Goal: Task Accomplishment & Management: Manage account settings

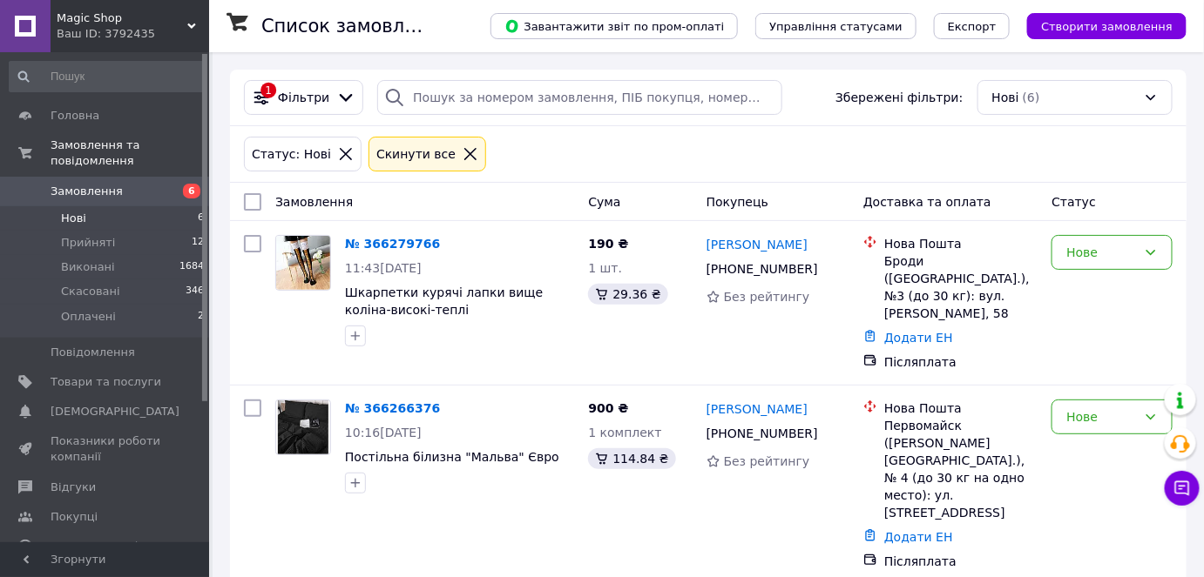
click at [138, 206] on li "Нові 6" at bounding box center [107, 218] width 214 height 24
click at [136, 307] on li "Оплачені 2" at bounding box center [107, 321] width 214 height 33
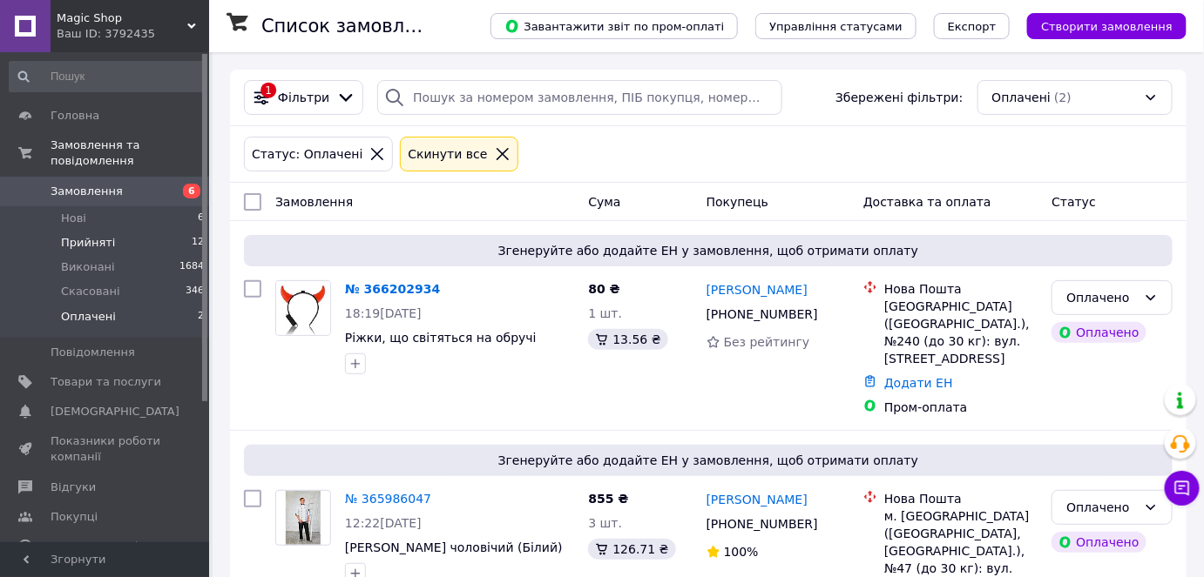
click at [109, 231] on li "Прийняті 12" at bounding box center [107, 243] width 214 height 24
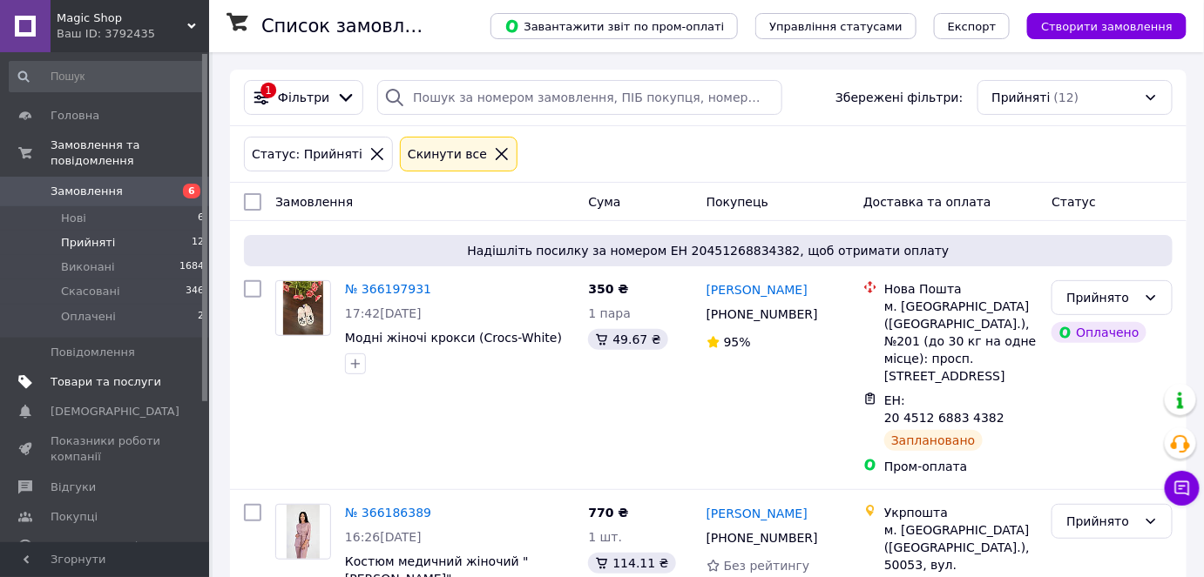
click at [108, 375] on span "Товари та послуги" at bounding box center [106, 383] width 111 height 16
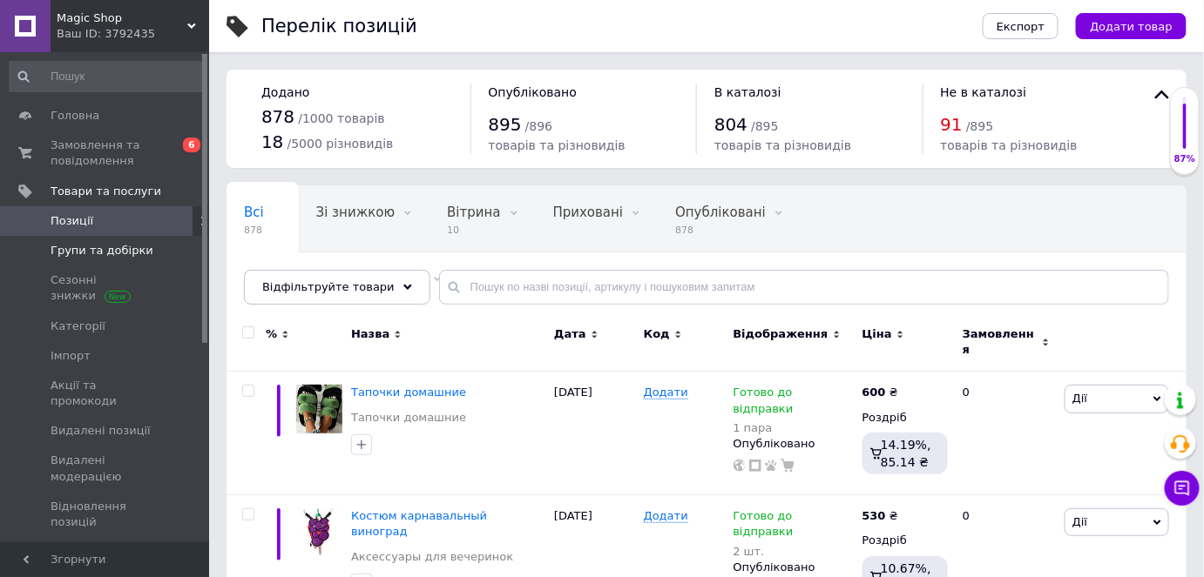
click at [120, 247] on span "Групи та добірки" at bounding box center [102, 251] width 103 height 16
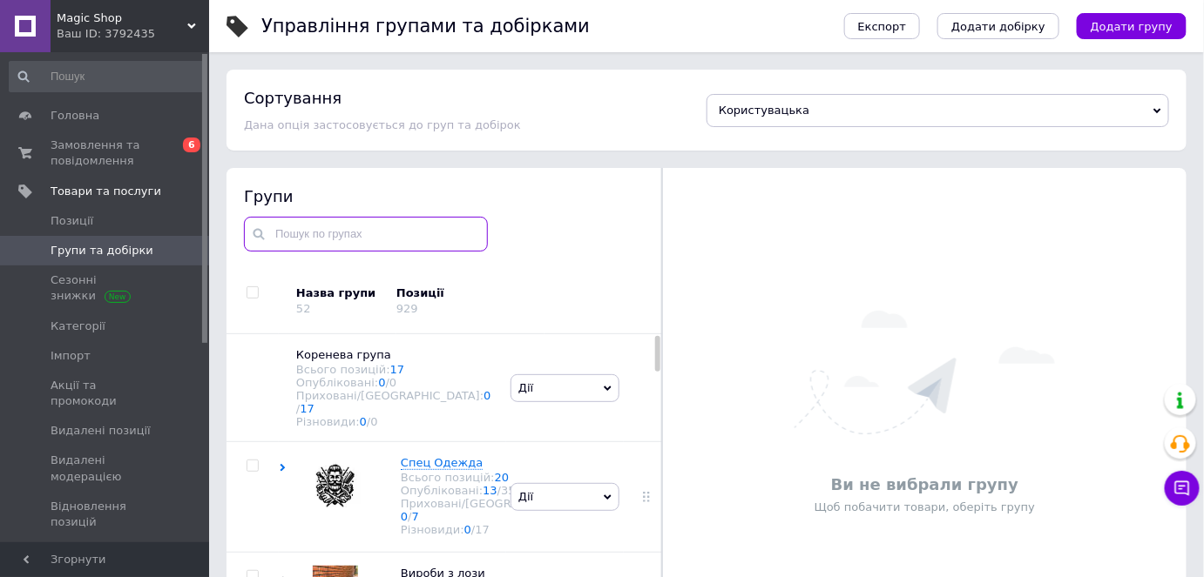
click at [353, 224] on input "text" at bounding box center [366, 234] width 244 height 35
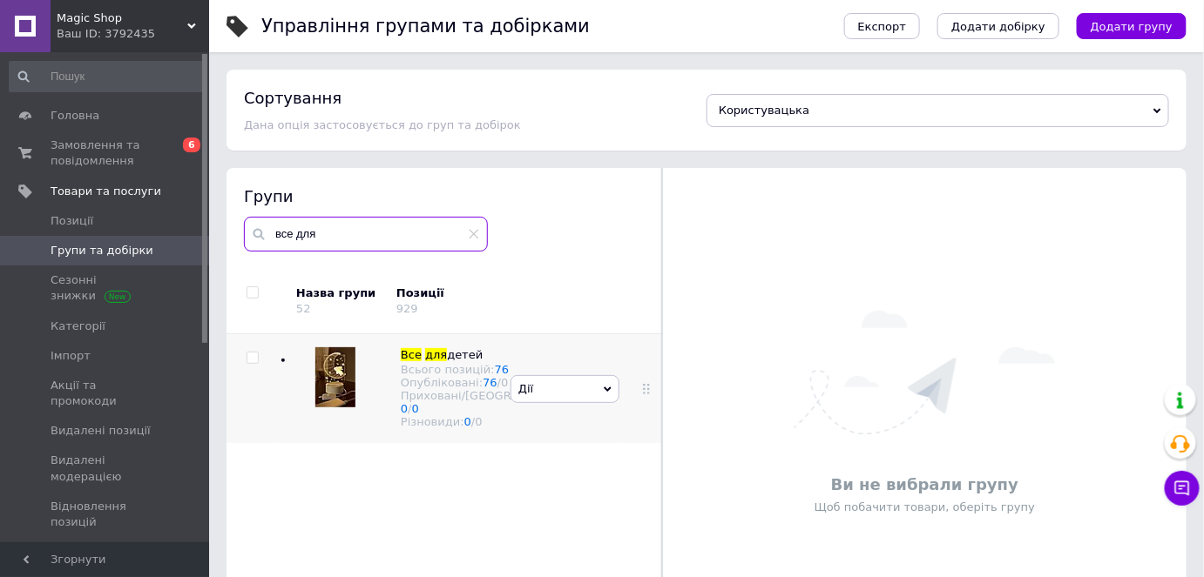
type input "все для"
click at [519, 368] on div "Дії Приховати групу Редагувати групу Додати підгрупу Додати товар Видалити групу" at bounding box center [565, 388] width 118 height 109
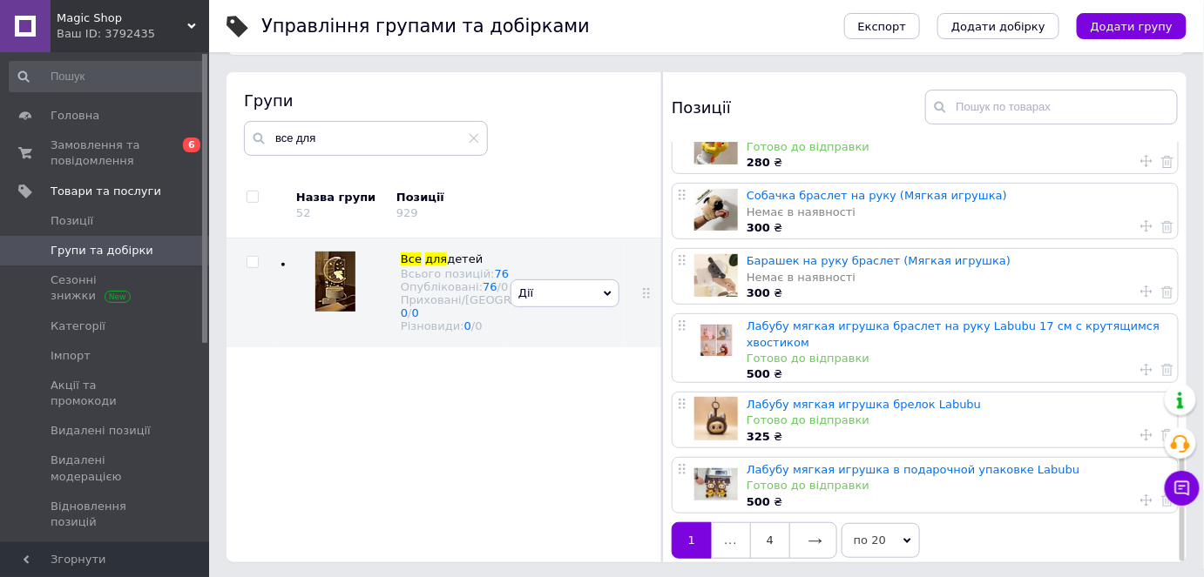
scroll to position [98, 0]
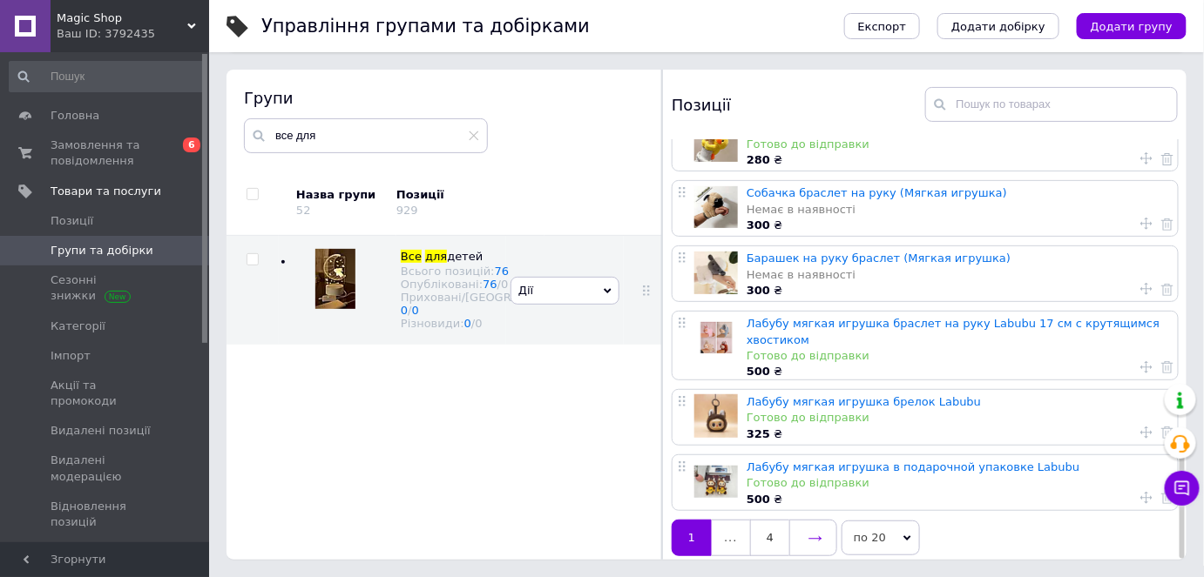
click at [817, 532] on icon at bounding box center [815, 539] width 14 height 14
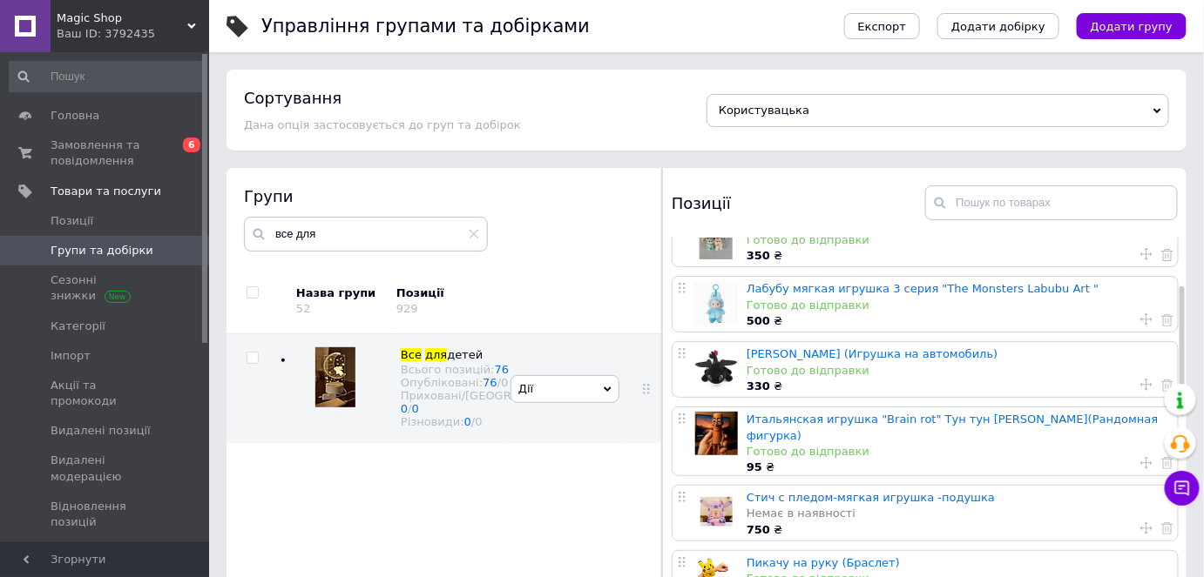
scroll to position [78, 0]
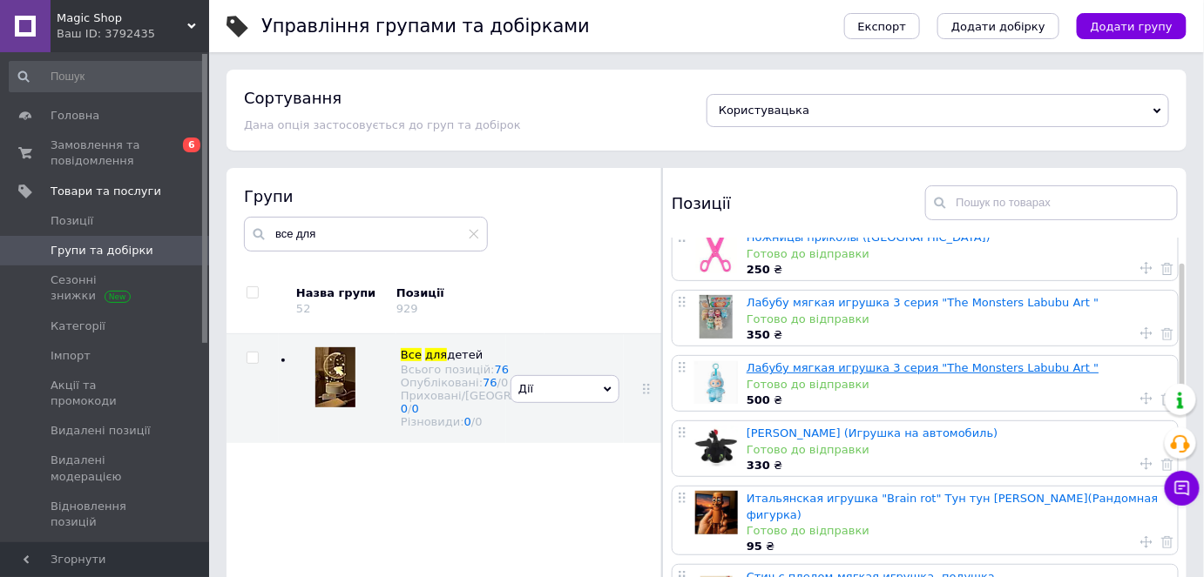
click at [818, 368] on link "Лабубу мягкая игрушка 3 серия "The Monsters Labubu Art "" at bounding box center [922, 367] width 352 height 13
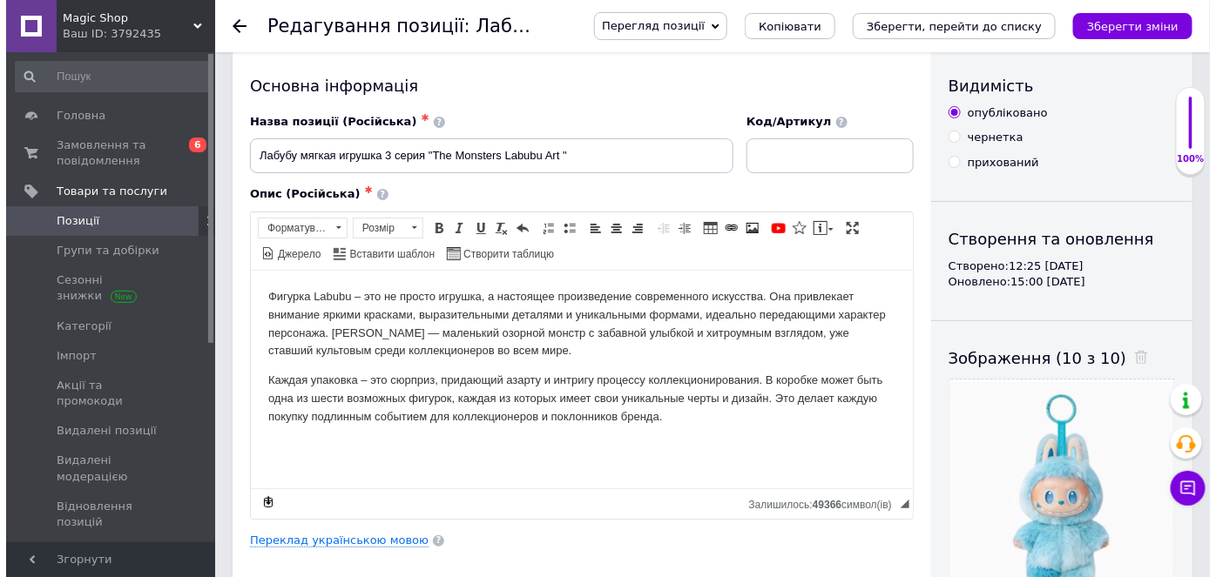
scroll to position [78, 0]
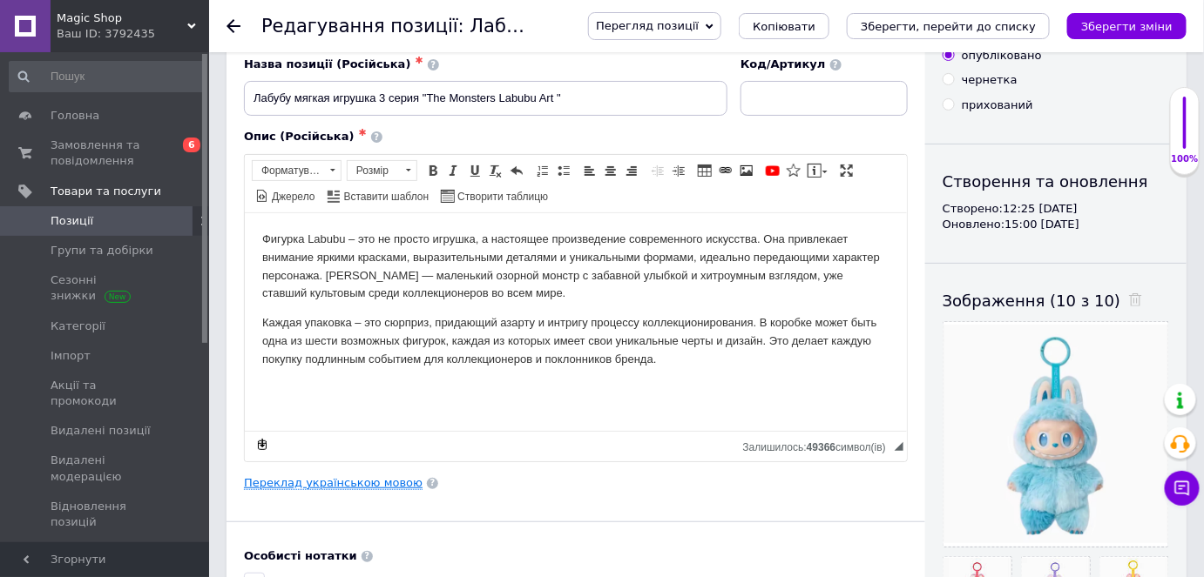
click at [350, 483] on link "Переклад українською мовою" at bounding box center [333, 483] width 179 height 14
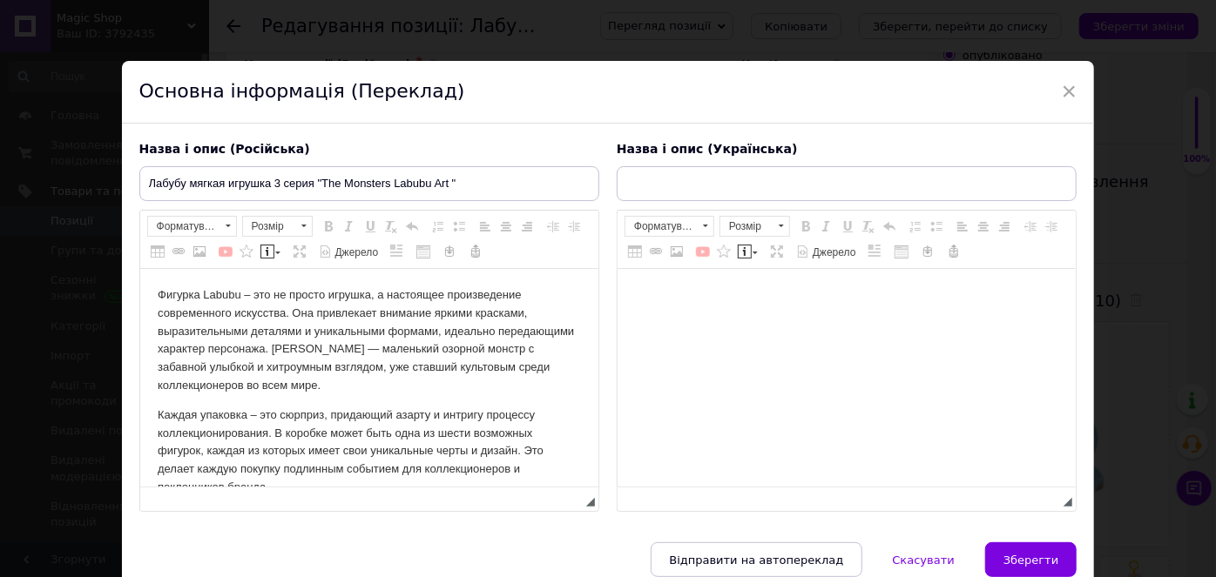
scroll to position [0, 0]
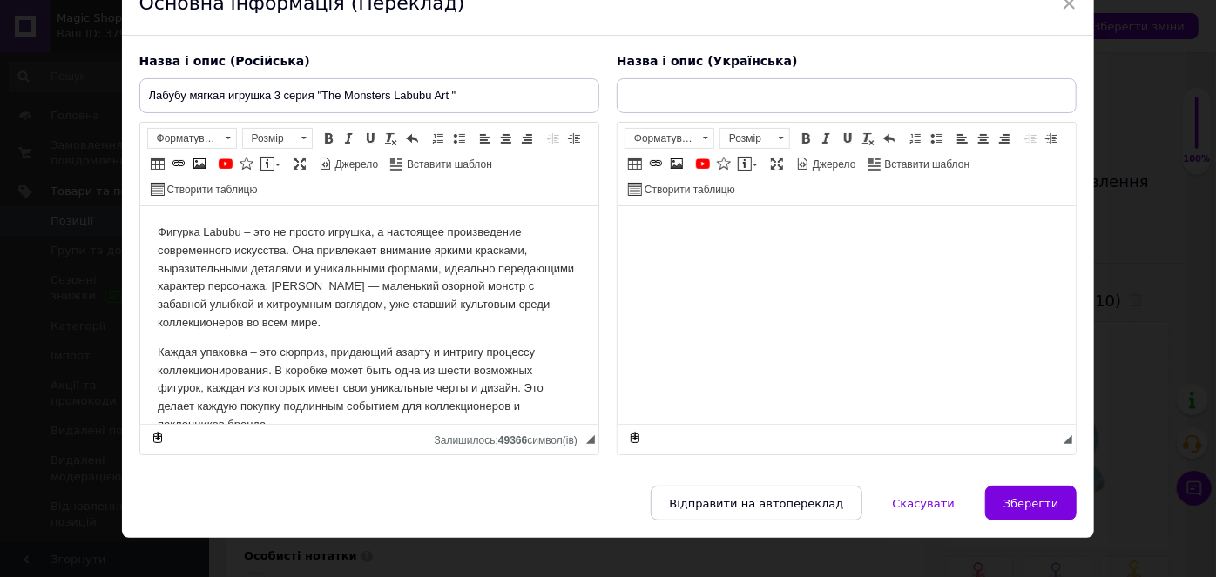
type input "Лабубу м'яка іграшка 3 серія The Monsters Labubu Art"
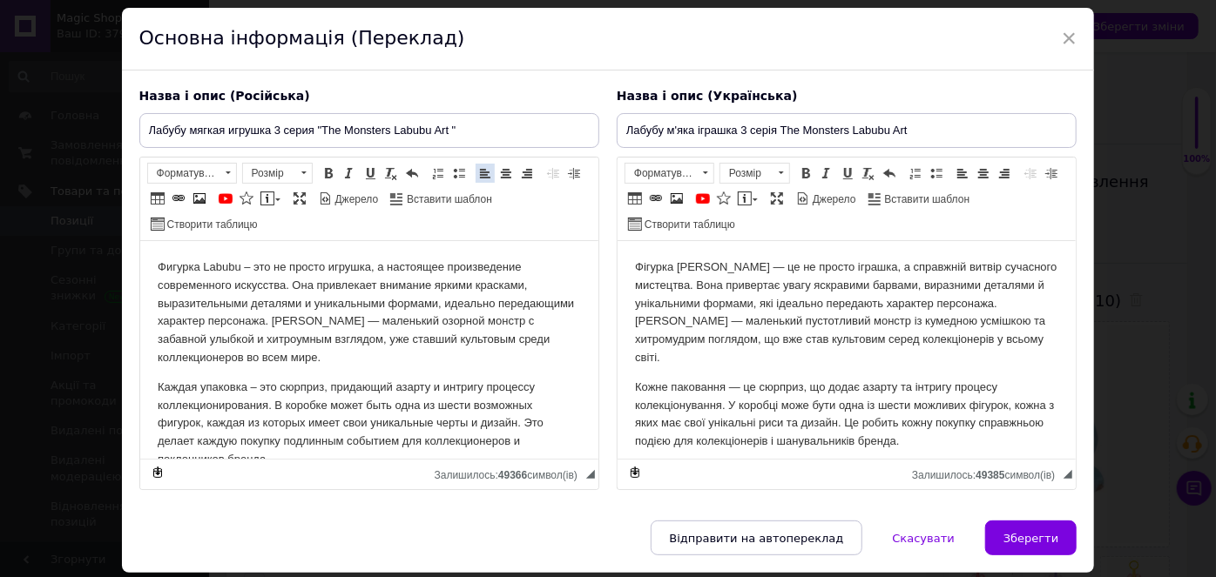
scroll to position [27, 0]
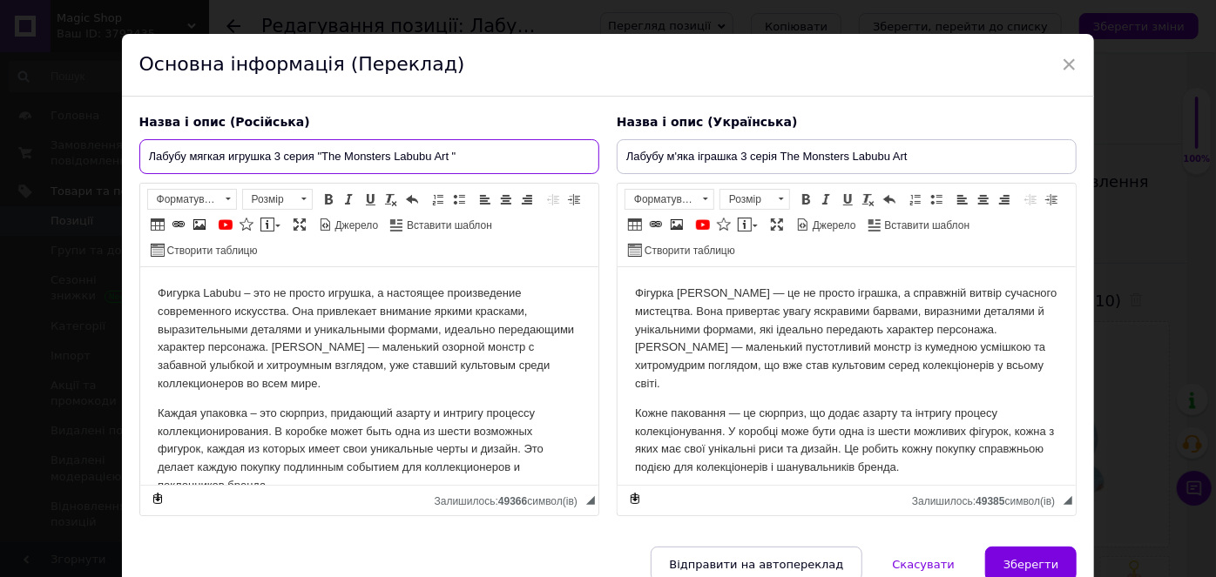
click at [487, 151] on input "Лабубу мягкая игрушка 3 серия "The Monsters Labubu Art "" at bounding box center [369, 156] width 460 height 35
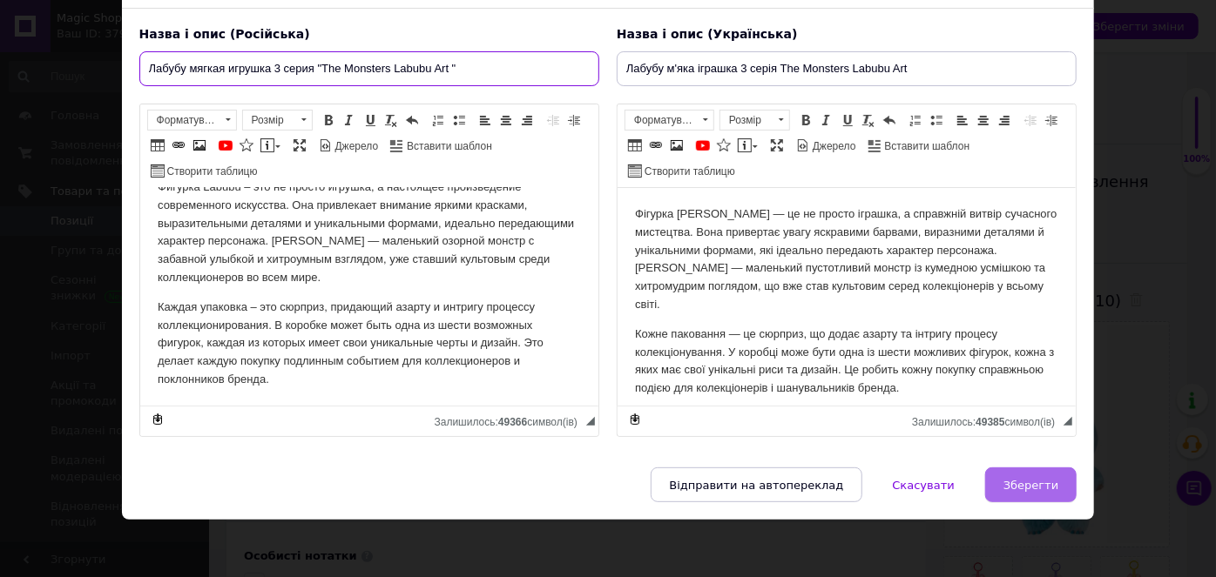
type input "Лабубу мягкая игрушка 3 серия "The Monsters Labubu Art ""
click at [1057, 483] on button "Зберегти" at bounding box center [1030, 485] width 91 height 35
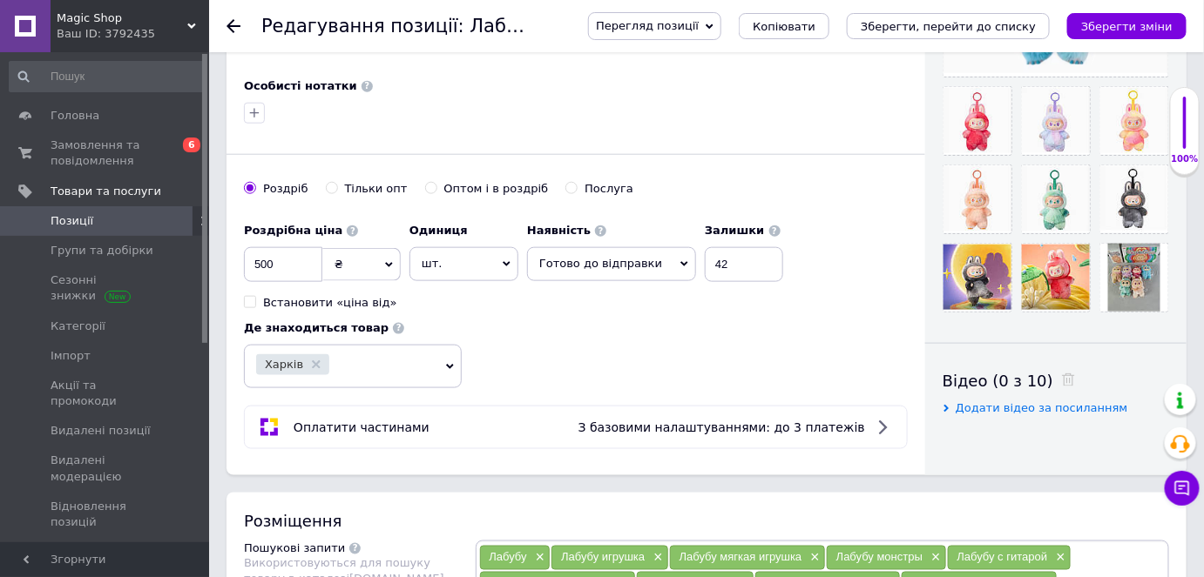
scroll to position [475, 0]
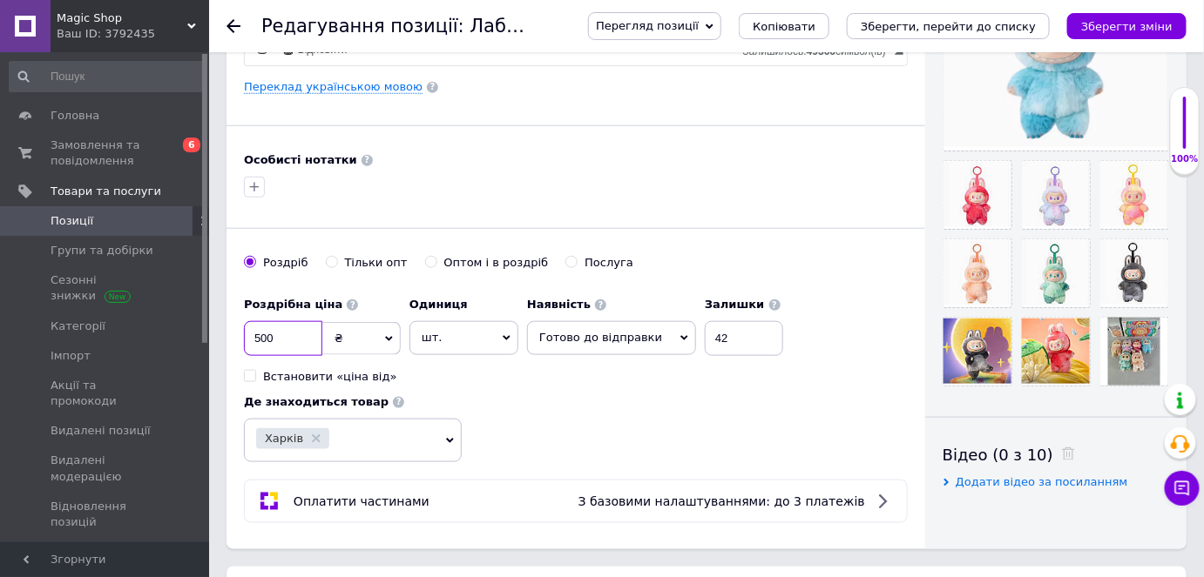
click at [286, 331] on input "500" at bounding box center [283, 338] width 78 height 35
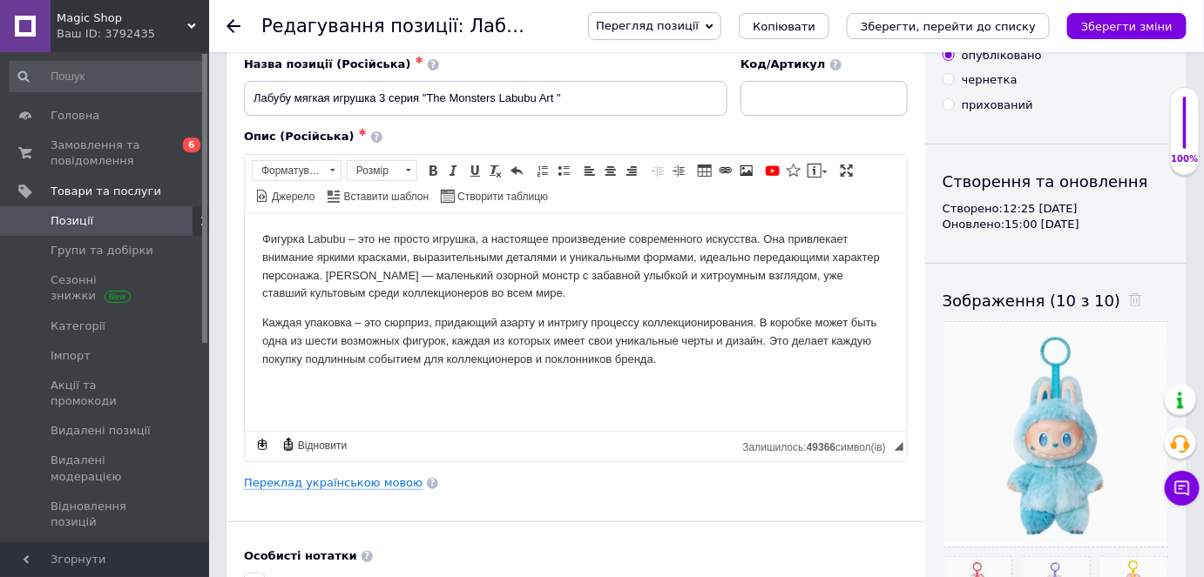
scroll to position [0, 0]
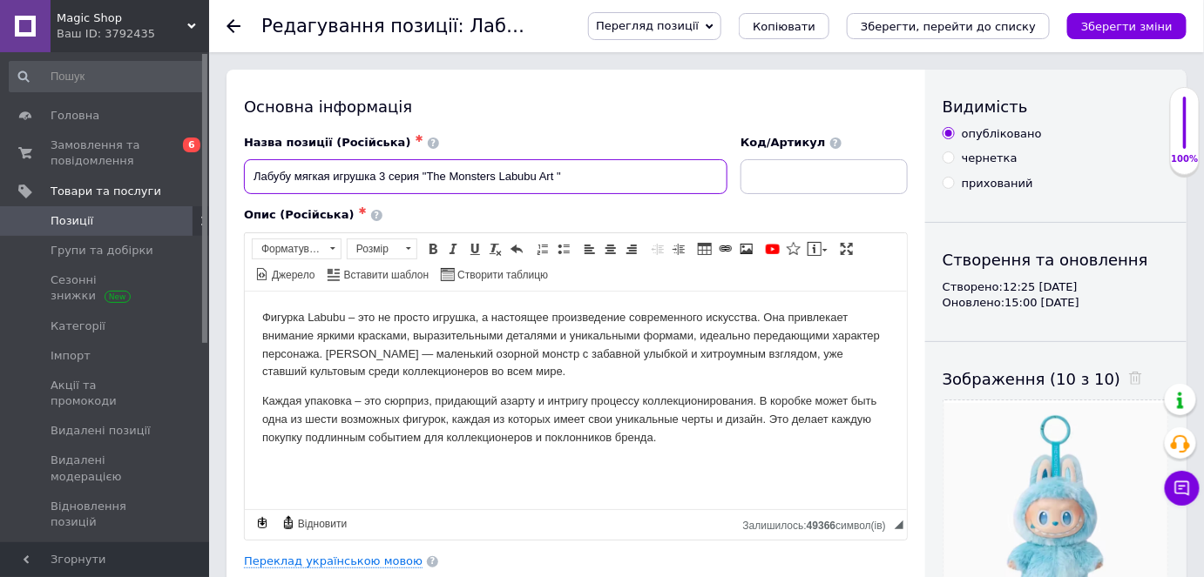
click at [375, 176] on input "Лабубу мягкая игрушка 3 серия "The Monsters Labubu Art "" at bounding box center [485, 176] width 483 height 35
drag, startPoint x: 338, startPoint y: 173, endPoint x: 490, endPoint y: 185, distance: 152.8
click at [490, 185] on input "Лабубу 3 серия "The Monsters Labubu Art "" at bounding box center [485, 176] width 483 height 35
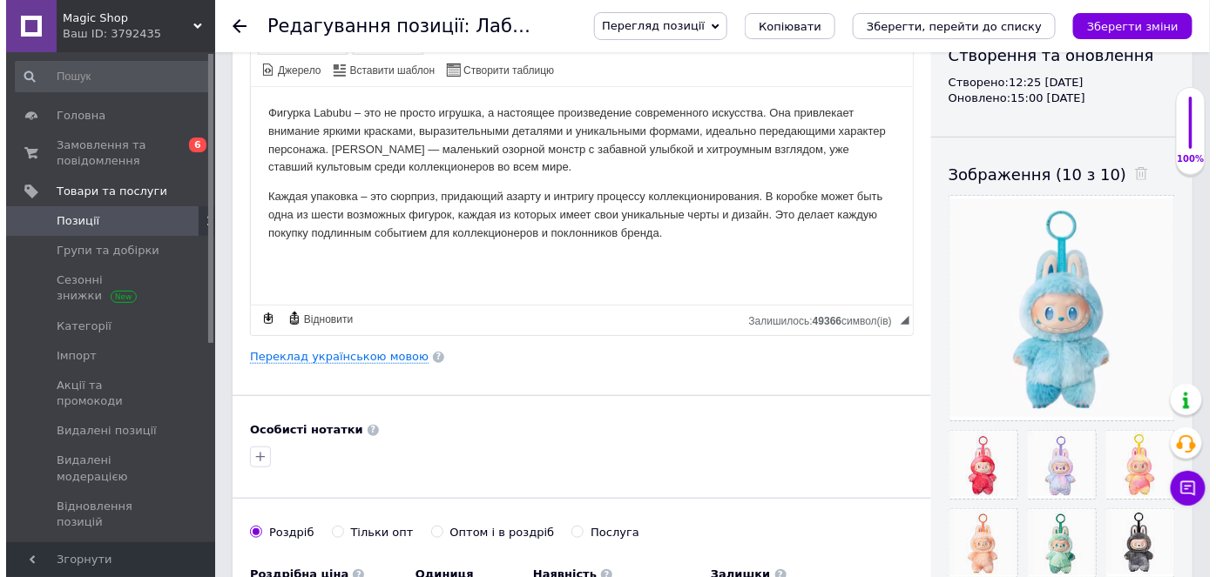
scroll to position [237, 0]
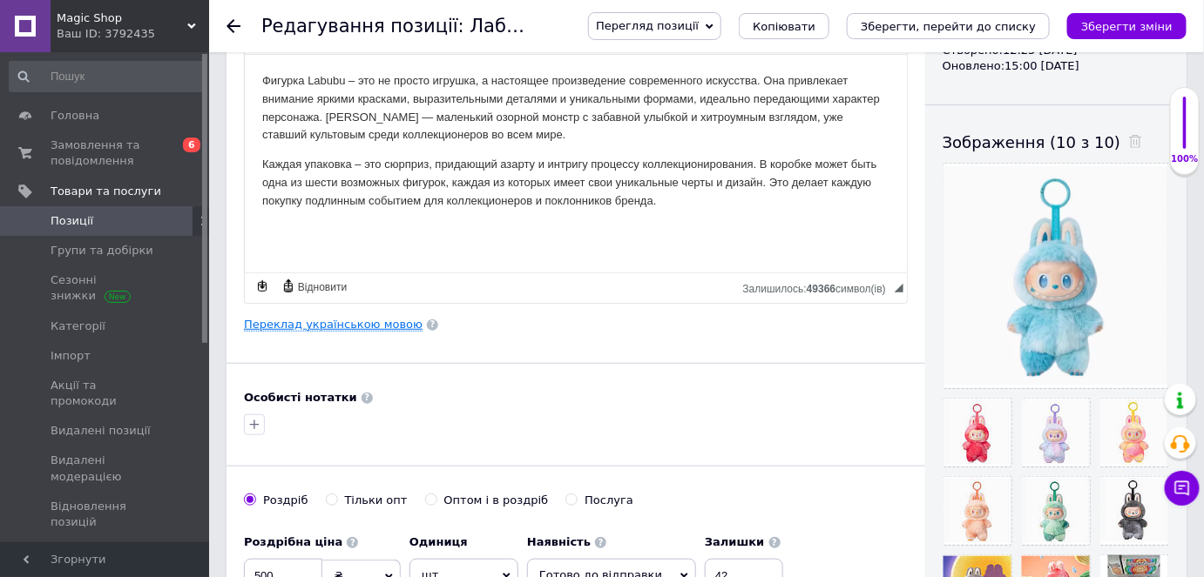
type input "Лабубу 3 серия +Пикми палка лабубу"
click at [377, 321] on link "Переклад українською мовою" at bounding box center [333, 325] width 179 height 14
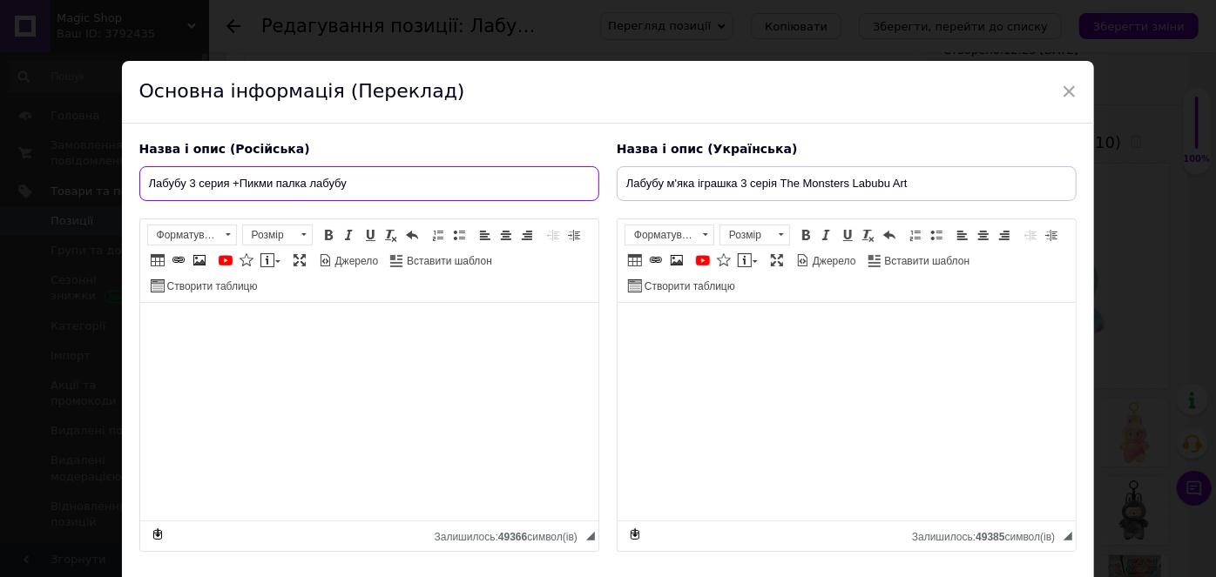
drag, startPoint x: 146, startPoint y: 184, endPoint x: 378, endPoint y: 184, distance: 231.7
click at [378, 184] on input "Лабубу 3 серия +Пикми палка лабубу" at bounding box center [369, 183] width 460 height 35
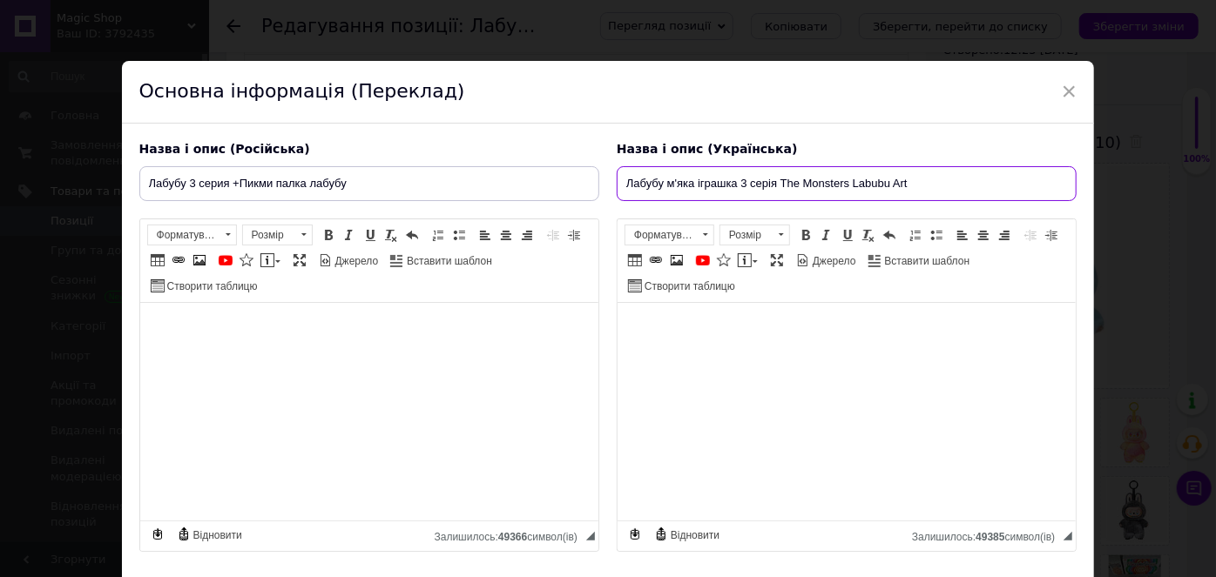
drag, startPoint x: 911, startPoint y: 179, endPoint x: 603, endPoint y: 191, distance: 308.5
click at [603, 191] on div "Назва і опис (Російська) Лабубу 3 серия +Пикми палка лабубу Фигурка Labubu – эт…" at bounding box center [609, 346] width 956 height 429
paste input "3 серія +Пікмі палиця лабубу"
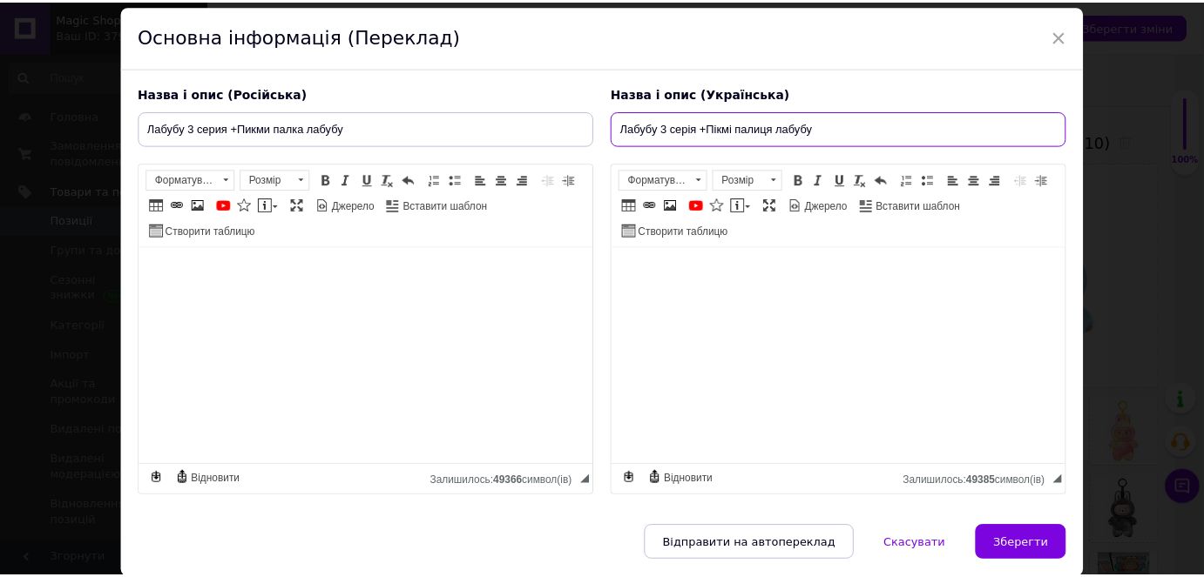
scroll to position [115, 0]
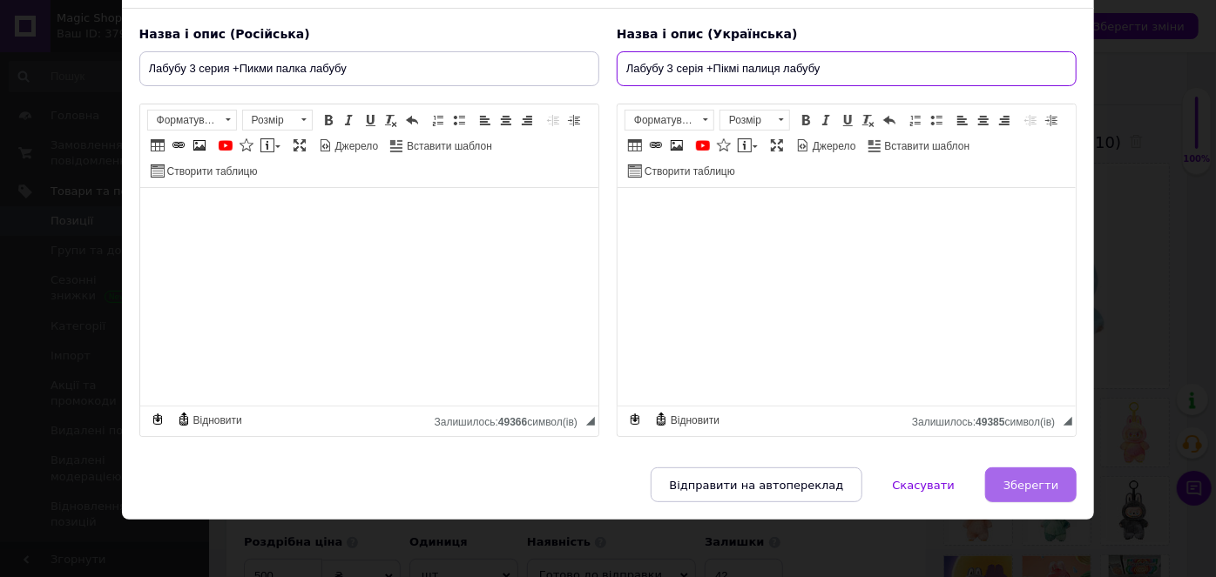
type input "Лабубу 3 серія +Пікмі палиця лабубу"
click at [1040, 479] on span "Зберегти" at bounding box center [1030, 485] width 55 height 13
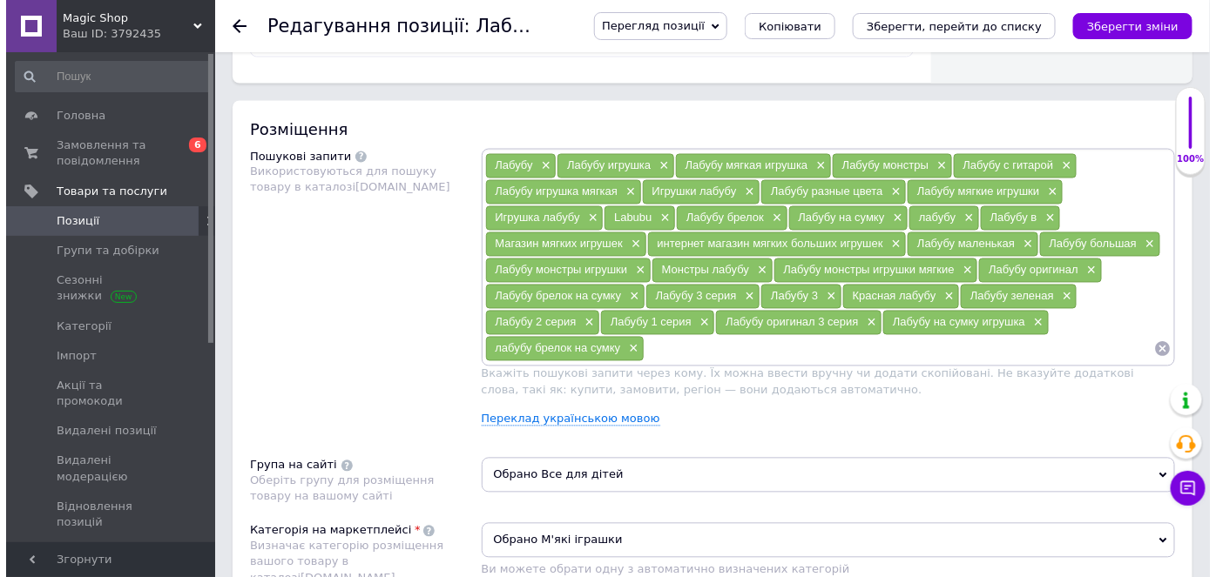
scroll to position [949, 0]
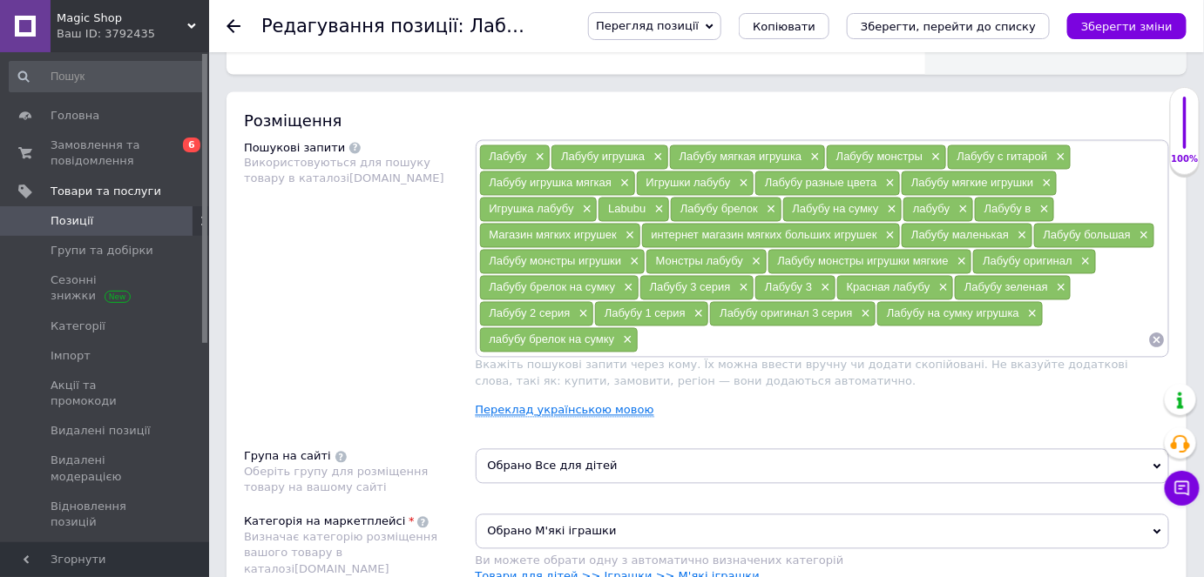
click at [566, 404] on link "Переклад українською мовою" at bounding box center [565, 411] width 179 height 14
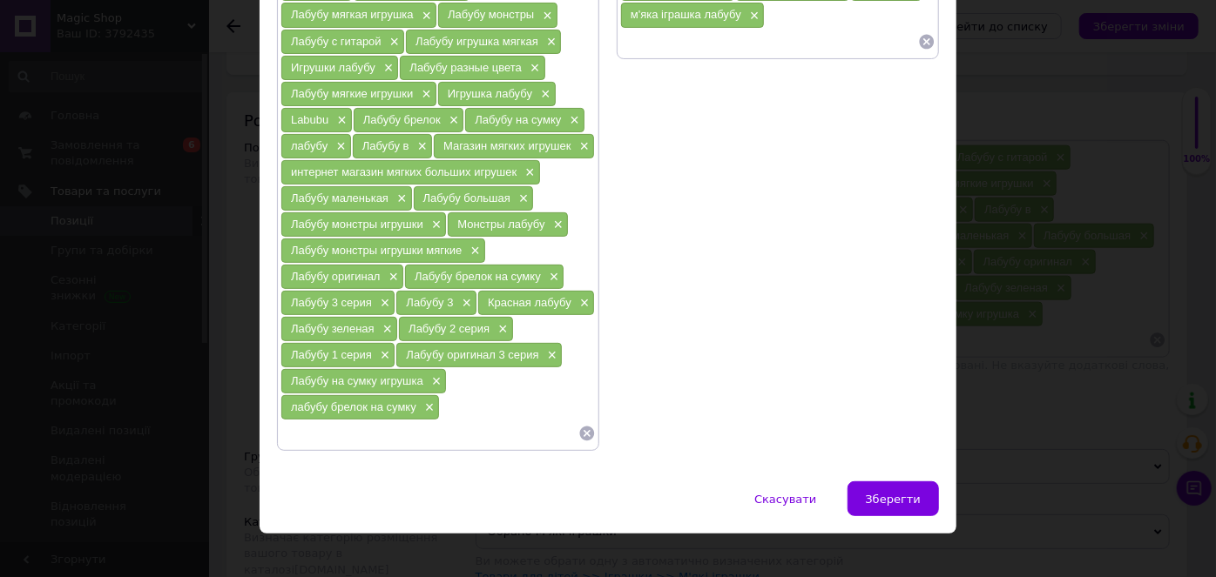
scroll to position [0, 0]
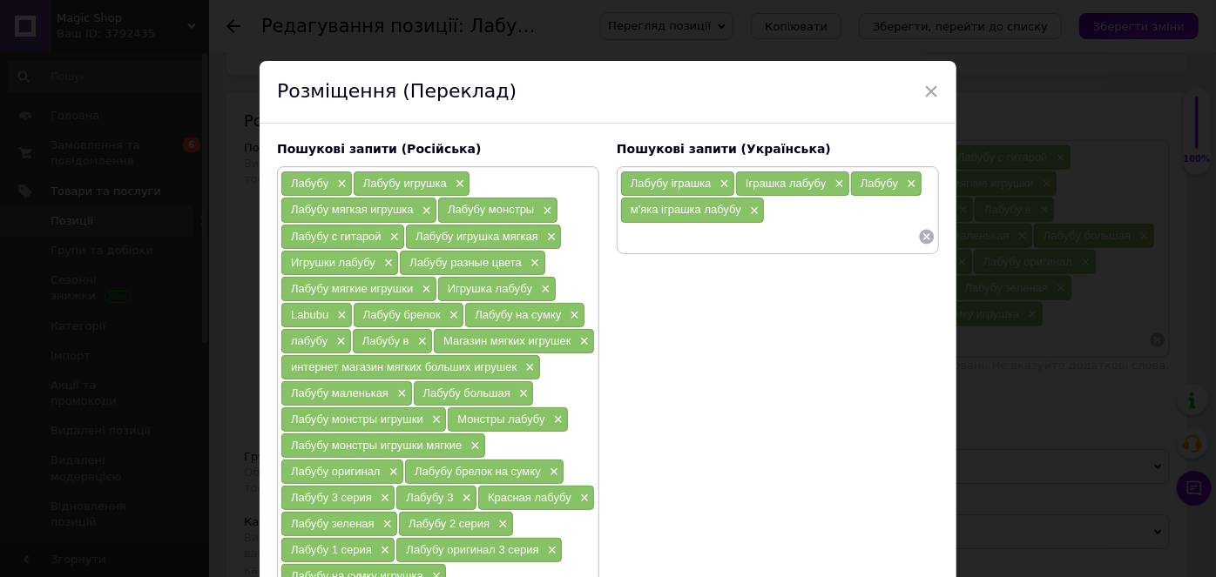
click at [764, 234] on input at bounding box center [769, 237] width 298 height 26
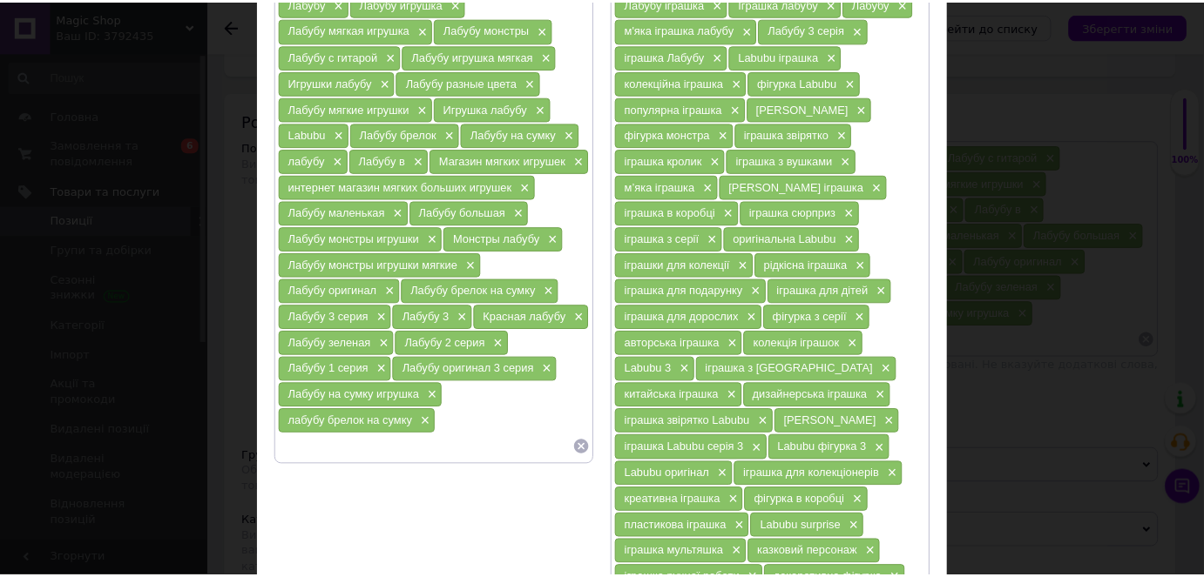
scroll to position [395, 0]
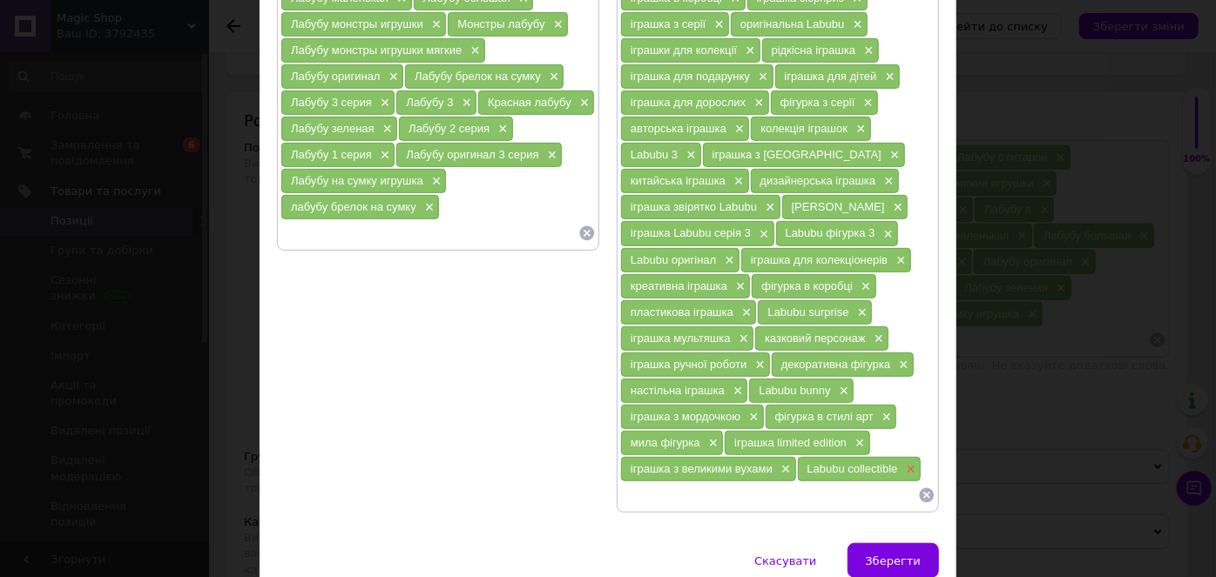
click at [910, 463] on span "×" at bounding box center [909, 470] width 14 height 15
click at [781, 463] on span "×" at bounding box center [784, 470] width 14 height 15
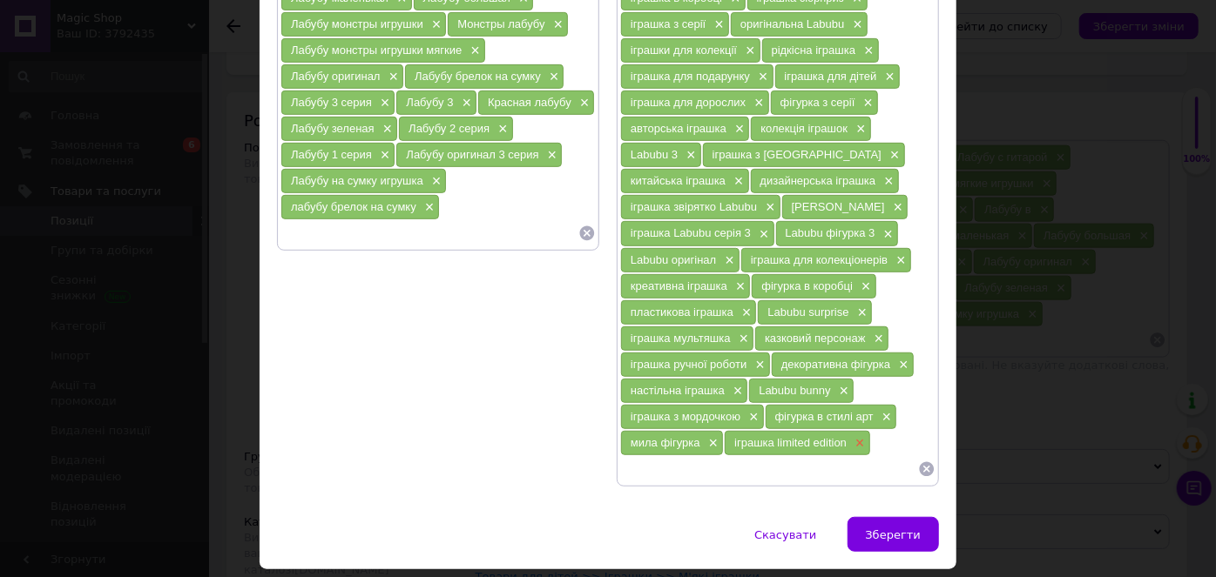
click at [851, 436] on span "×" at bounding box center [858, 443] width 14 height 15
click at [710, 436] on span "×" at bounding box center [712, 443] width 14 height 15
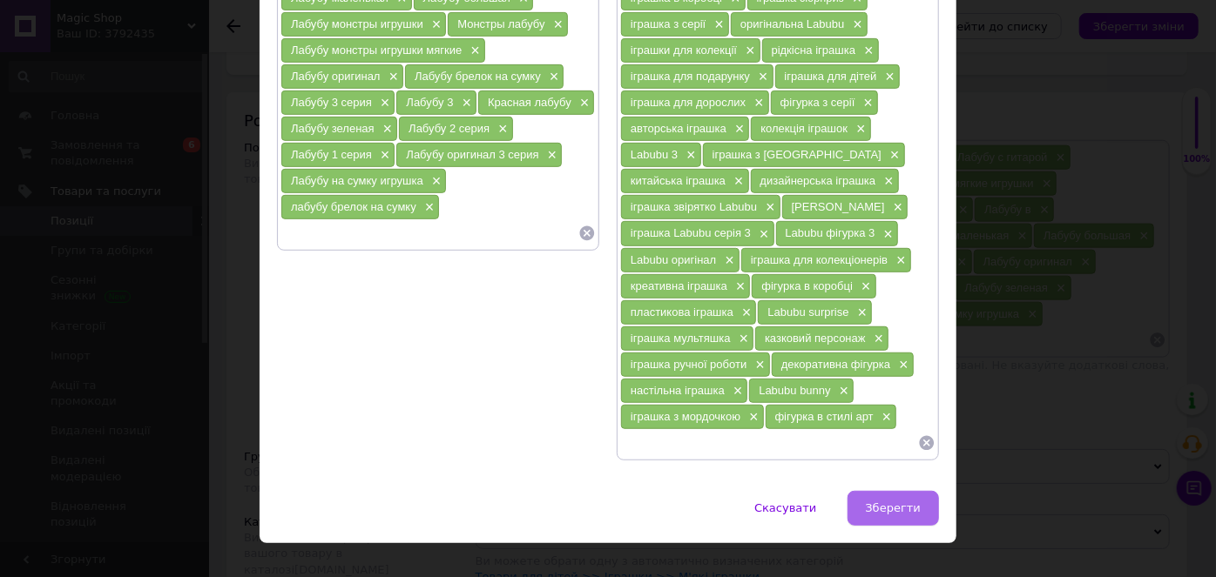
click at [885, 491] on button "Зберегти" at bounding box center [892, 508] width 91 height 35
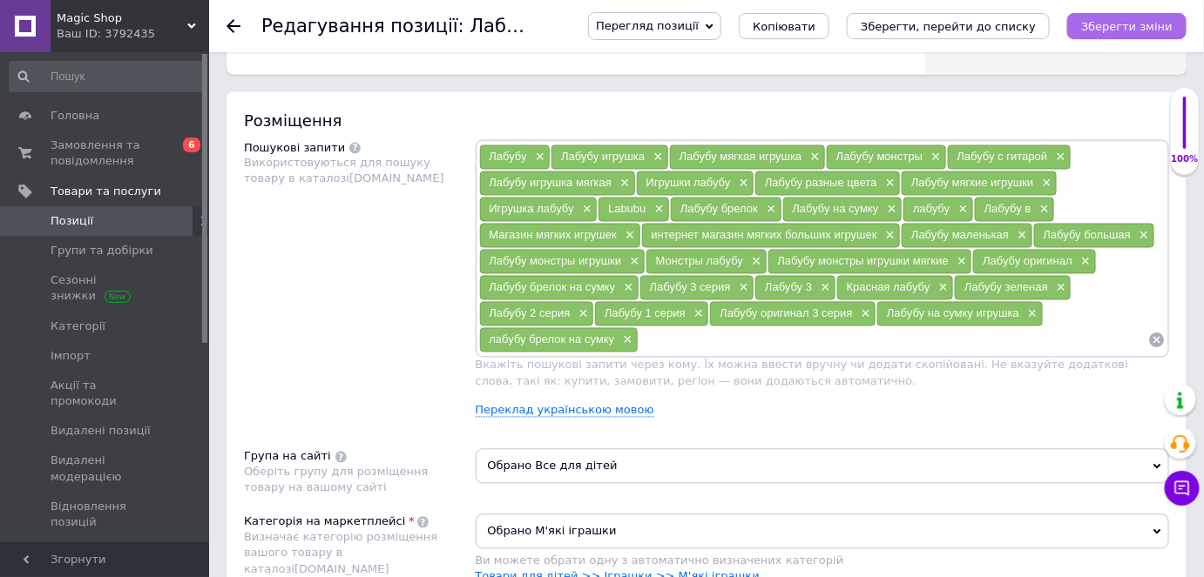
click at [1113, 24] on icon "Зберегти зміни" at bounding box center [1126, 26] width 91 height 13
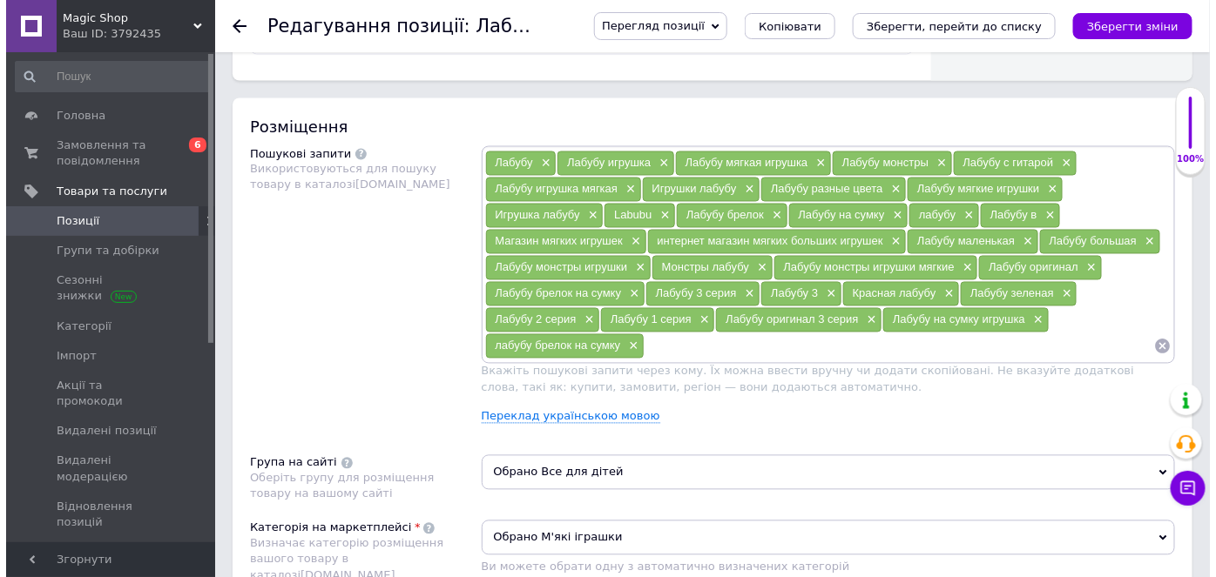
scroll to position [1029, 0]
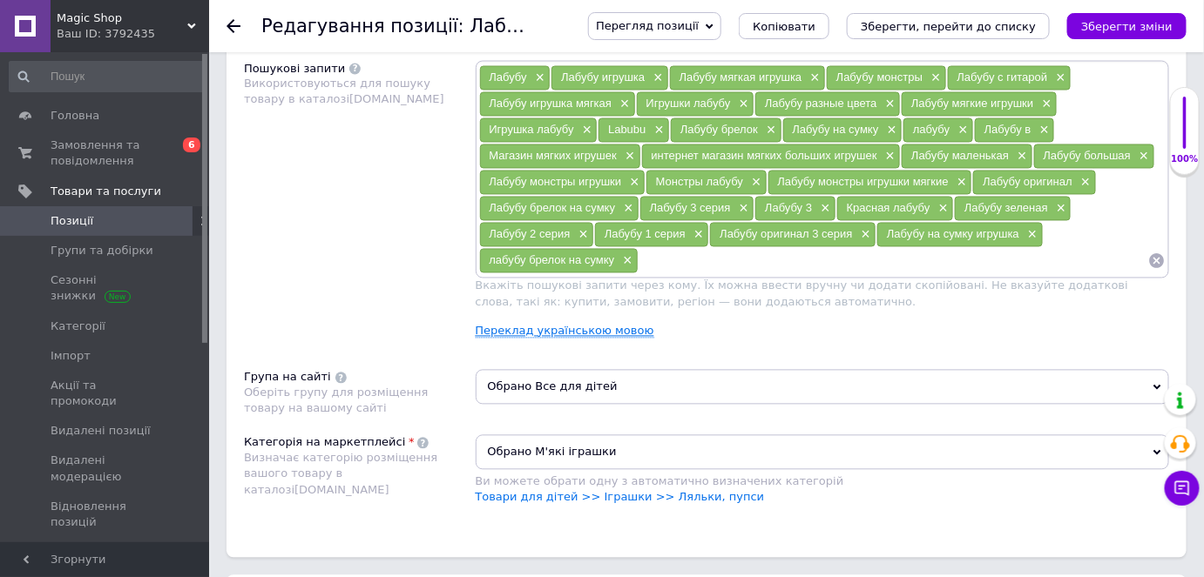
click at [552, 325] on link "Переклад українською мовою" at bounding box center [565, 332] width 179 height 14
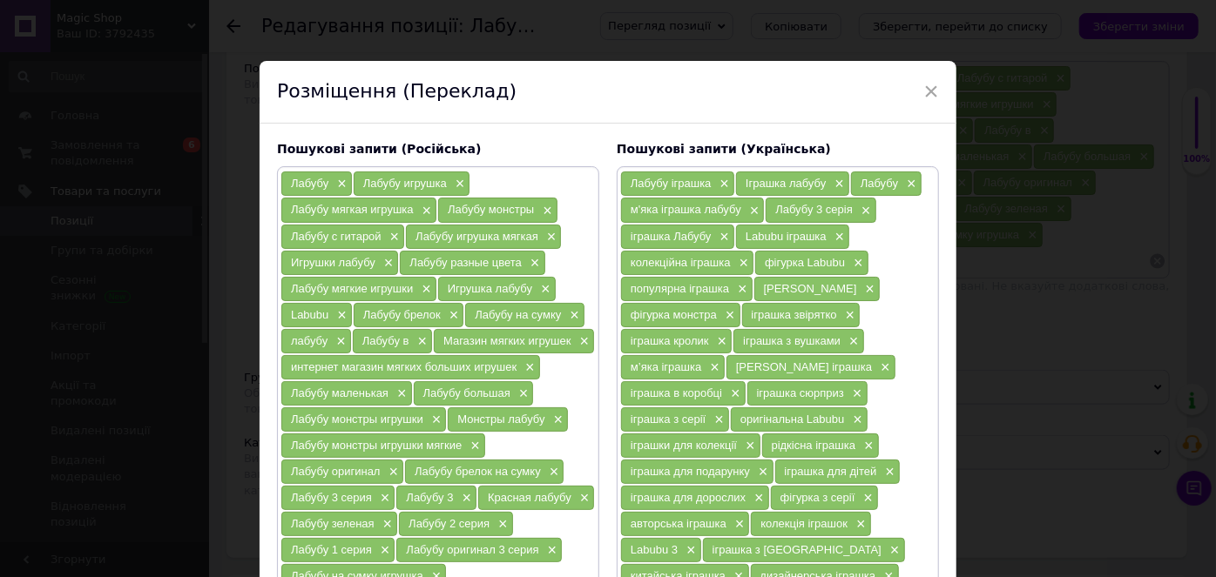
scroll to position [237, 0]
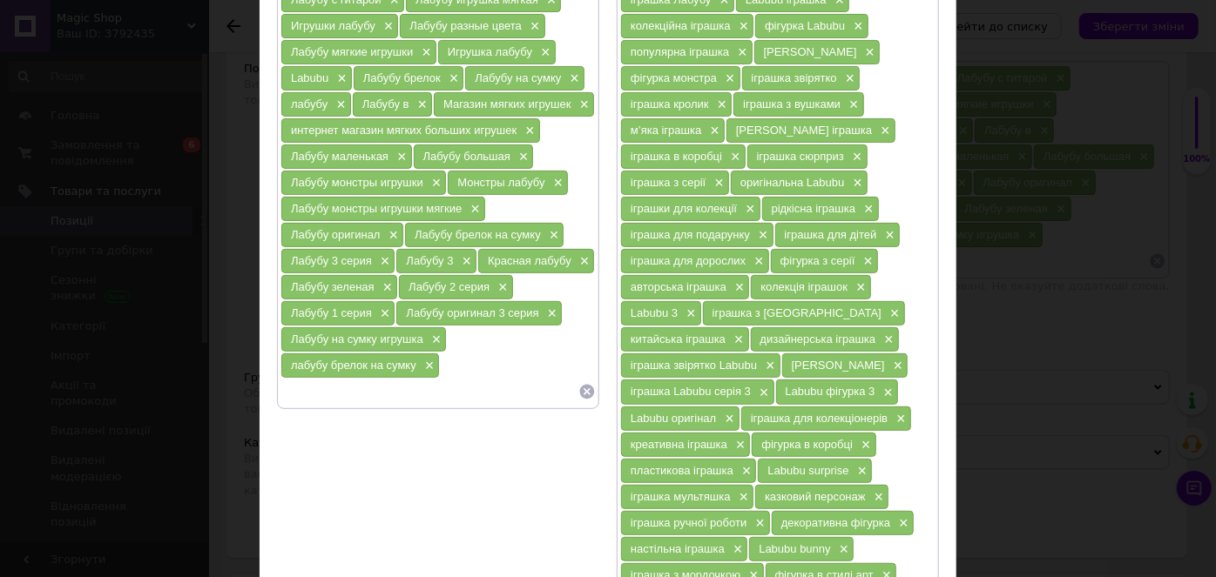
click at [391, 379] on input at bounding box center [429, 392] width 298 height 26
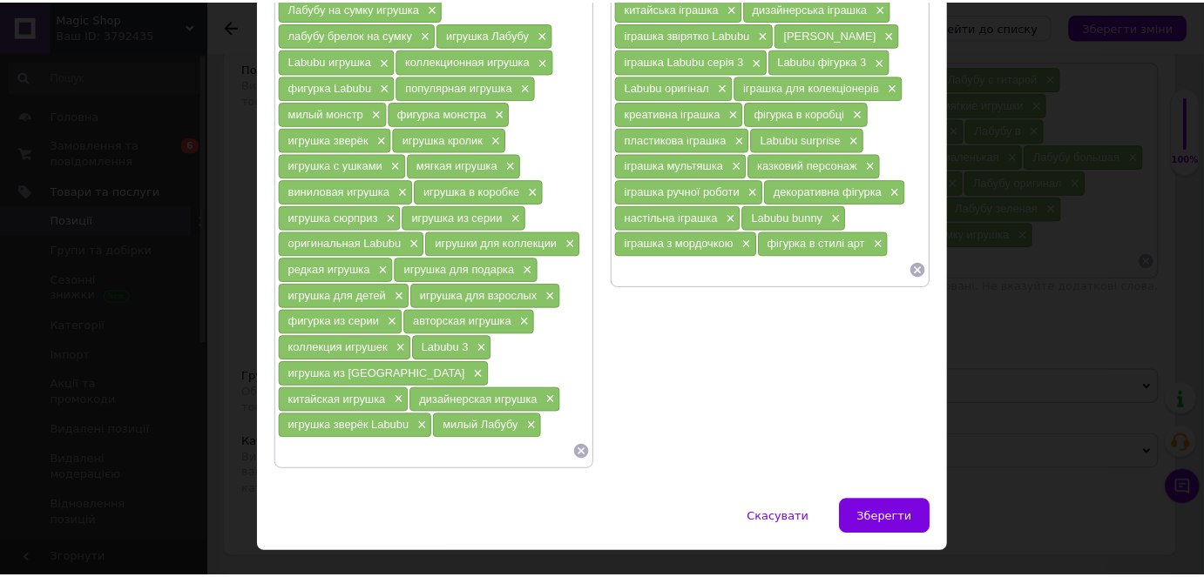
scroll to position [573, 0]
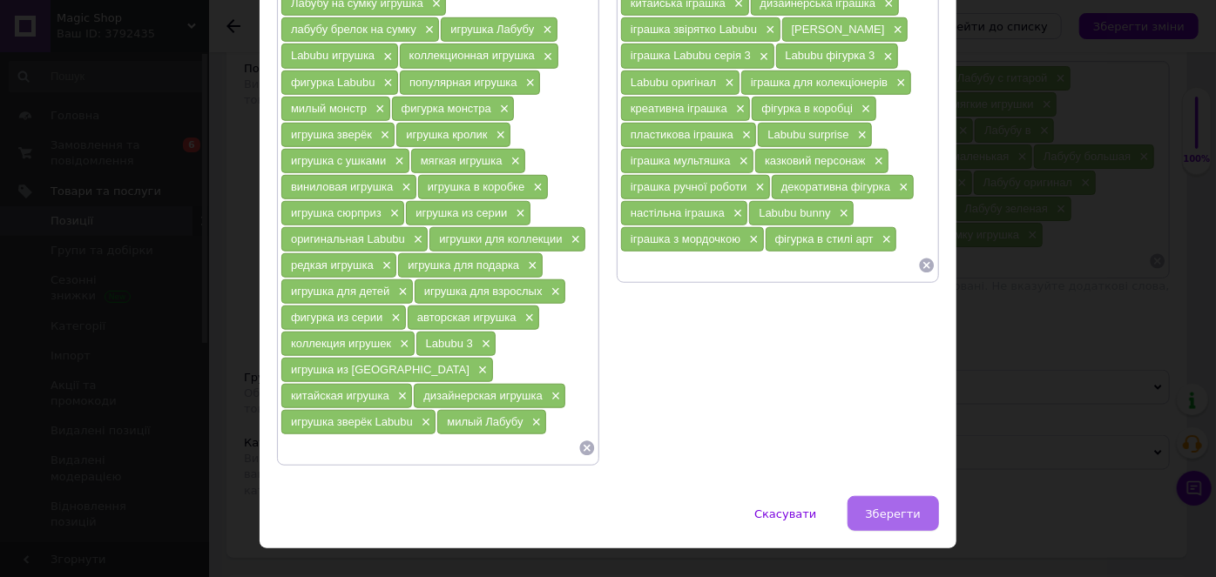
click at [908, 508] on span "Зберегти" at bounding box center [893, 514] width 55 height 13
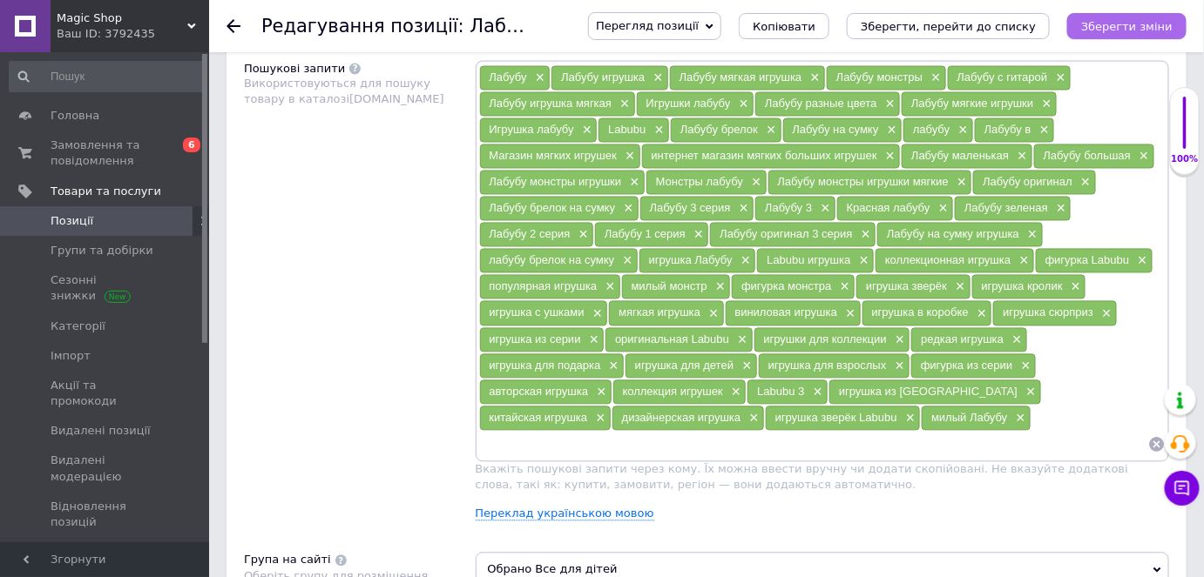
click at [1130, 28] on icon "Зберегти зміни" at bounding box center [1126, 26] width 91 height 13
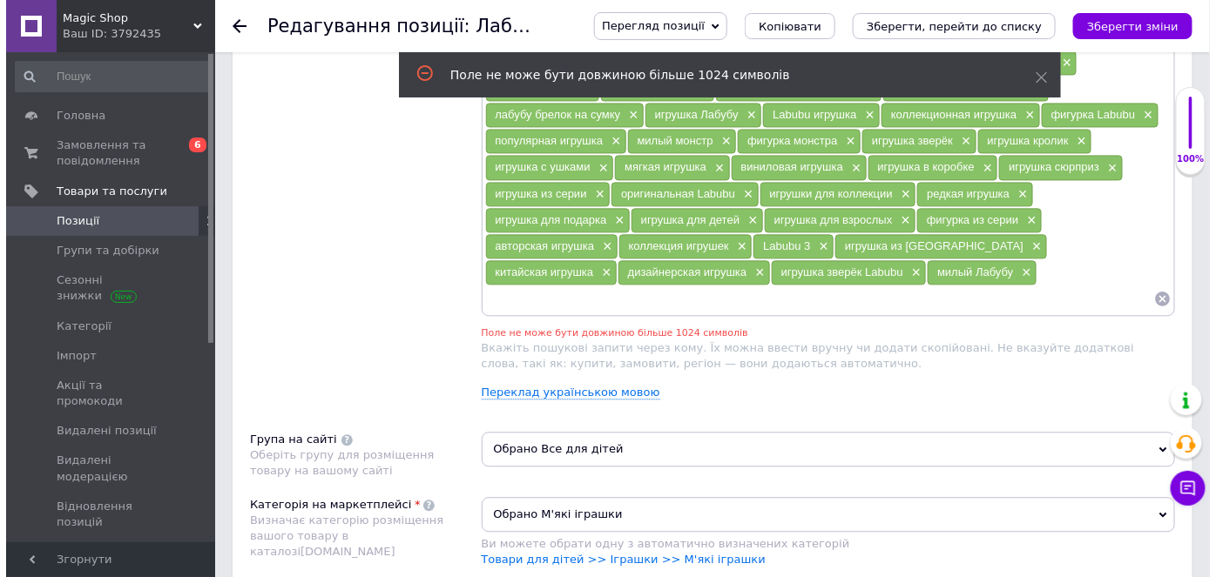
scroll to position [1175, 0]
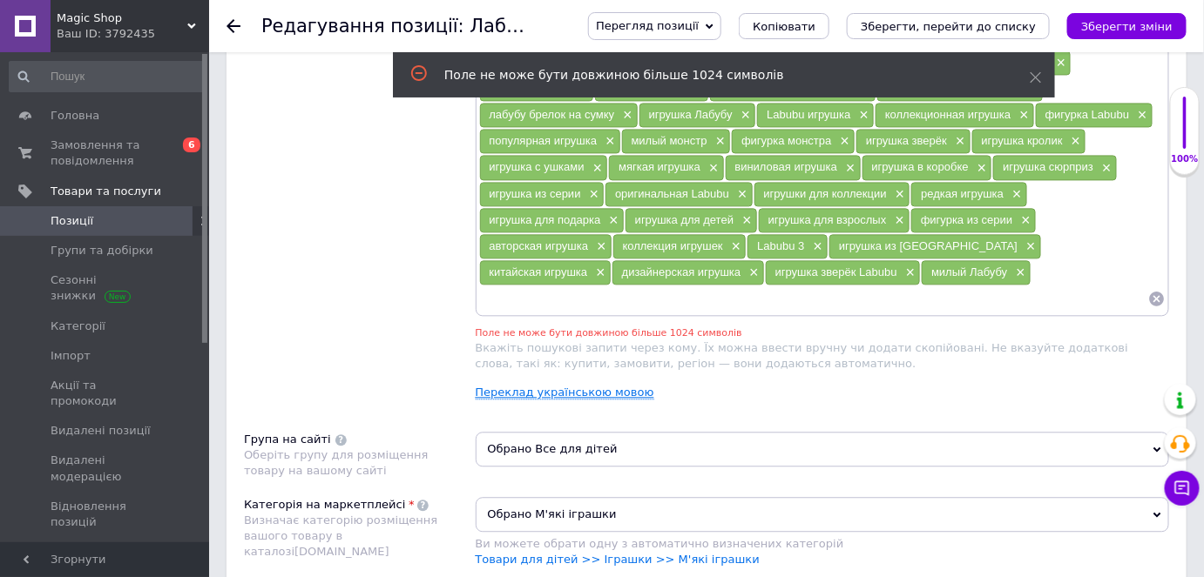
click at [577, 386] on link "Переклад українською мовою" at bounding box center [565, 393] width 179 height 14
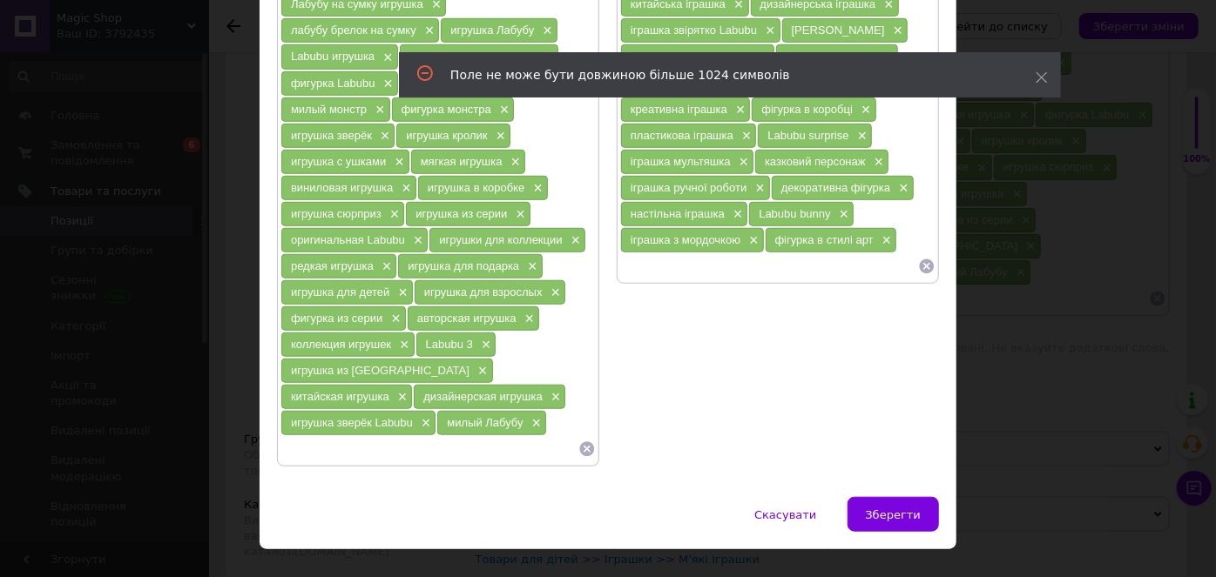
scroll to position [573, 0]
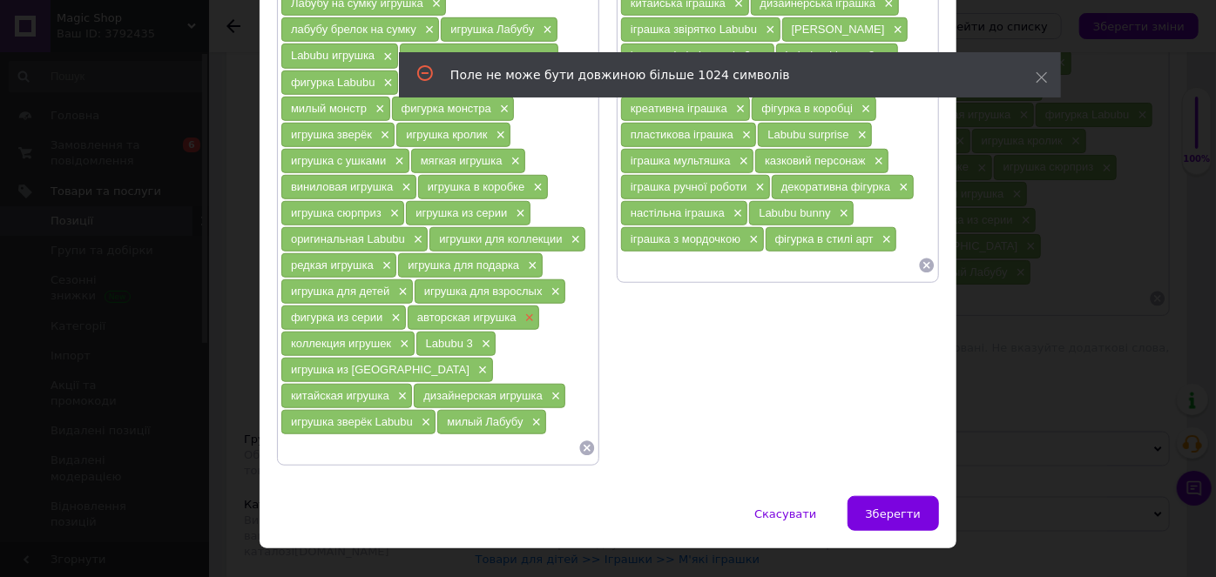
click at [521, 311] on span "×" at bounding box center [528, 318] width 14 height 15
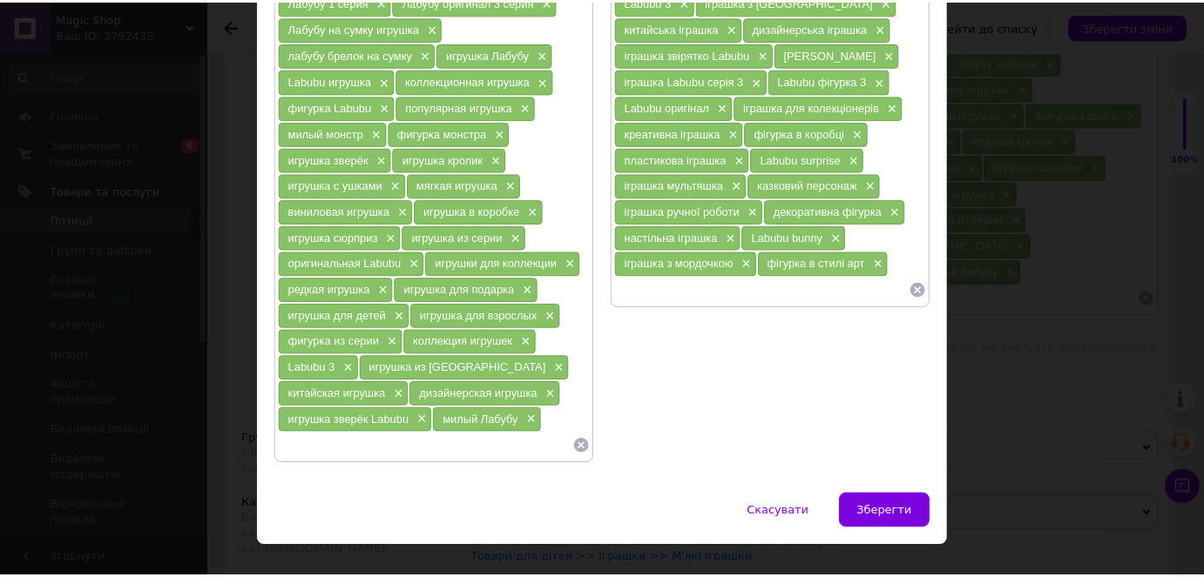
scroll to position [469, 0]
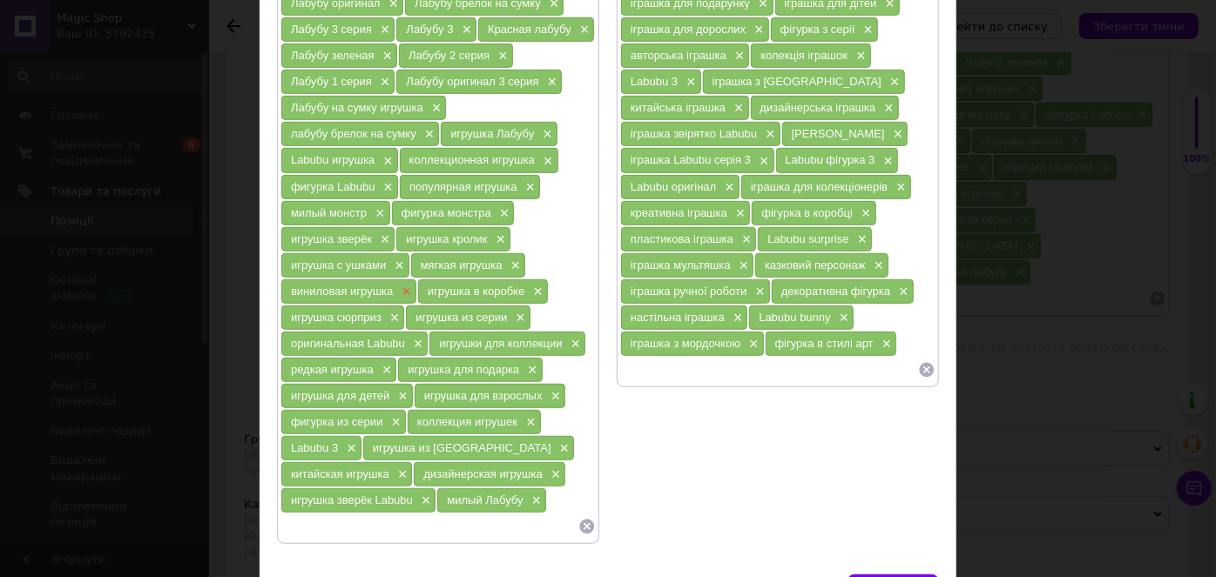
click at [402, 285] on span "×" at bounding box center [404, 292] width 14 height 15
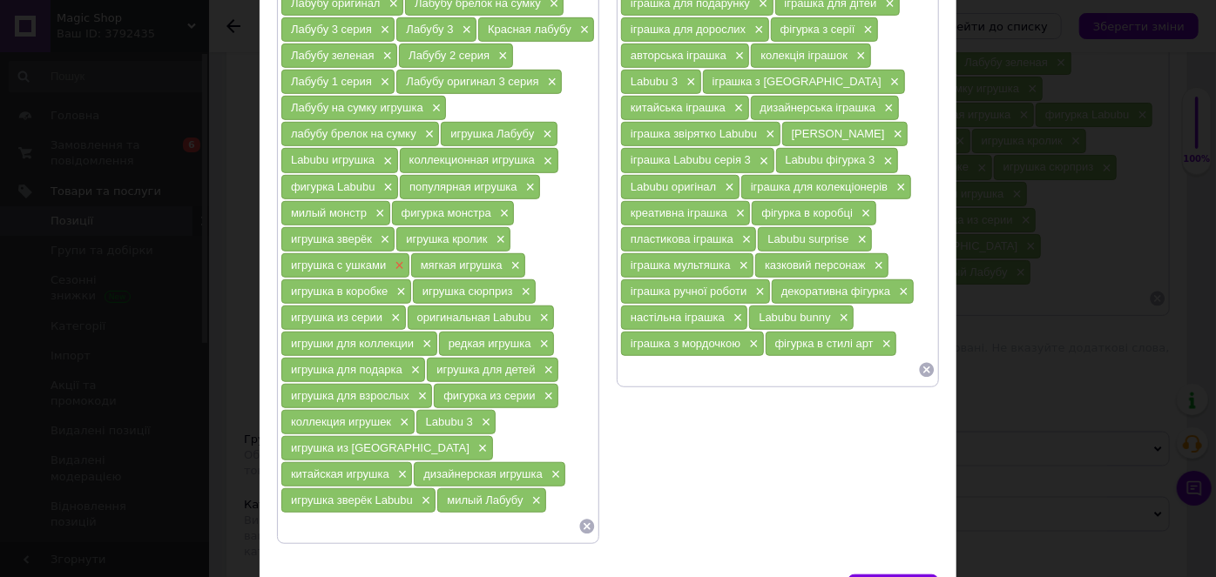
click at [394, 259] on span "×" at bounding box center [397, 266] width 14 height 15
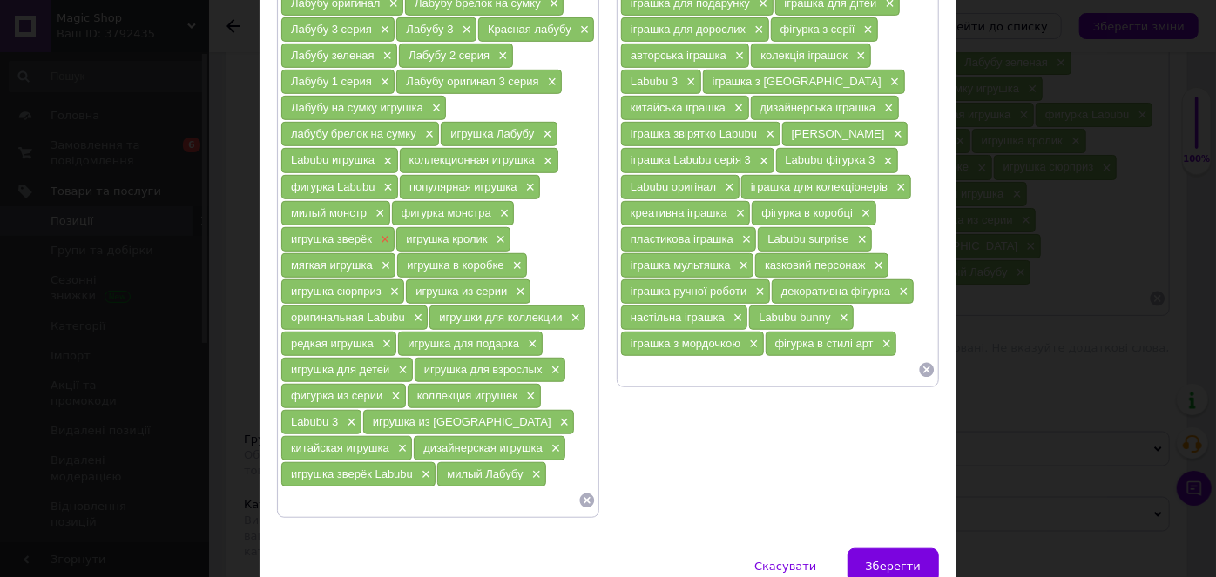
click at [381, 233] on span "×" at bounding box center [383, 240] width 14 height 15
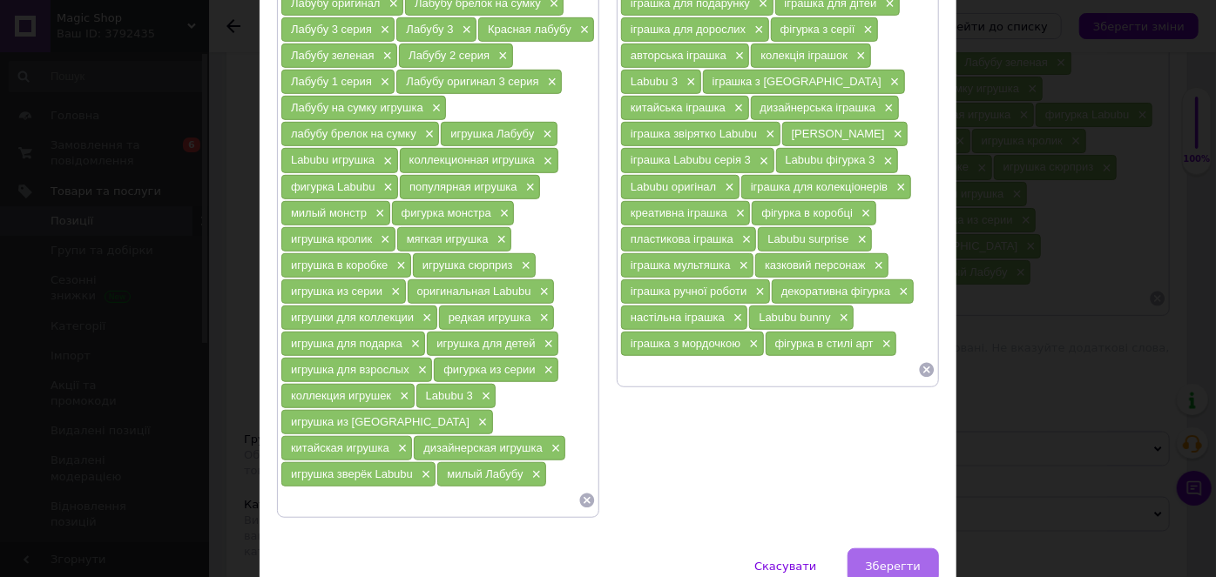
click at [904, 560] on span "Зберегти" at bounding box center [893, 566] width 55 height 13
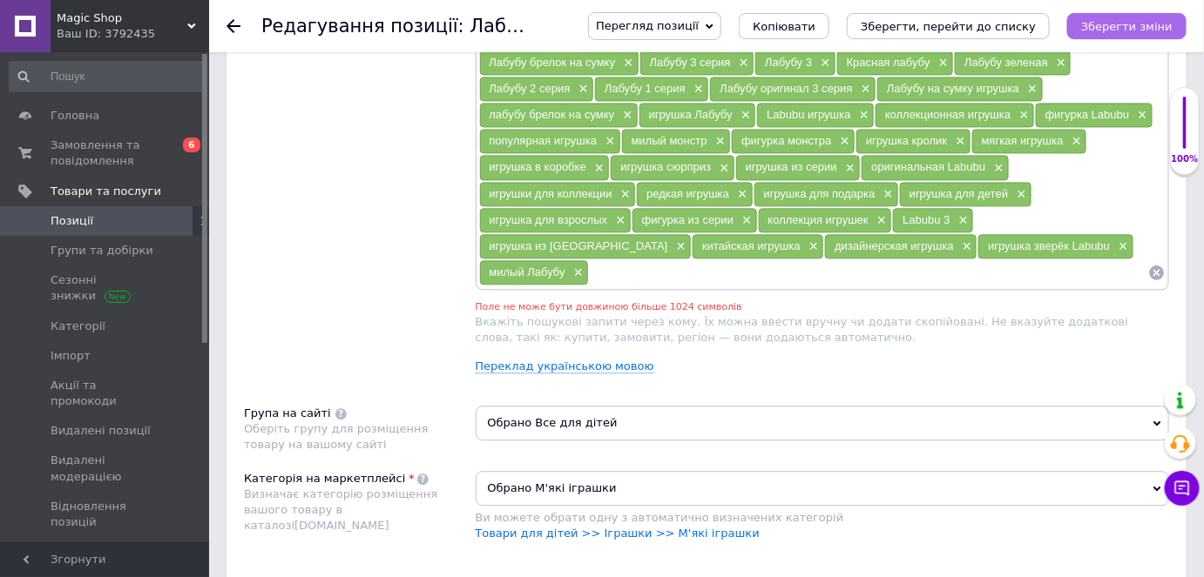
click at [1118, 28] on icon "Зберегти зміни" at bounding box center [1126, 26] width 91 height 13
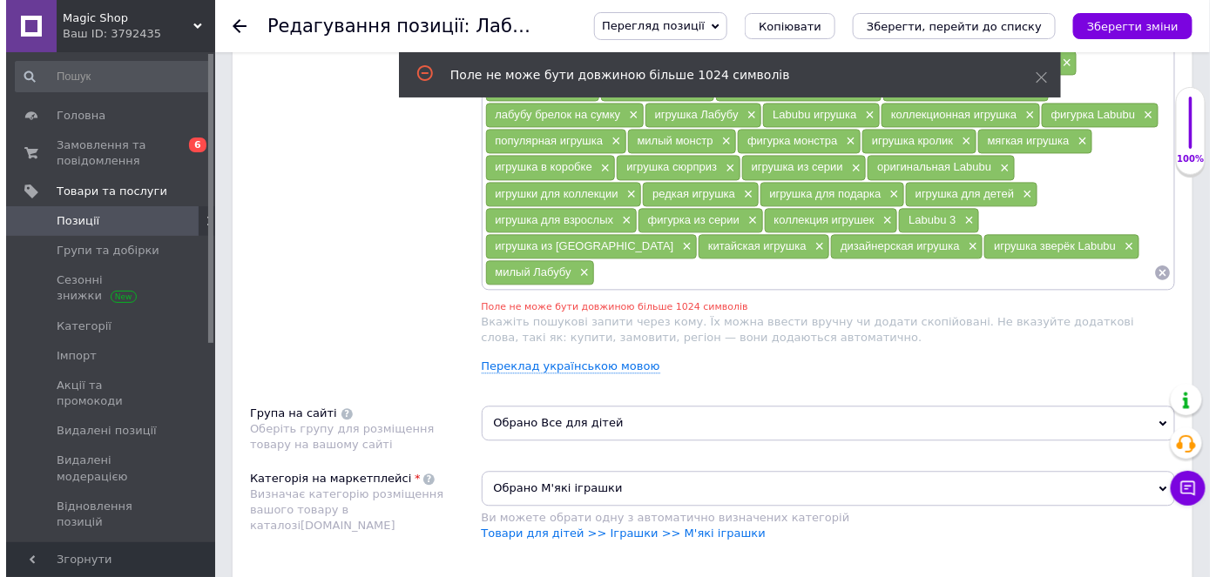
scroll to position [1150, 0]
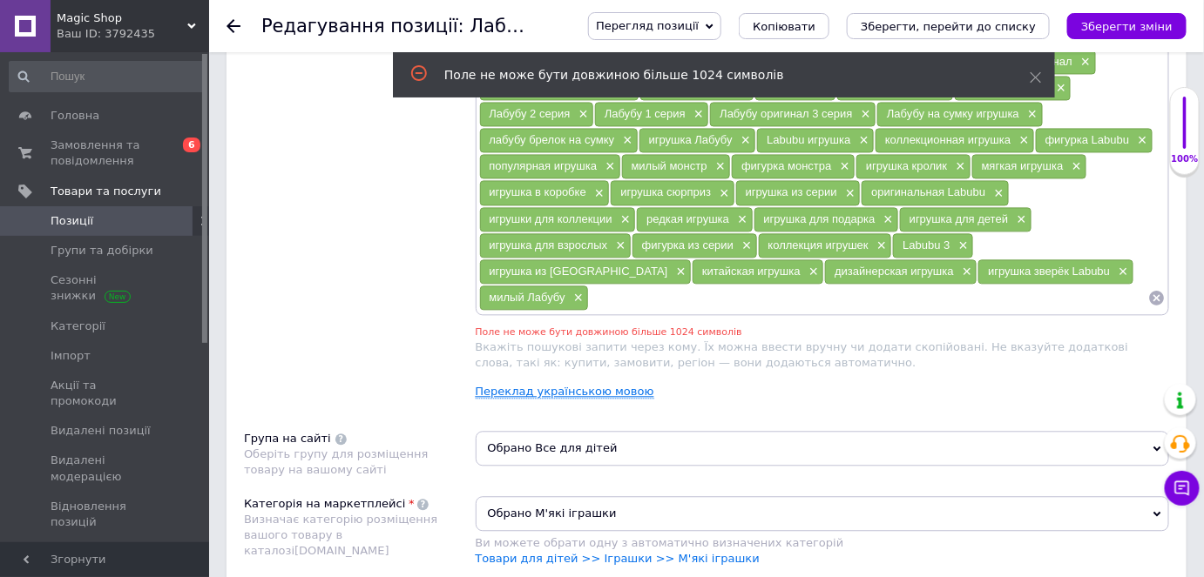
click at [613, 385] on link "Переклад українською мовою" at bounding box center [565, 392] width 179 height 14
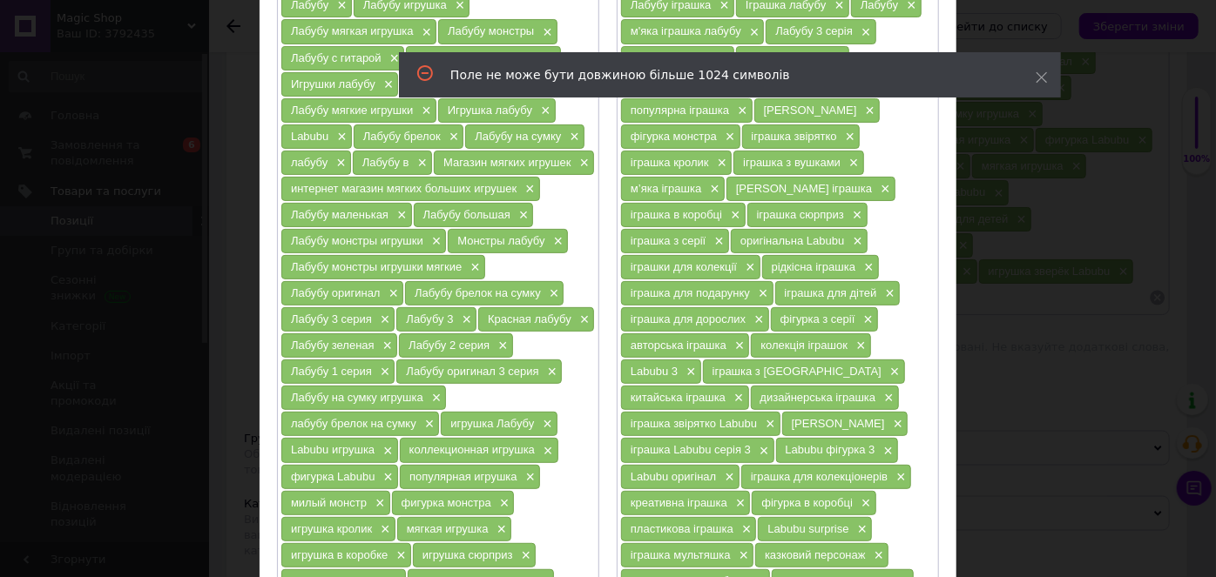
scroll to position [395, 0]
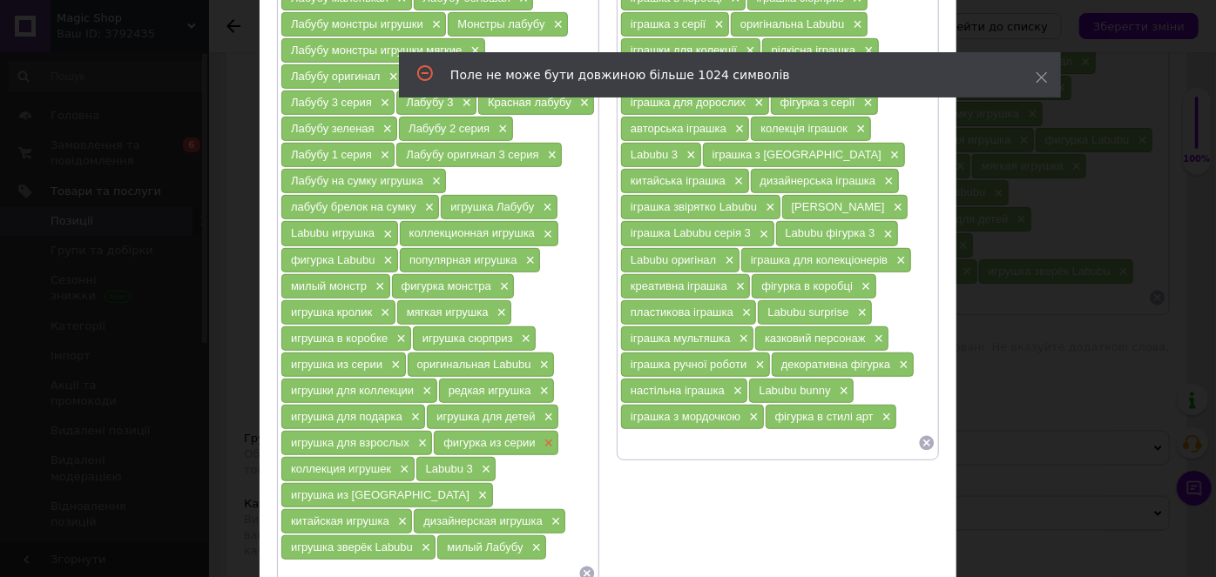
click at [545, 436] on span "×" at bounding box center [547, 443] width 14 height 15
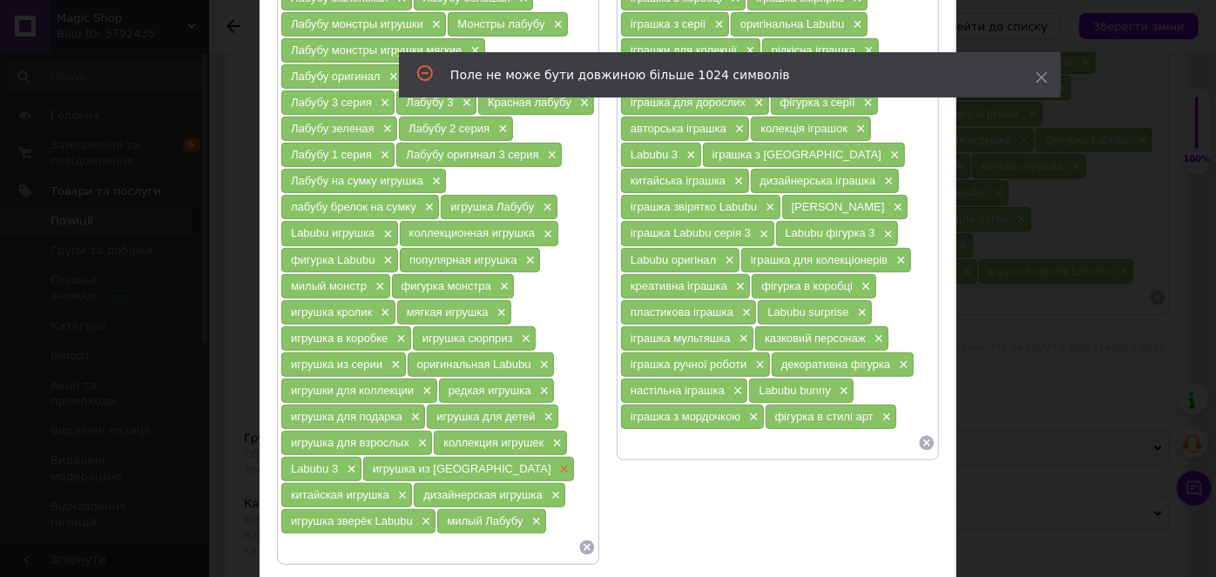
click at [556, 463] on span "×" at bounding box center [563, 470] width 14 height 15
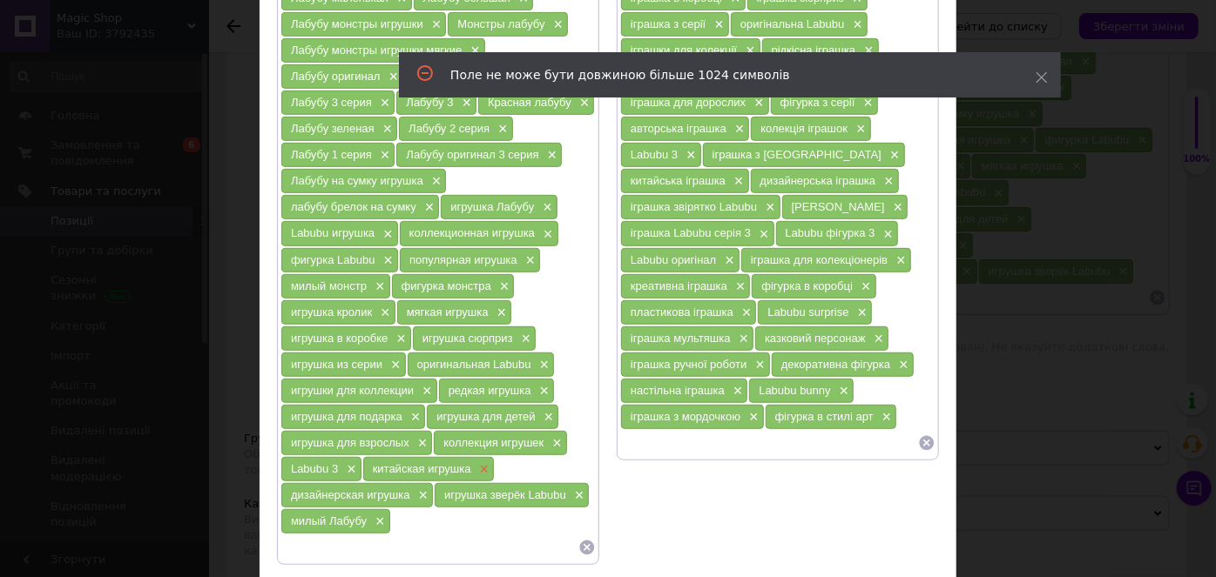
click at [485, 463] on span "×" at bounding box center [483, 470] width 14 height 15
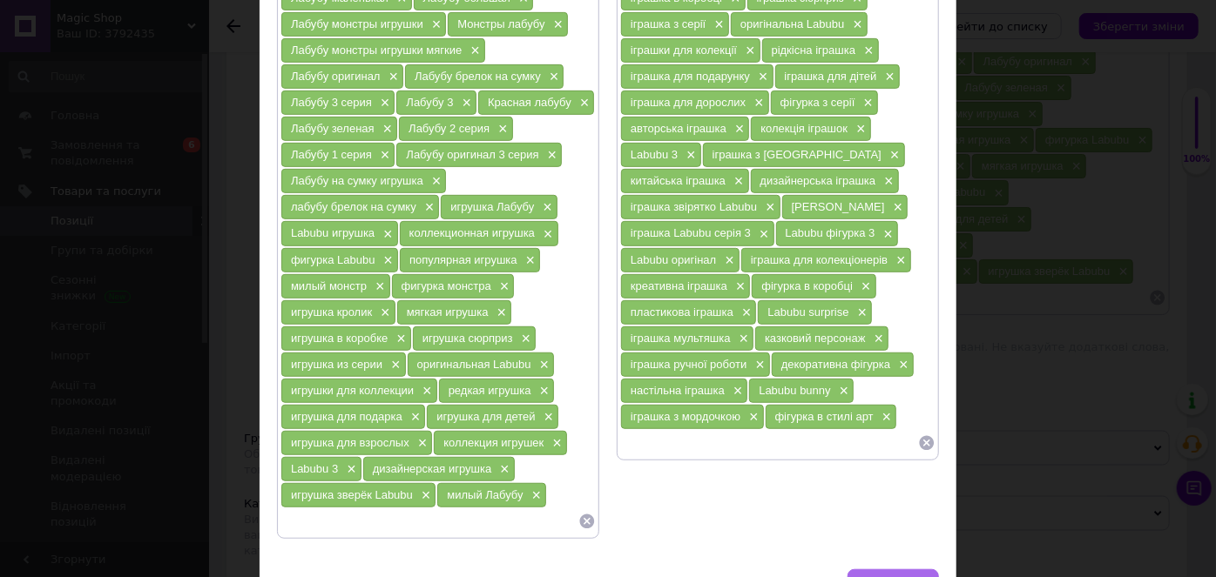
click at [901, 577] on span "Зберегти" at bounding box center [893, 587] width 55 height 13
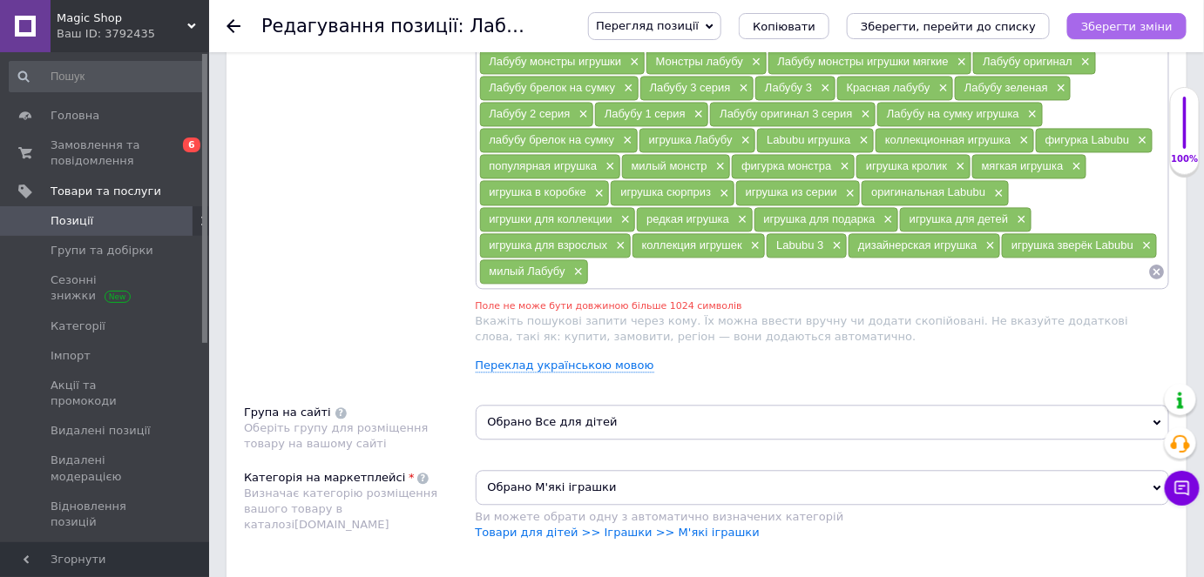
click at [1121, 30] on icon "Зберегти зміни" at bounding box center [1126, 26] width 91 height 13
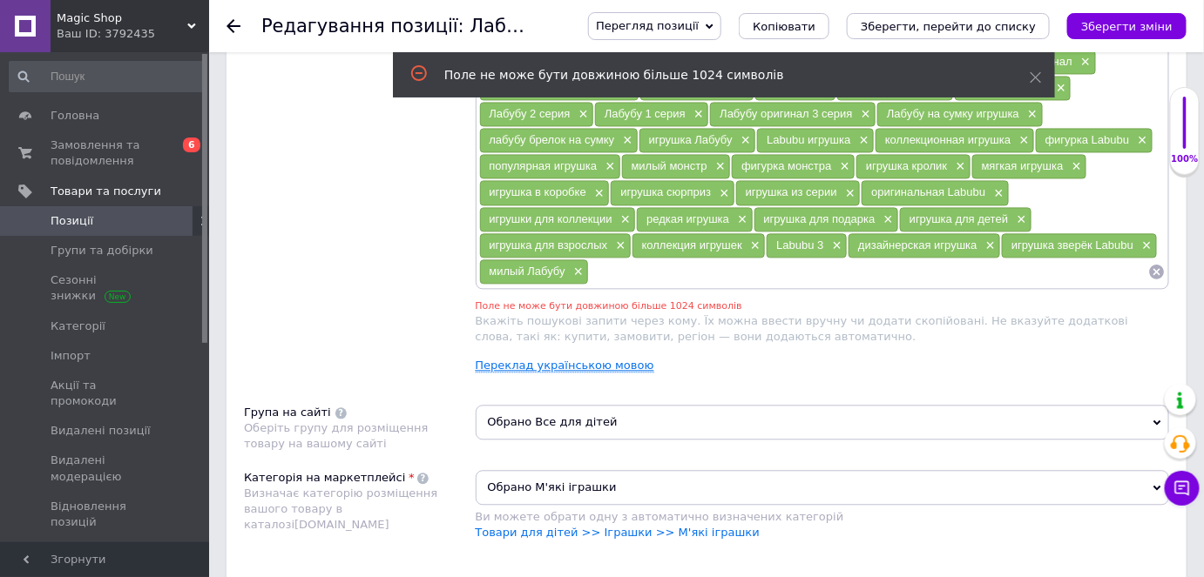
click at [557, 359] on link "Переклад українською мовою" at bounding box center [565, 366] width 179 height 14
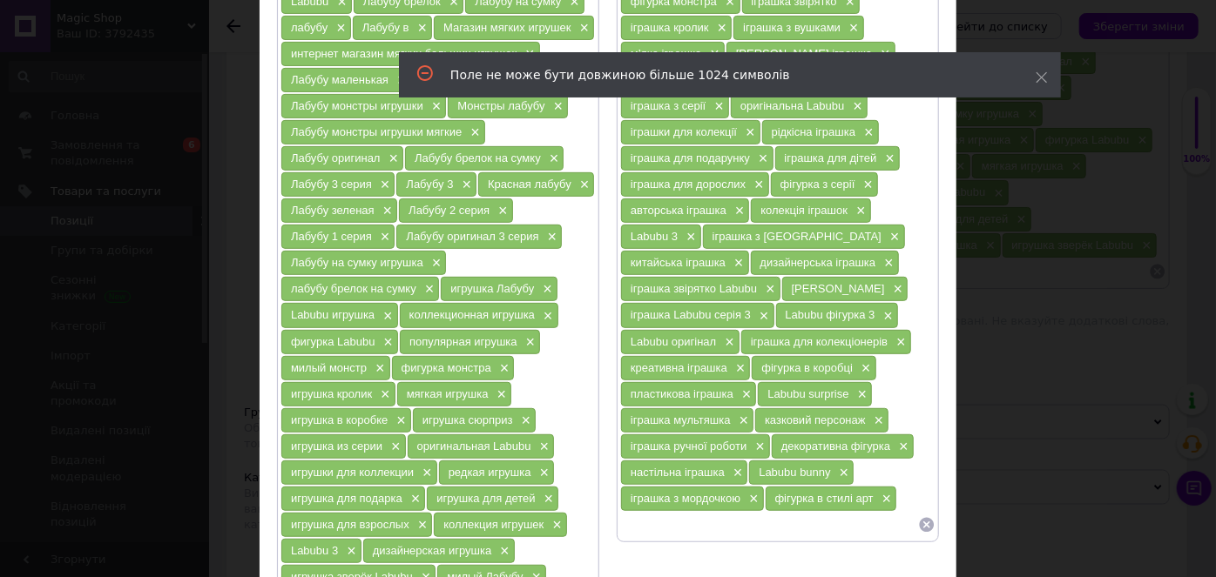
scroll to position [77, 0]
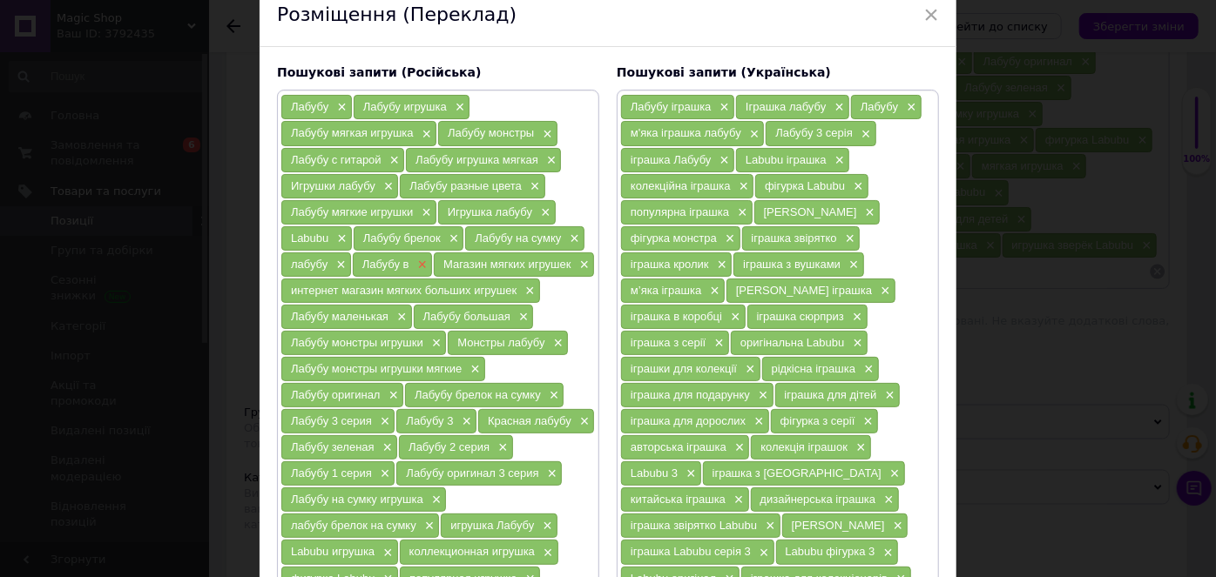
click at [419, 260] on span "×" at bounding box center [421, 265] width 14 height 15
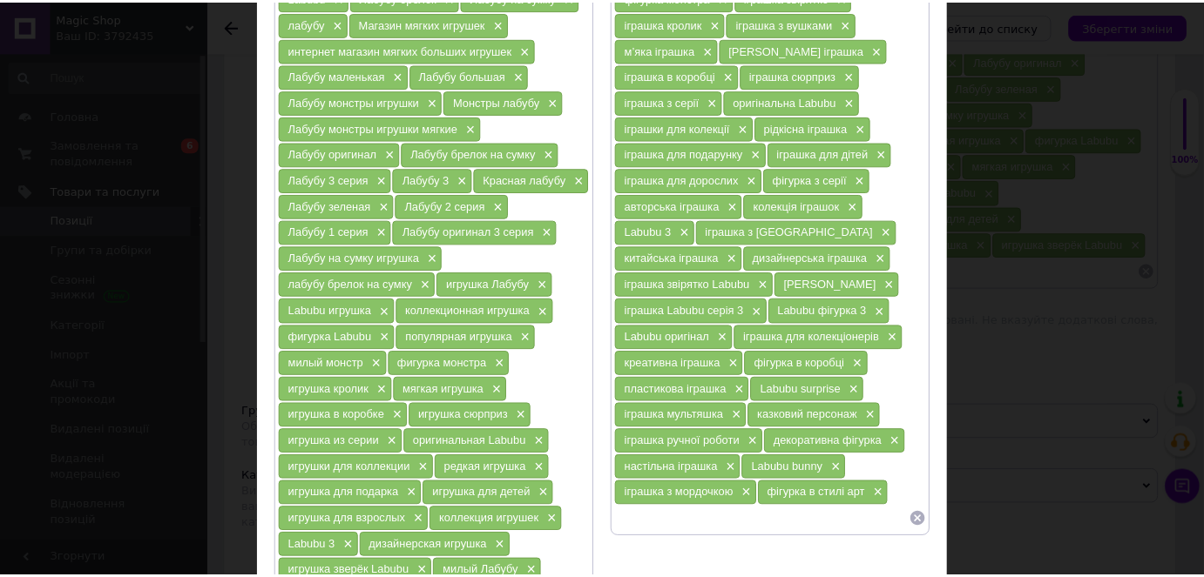
scroll to position [393, 0]
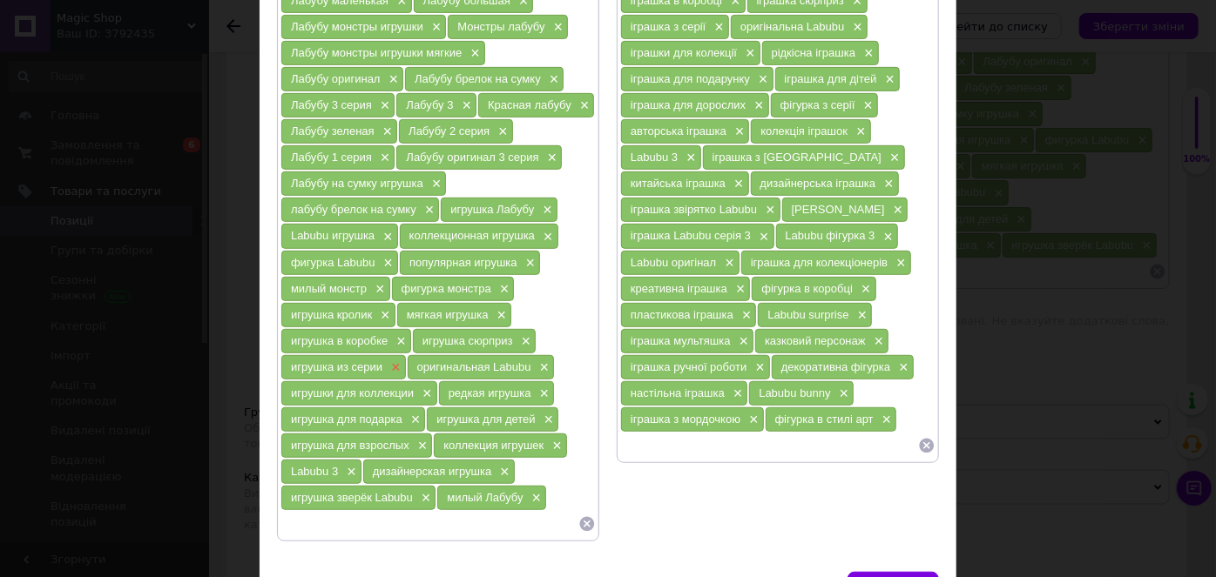
click at [392, 361] on span "×" at bounding box center [394, 368] width 14 height 15
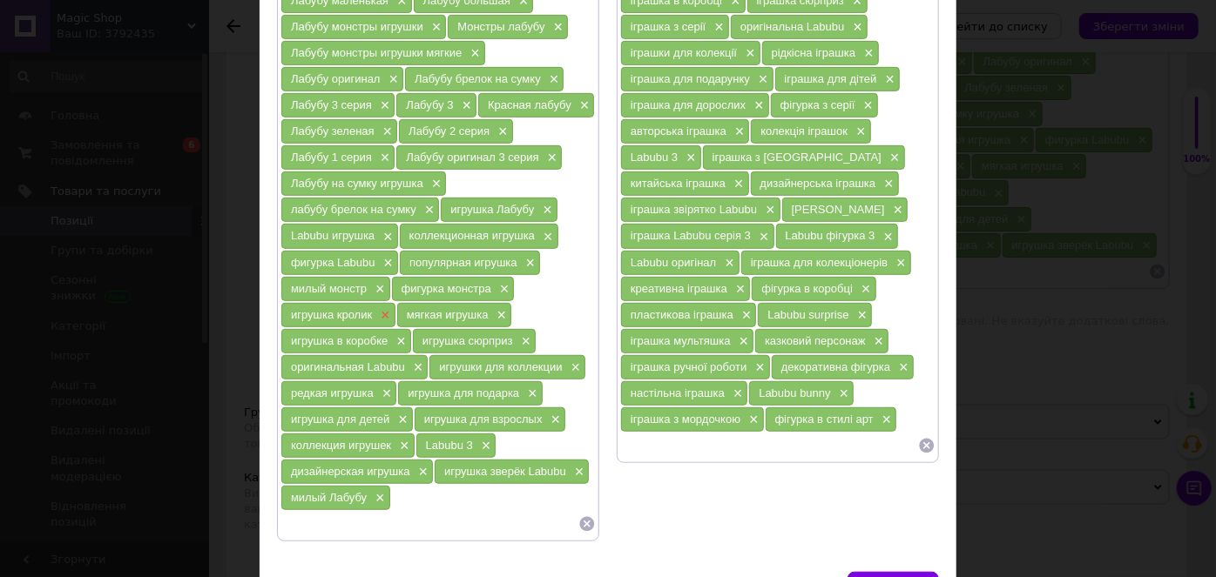
click at [383, 308] on span "×" at bounding box center [383, 315] width 14 height 15
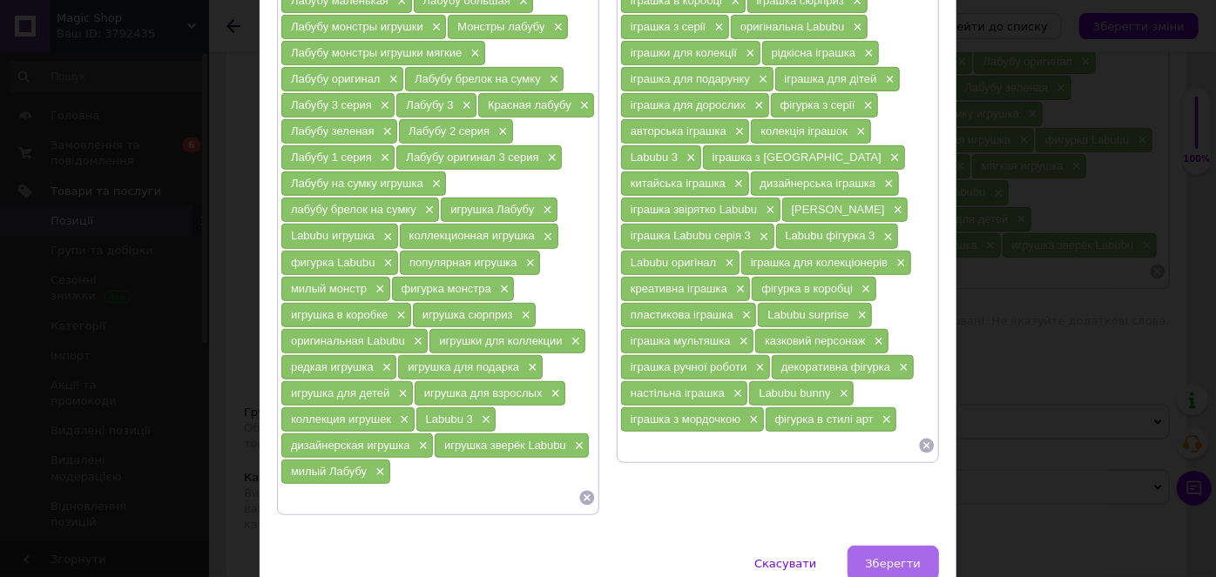
click at [926, 546] on button "Зберегти" at bounding box center [892, 563] width 91 height 35
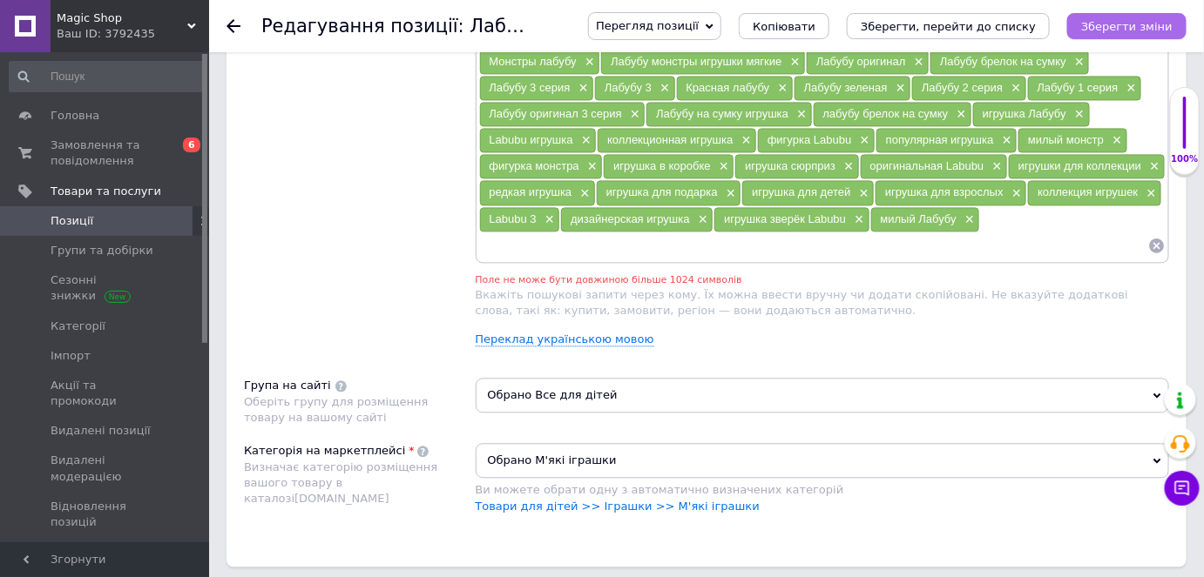
click at [1144, 21] on icon "Зберегти зміни" at bounding box center [1126, 26] width 91 height 13
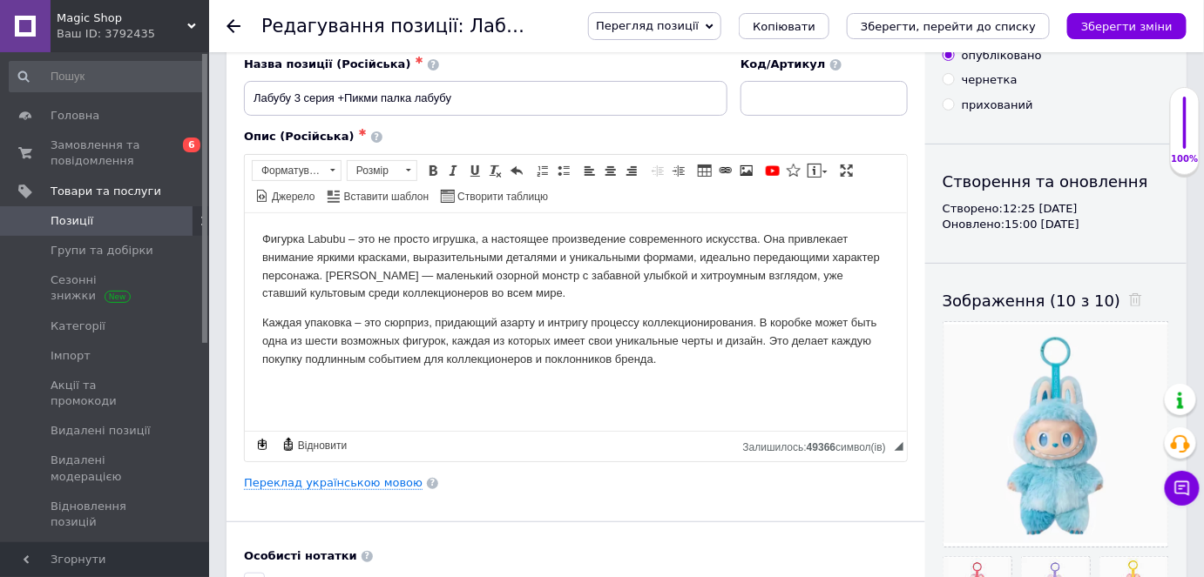
scroll to position [0, 0]
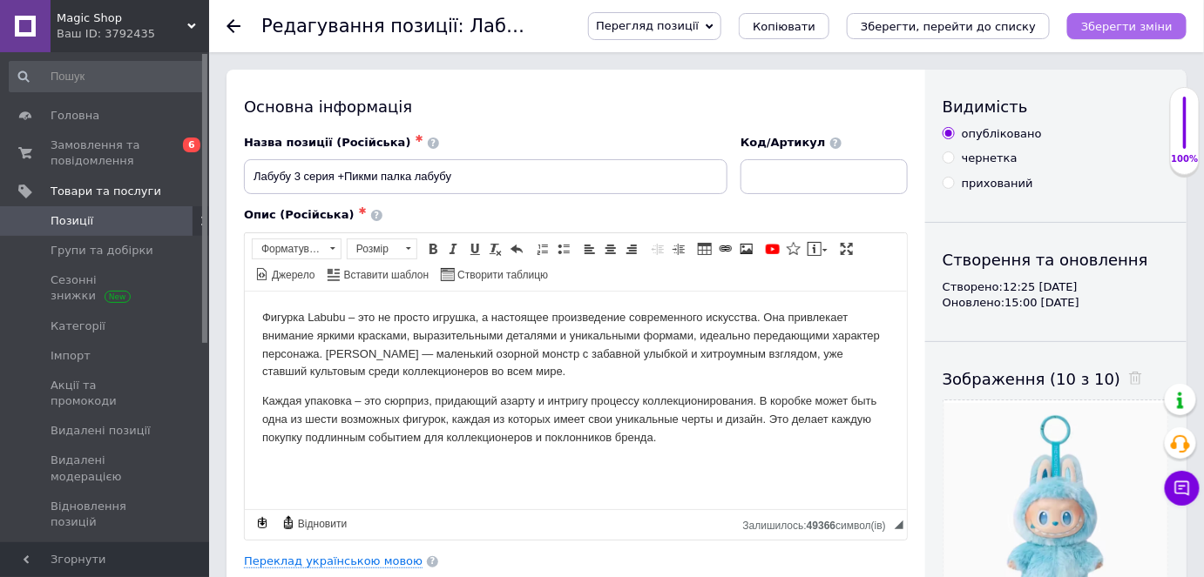
click at [1127, 29] on icon "Зберегти зміни" at bounding box center [1126, 26] width 91 height 13
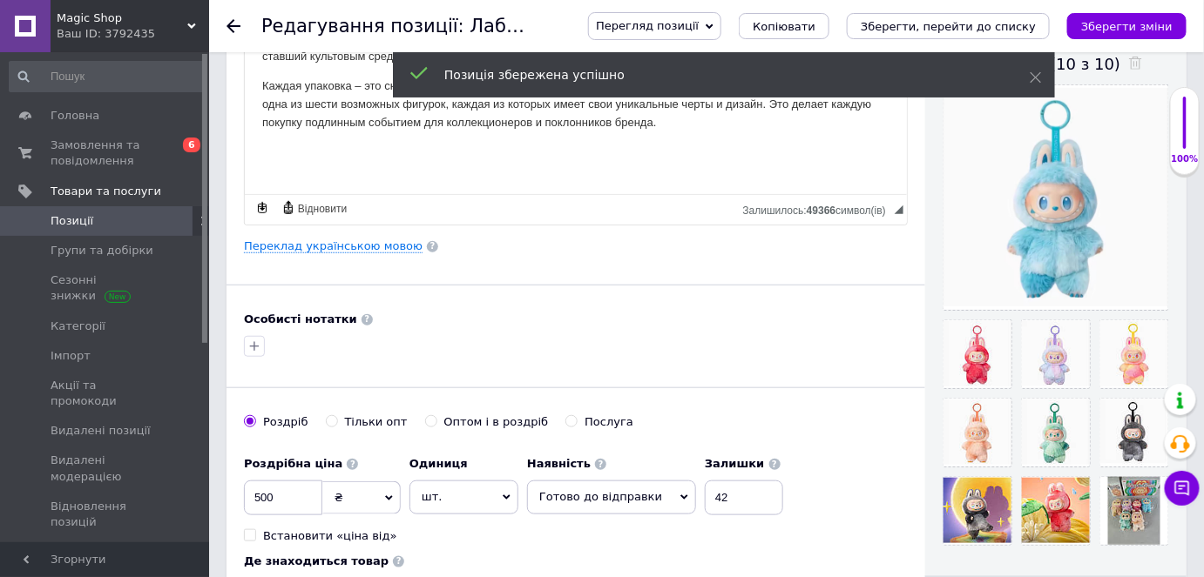
scroll to position [316, 0]
click at [92, 153] on span "Замовлення та повідомлення" at bounding box center [106, 153] width 111 height 31
drag, startPoint x: 92, startPoint y: 153, endPoint x: 108, endPoint y: 128, distance: 29.7
click at [92, 153] on span "Замовлення та повідомлення" at bounding box center [106, 153] width 111 height 31
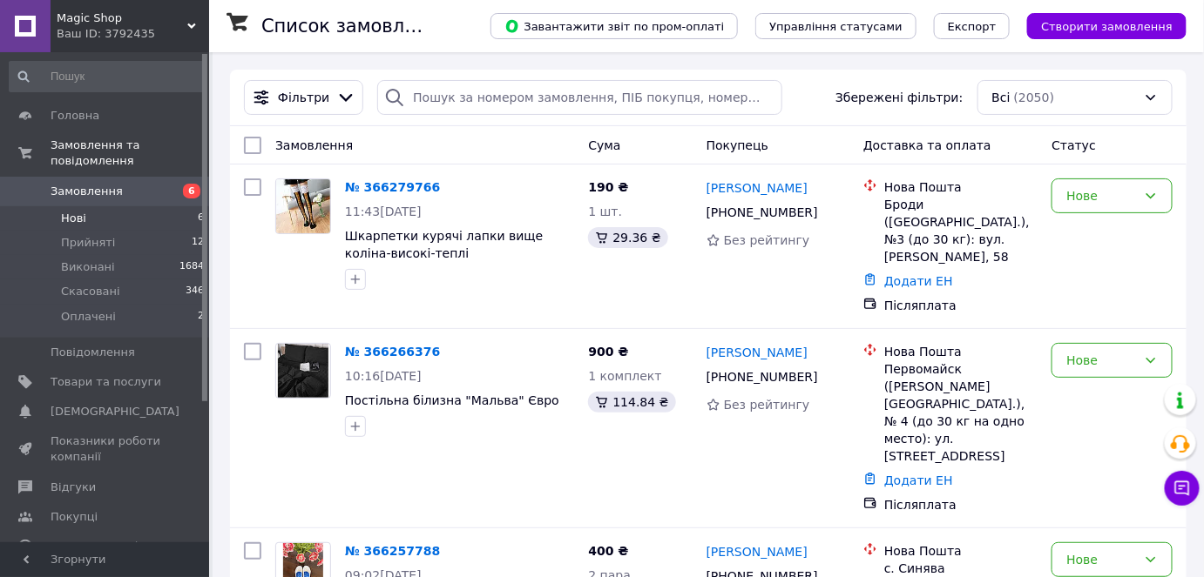
click at [108, 206] on li "Нові 6" at bounding box center [107, 218] width 214 height 24
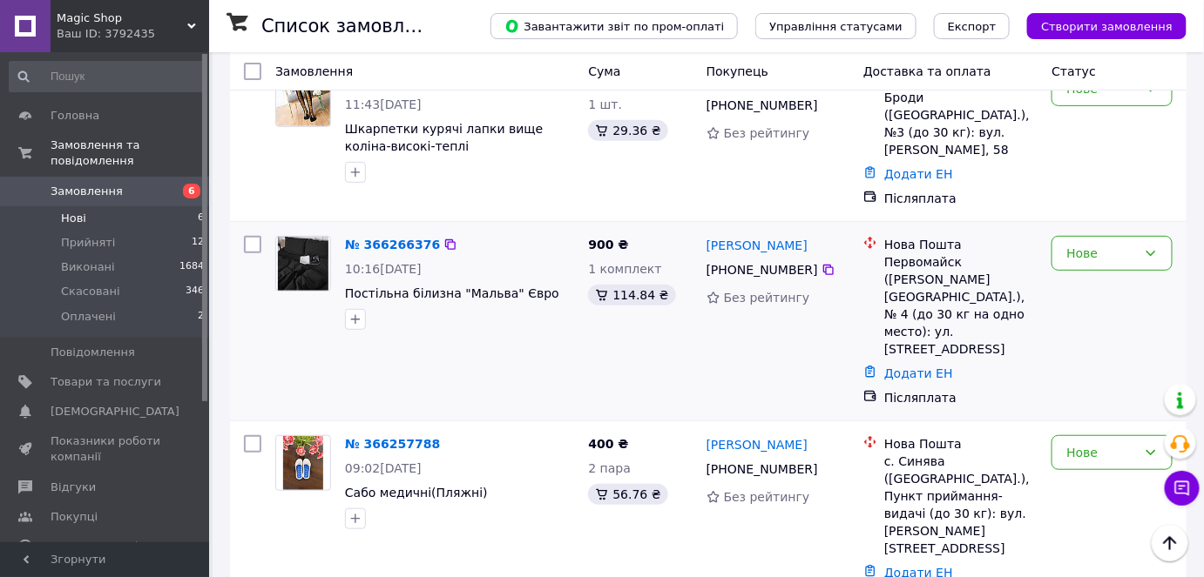
scroll to position [260, 0]
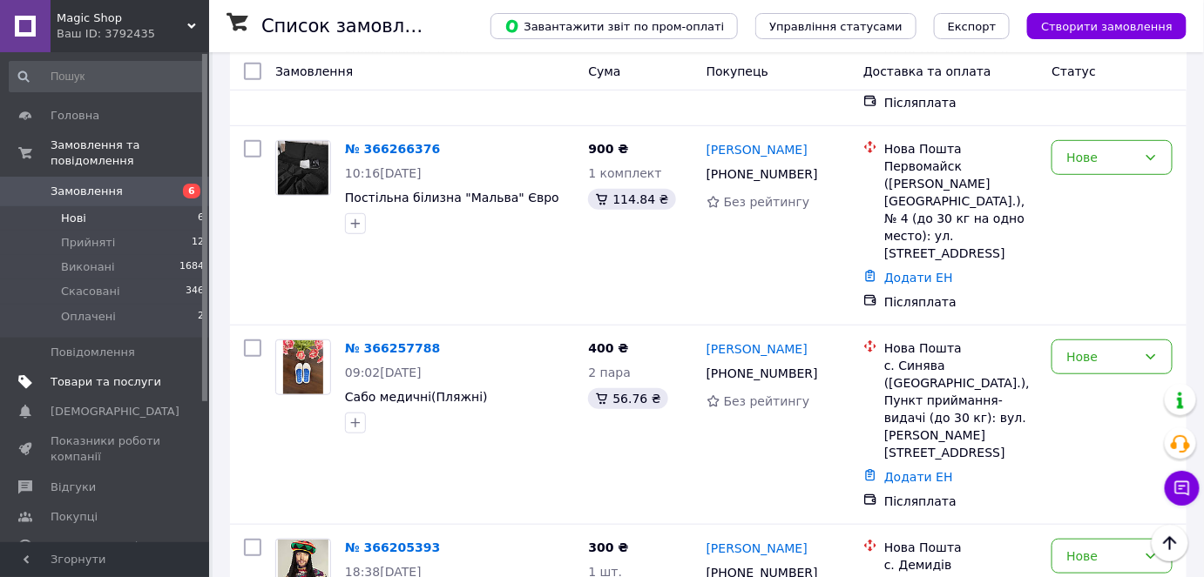
click at [134, 375] on span "Товари та послуги" at bounding box center [106, 383] width 111 height 16
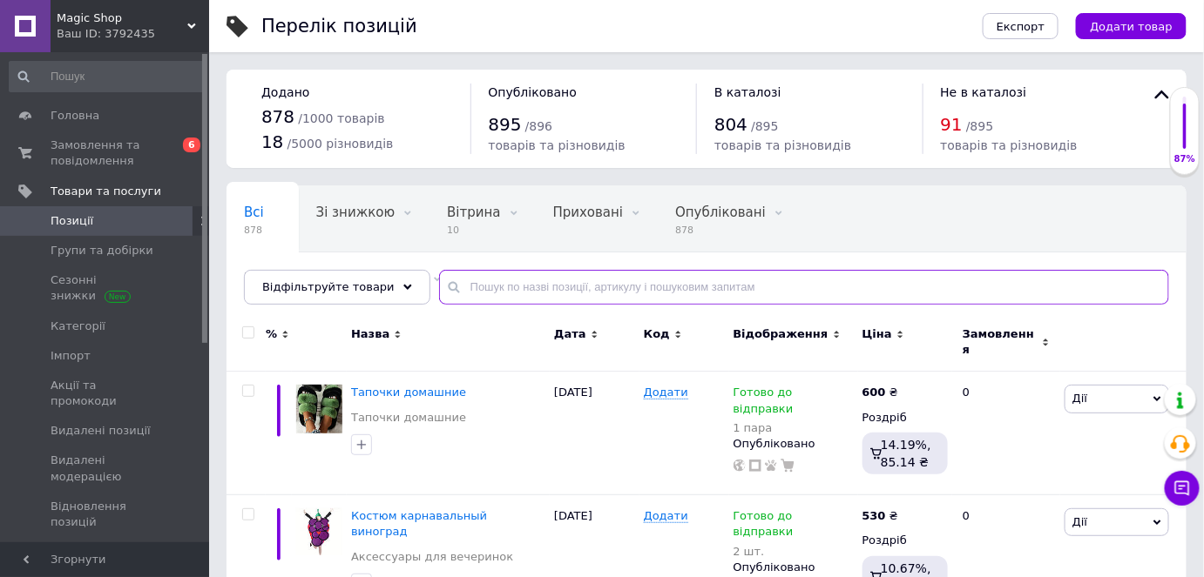
click at [501, 285] on input "text" at bounding box center [804, 287] width 730 height 35
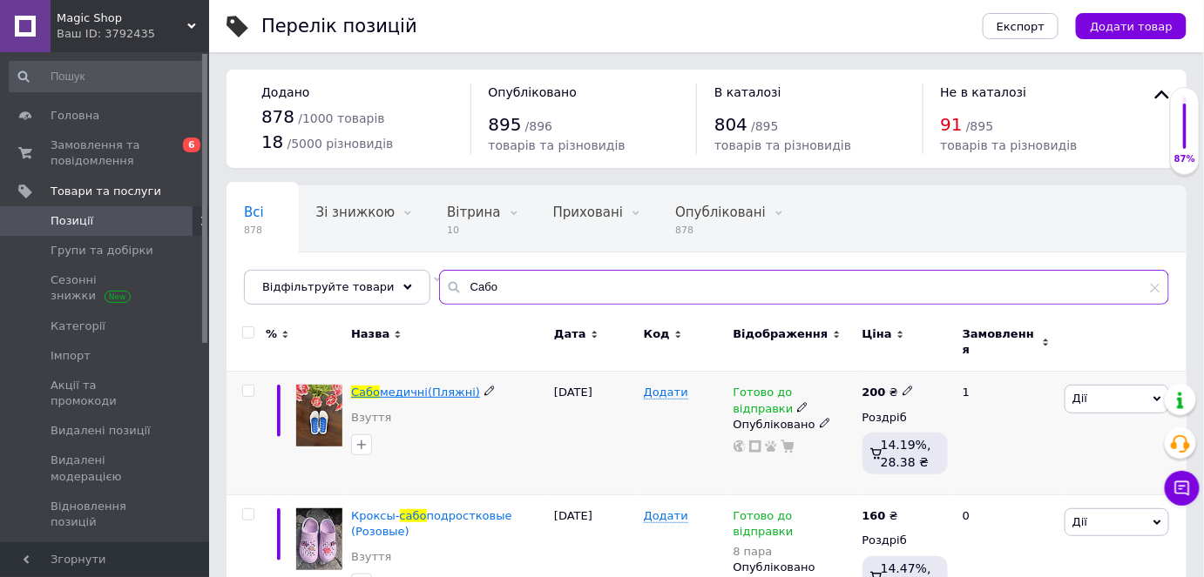
type input "Сабо"
click at [409, 386] on span "медичні(Пляжні)" at bounding box center [430, 392] width 100 height 13
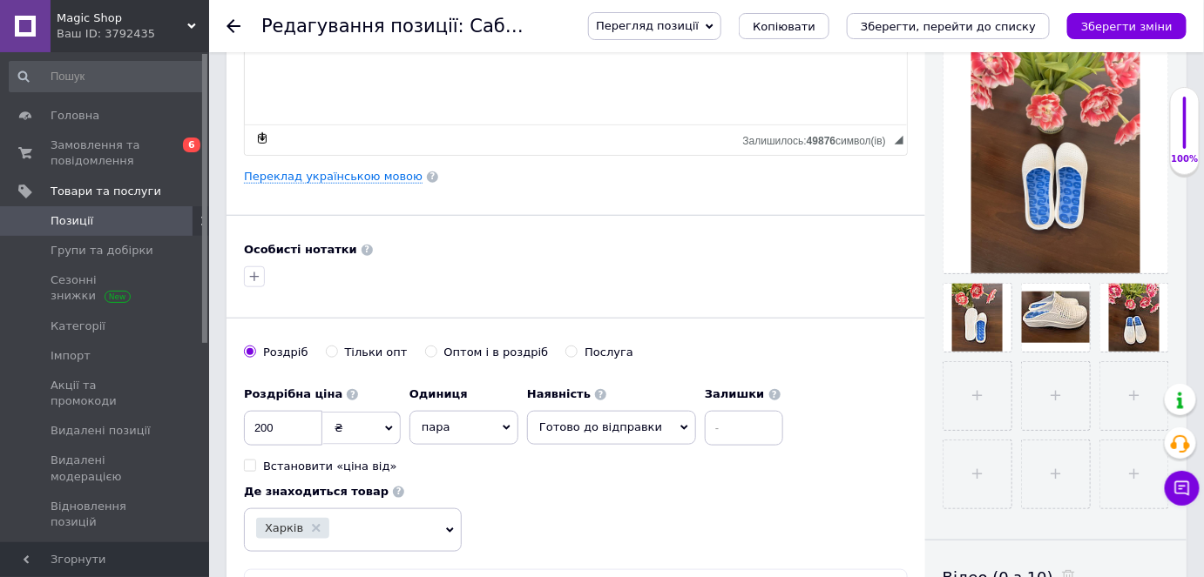
scroll to position [395, 0]
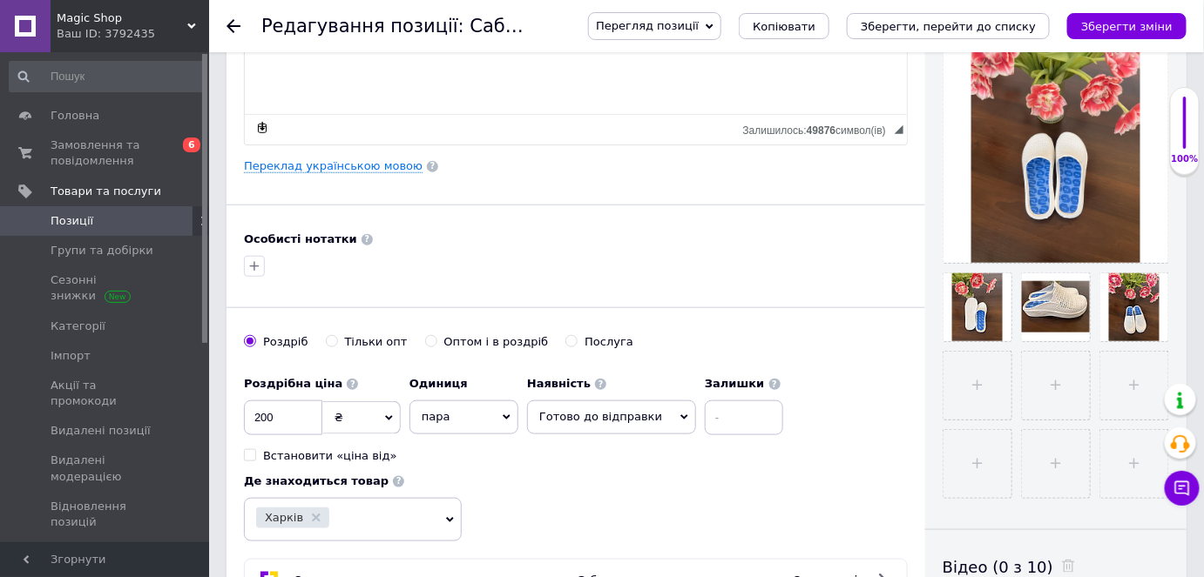
click at [658, 414] on span "Готово до відправки" at bounding box center [611, 417] width 169 height 33
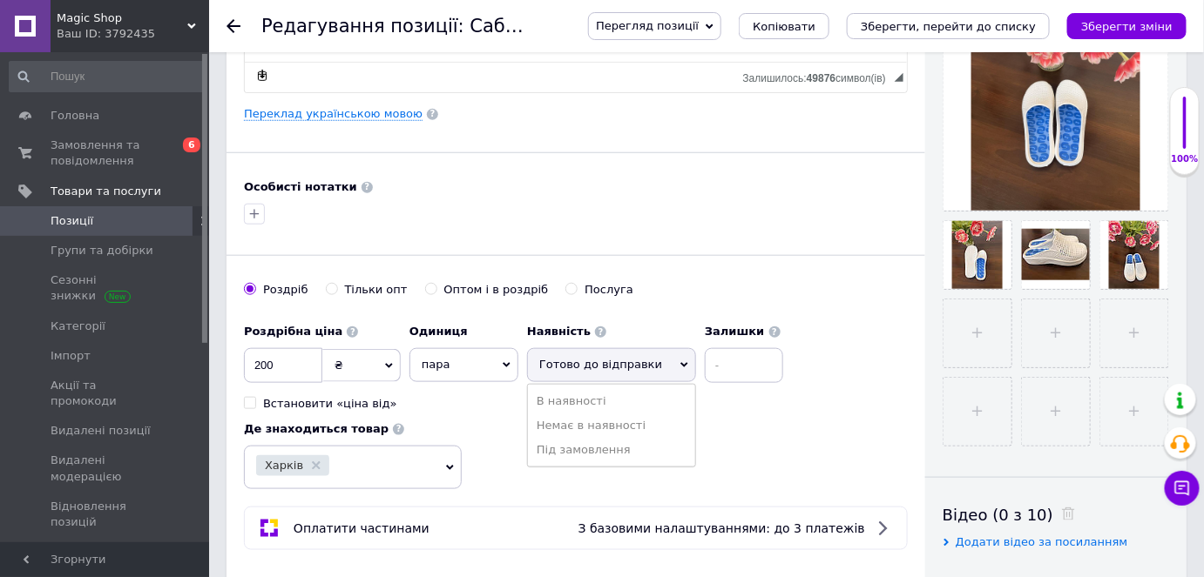
scroll to position [554, 0]
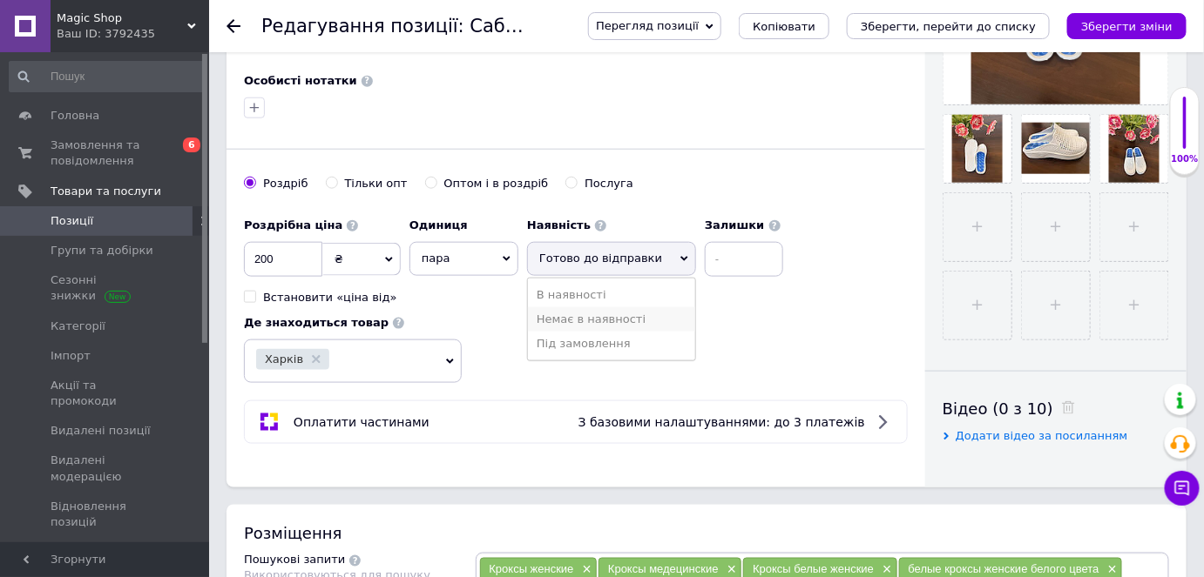
click at [625, 313] on li "Немає в наявності" at bounding box center [611, 319] width 167 height 24
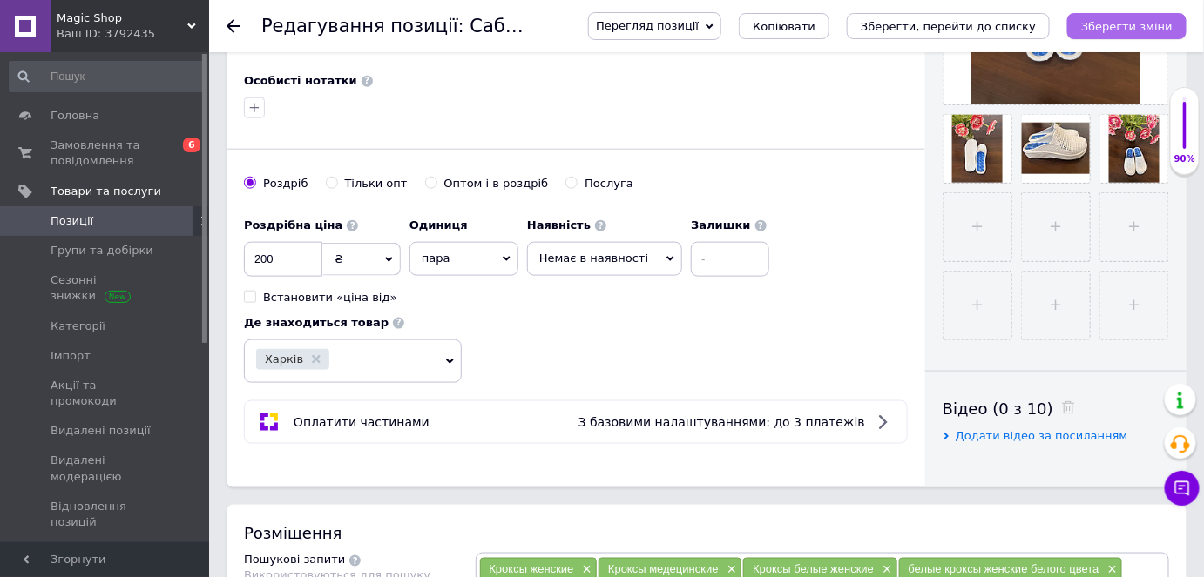
click at [1149, 17] on button "Зберегти зміни" at bounding box center [1126, 26] width 119 height 26
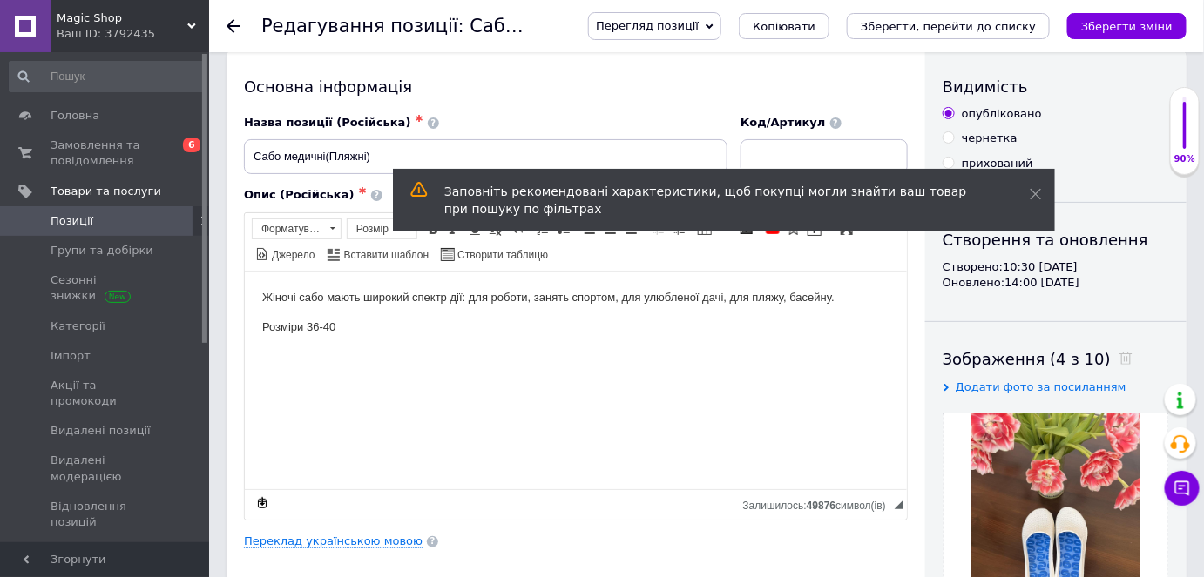
scroll to position [0, 0]
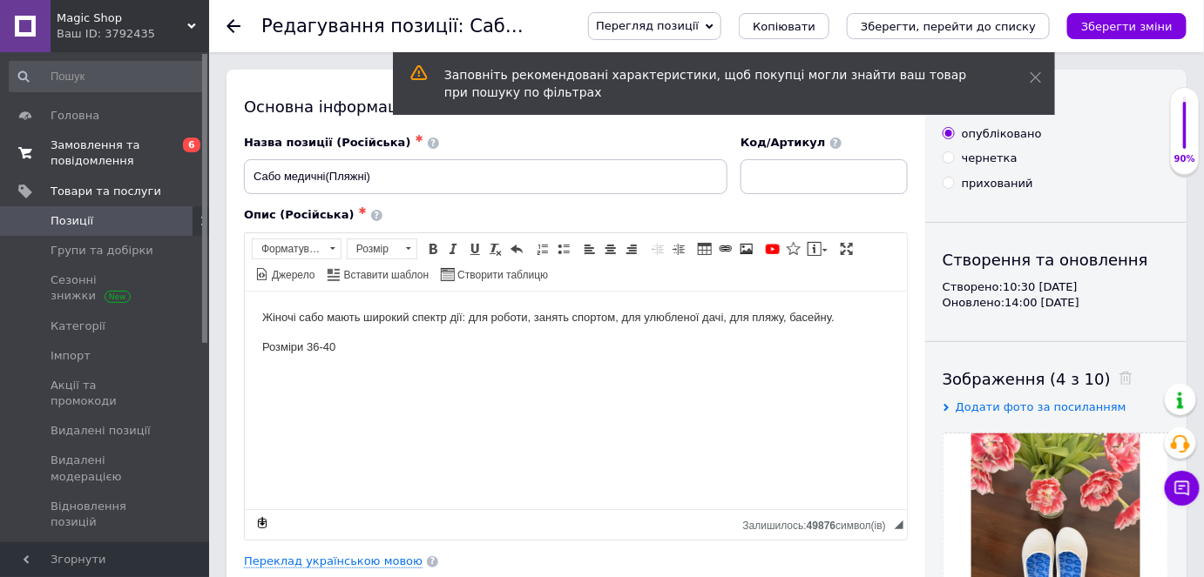
click at [151, 145] on span "Замовлення та повідомлення" at bounding box center [106, 153] width 111 height 31
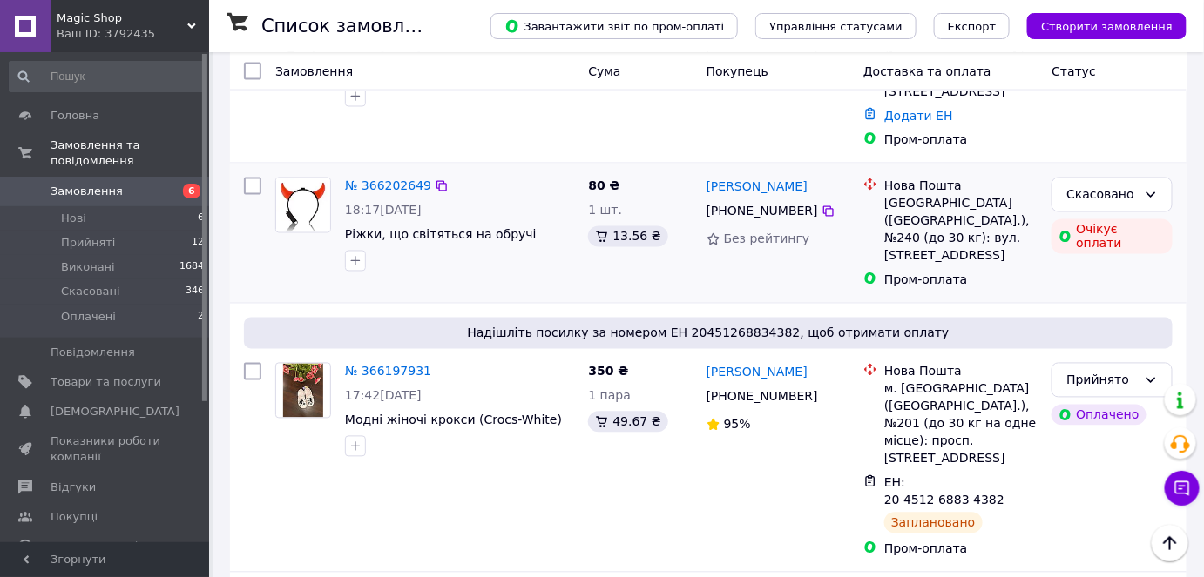
scroll to position [792, 0]
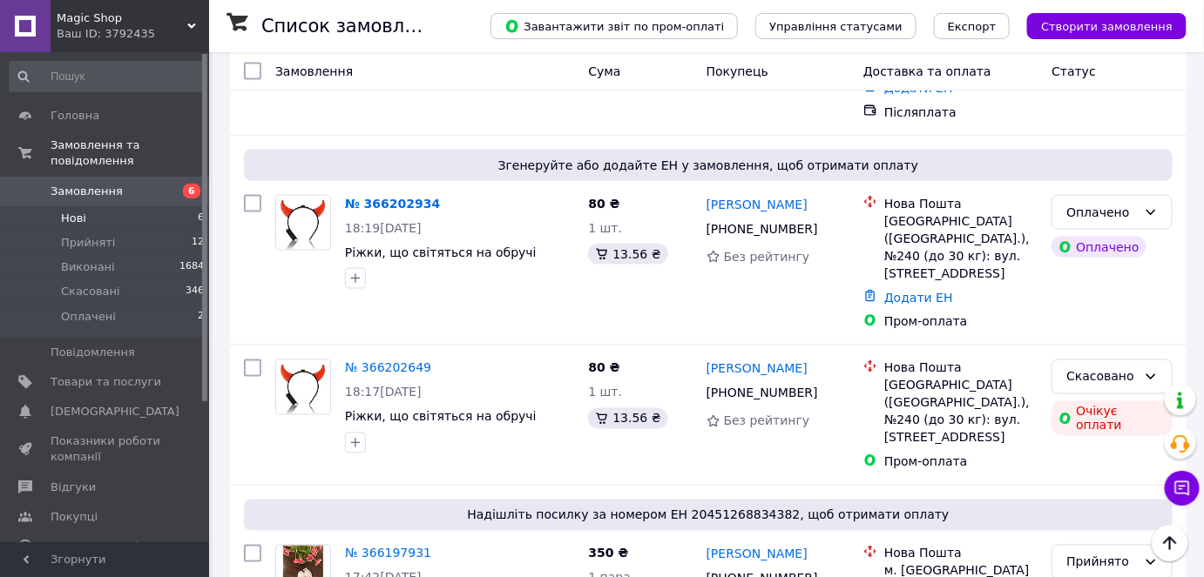
click at [139, 206] on li "Нові 6" at bounding box center [107, 218] width 214 height 24
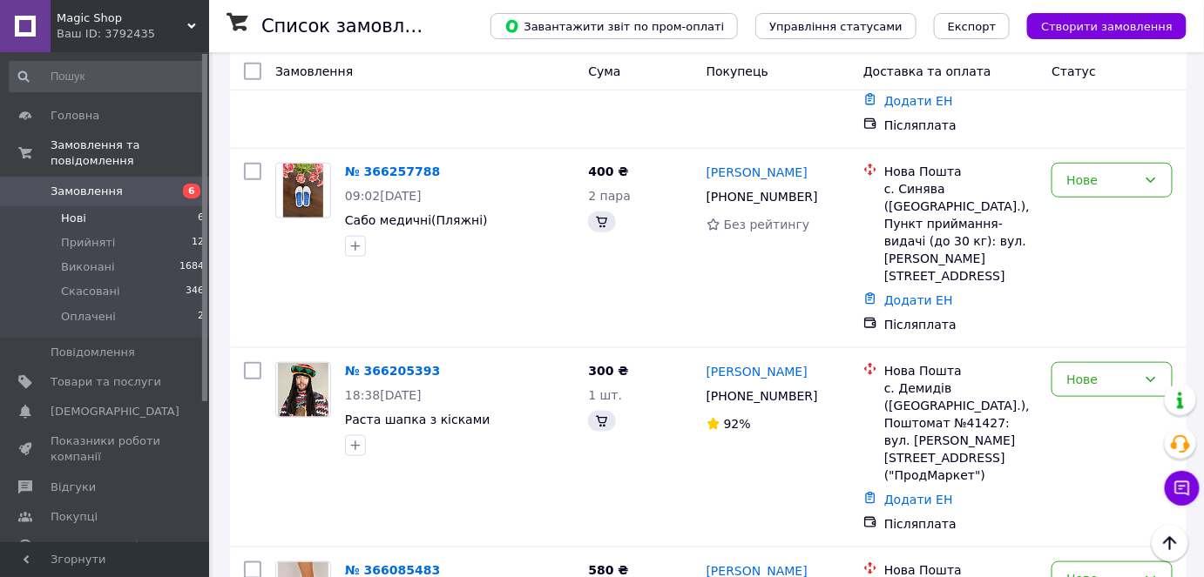
scroll to position [418, 0]
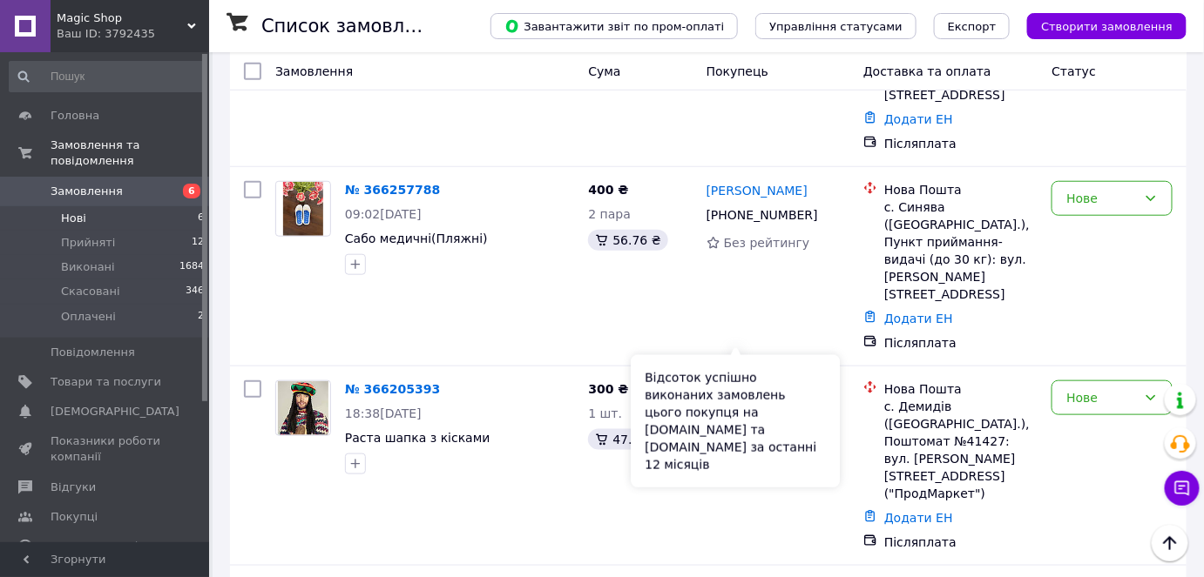
click at [687, 398] on div "Відсоток успішно виконаних замовлень цього покупця на Prom.ua та Bigl.ua за ост…" at bounding box center [735, 421] width 209 height 132
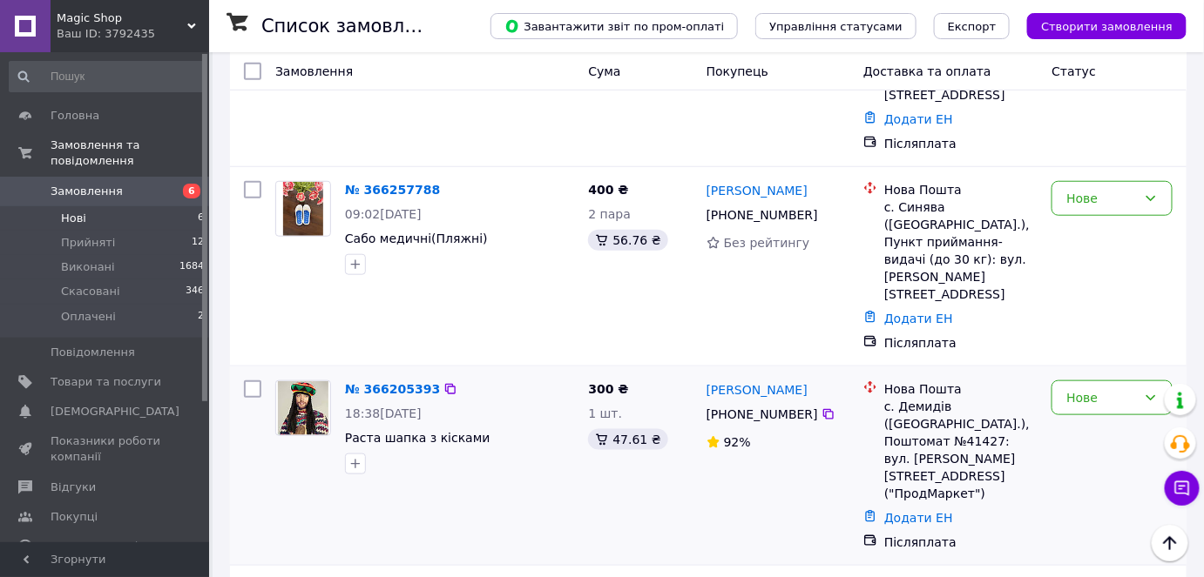
click at [543, 374] on div "№ 366205393 18:38, 11.10.2025 Раста шапка з кісками" at bounding box center [459, 428] width 243 height 108
click at [646, 375] on div "300 ₴ 1 шт. 47.61 ₴" at bounding box center [640, 466] width 118 height 185
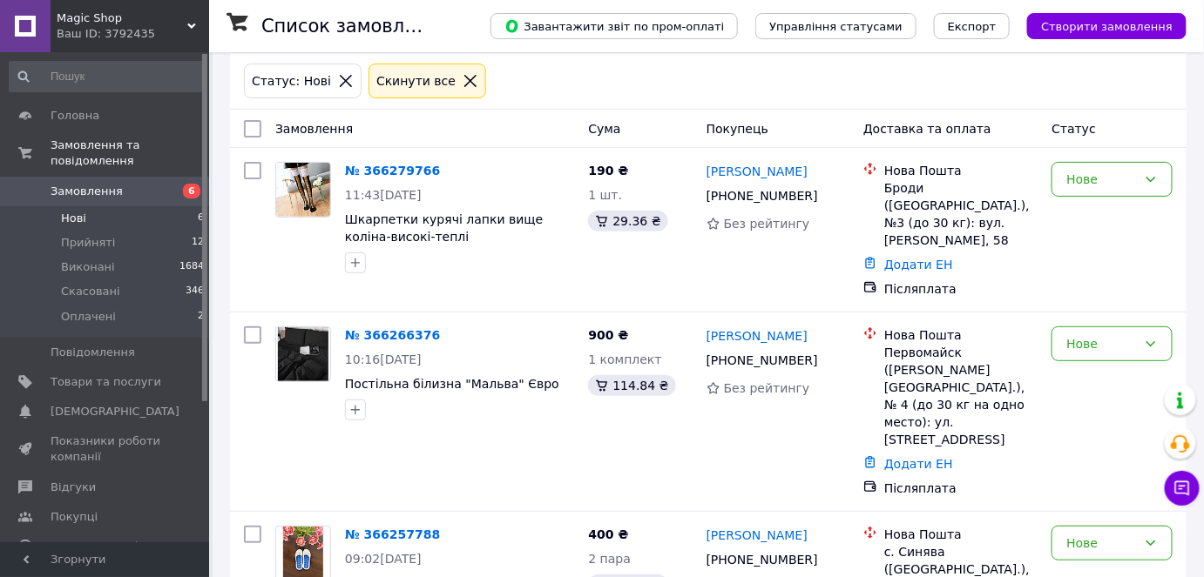
scroll to position [158, 0]
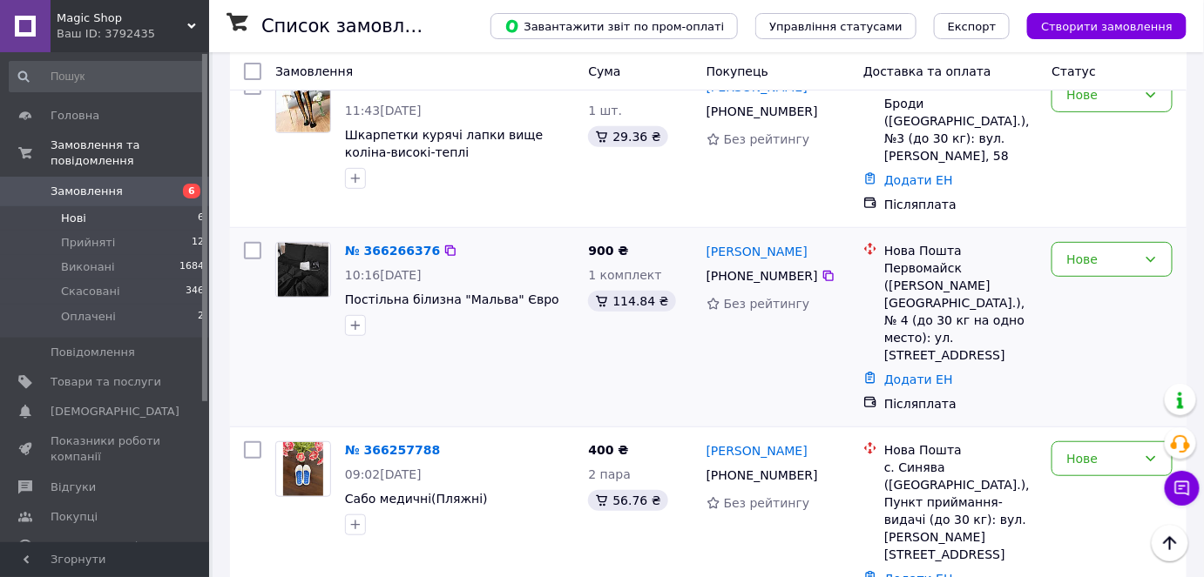
click at [633, 342] on div "900 ₴ 1 комплект 114.84 ₴" at bounding box center [640, 327] width 118 height 185
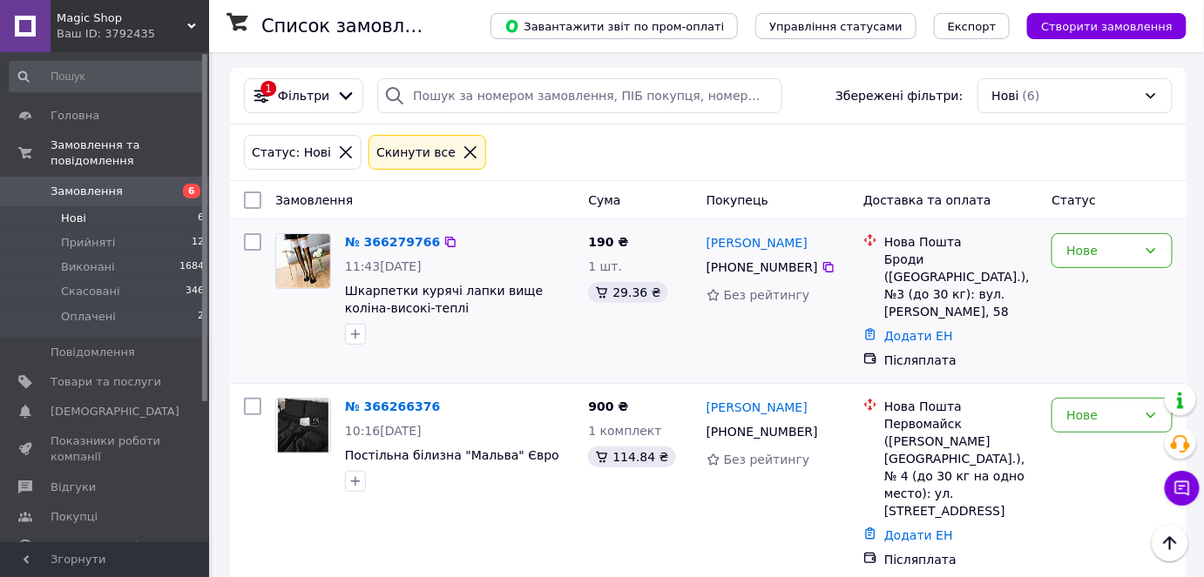
scroll to position [0, 0]
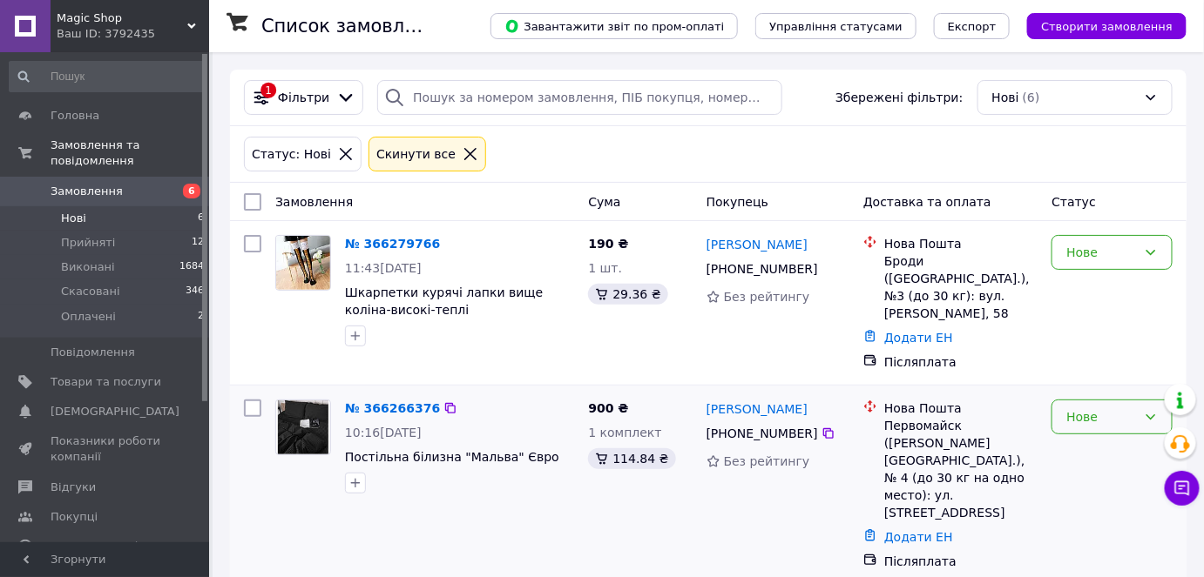
click at [1111, 408] on div "Нове" at bounding box center [1101, 417] width 71 height 19
click at [1110, 442] on li "Прийнято" at bounding box center [1112, 435] width 119 height 31
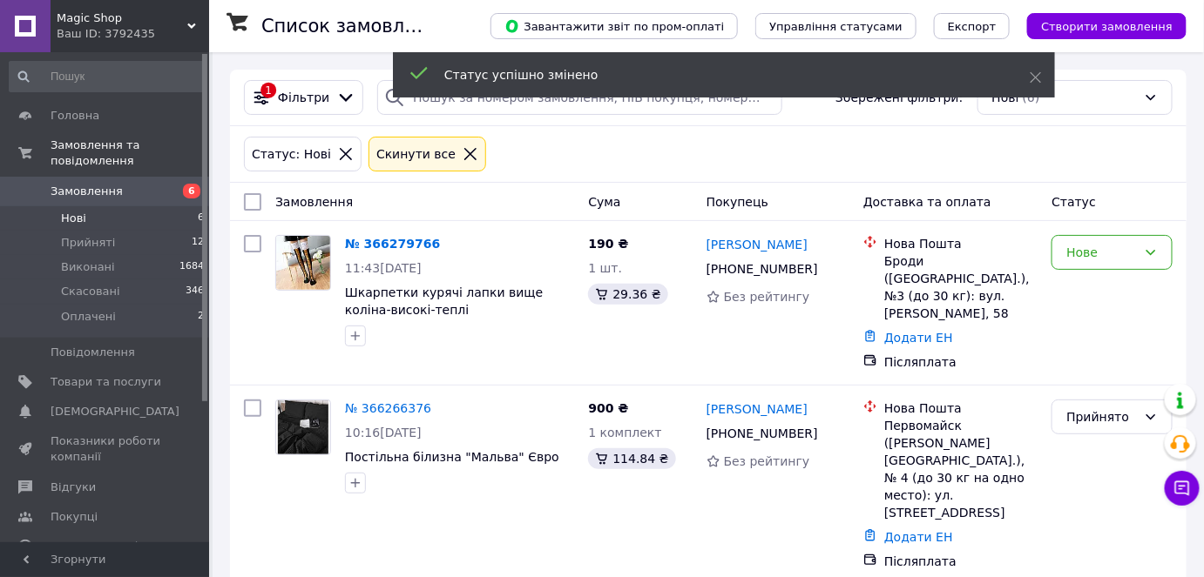
click at [916, 530] on link "Додати ЕН" at bounding box center [918, 537] width 69 height 14
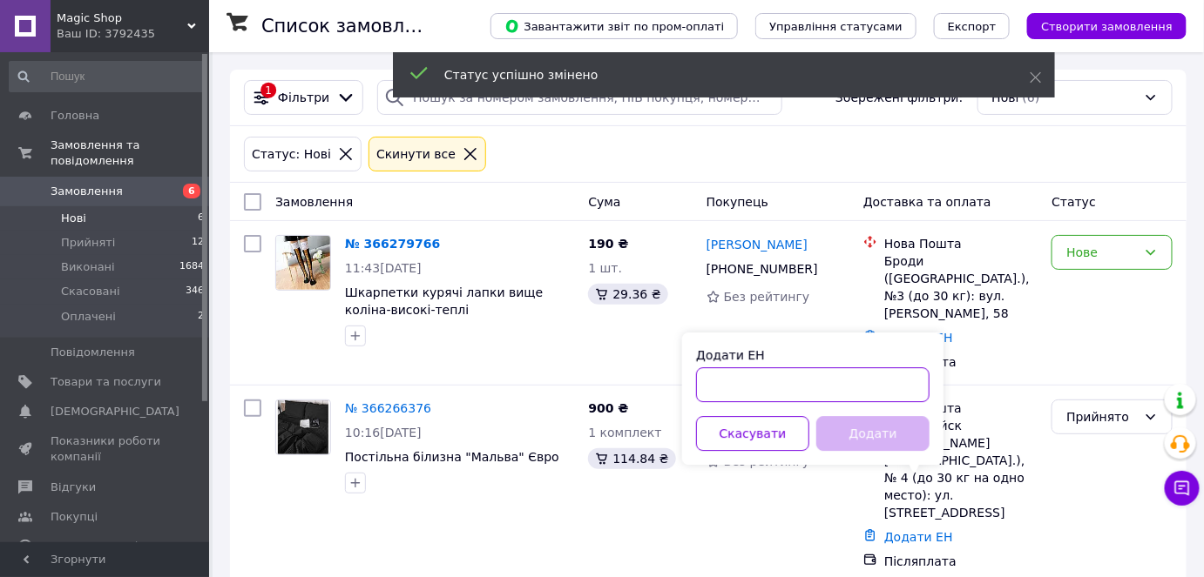
click at [847, 393] on input "Додати ЕН" at bounding box center [812, 385] width 233 height 35
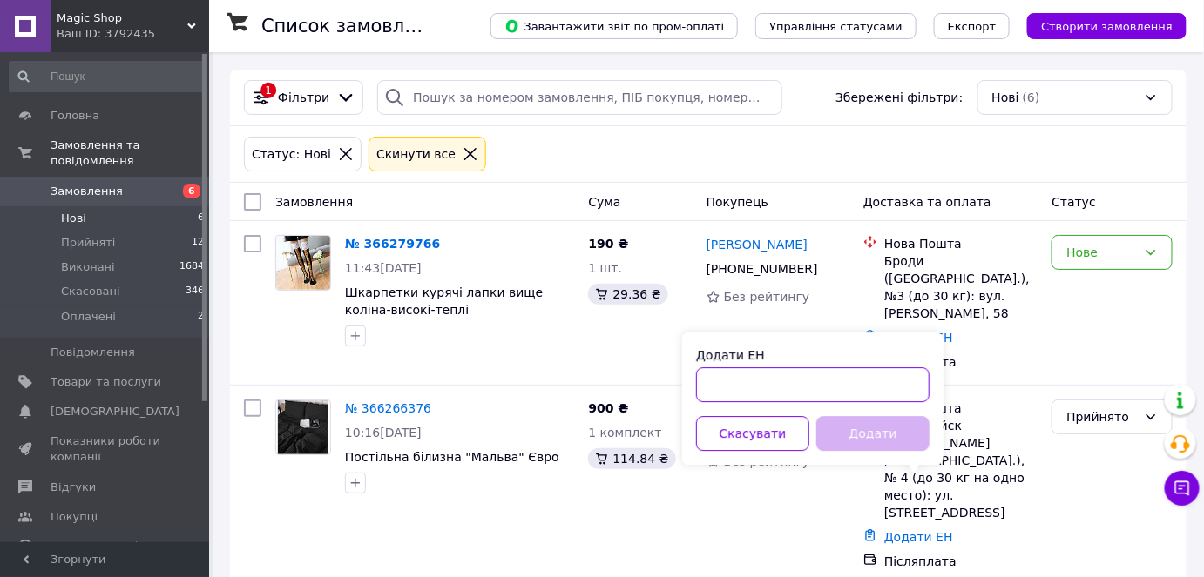
paste input "20451269152599"
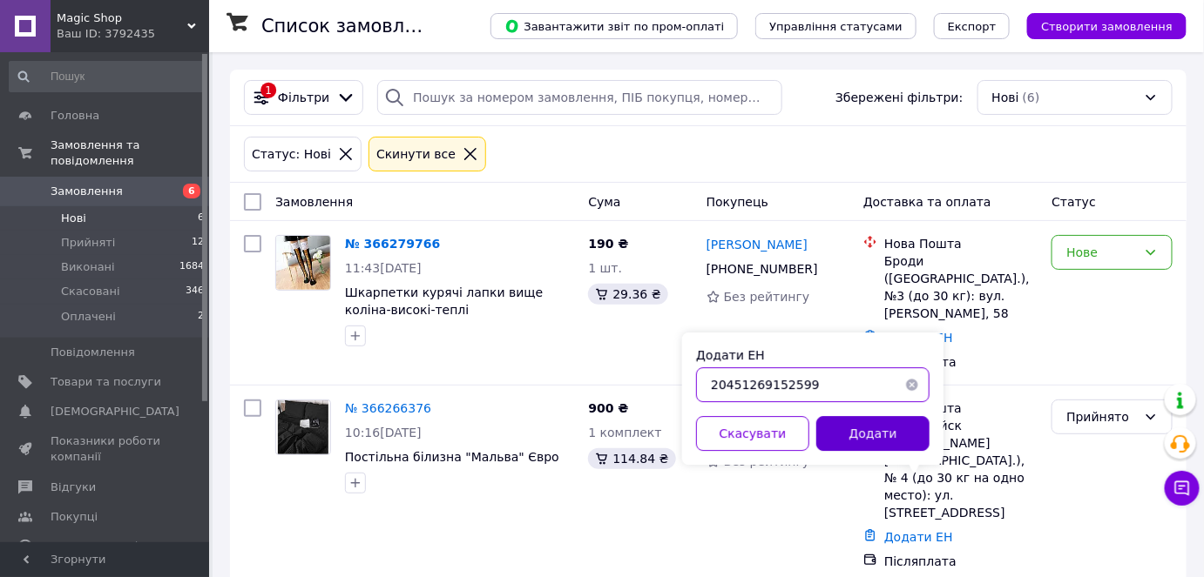
type input "20451269152599"
click at [861, 433] on button "Додати" at bounding box center [872, 433] width 113 height 35
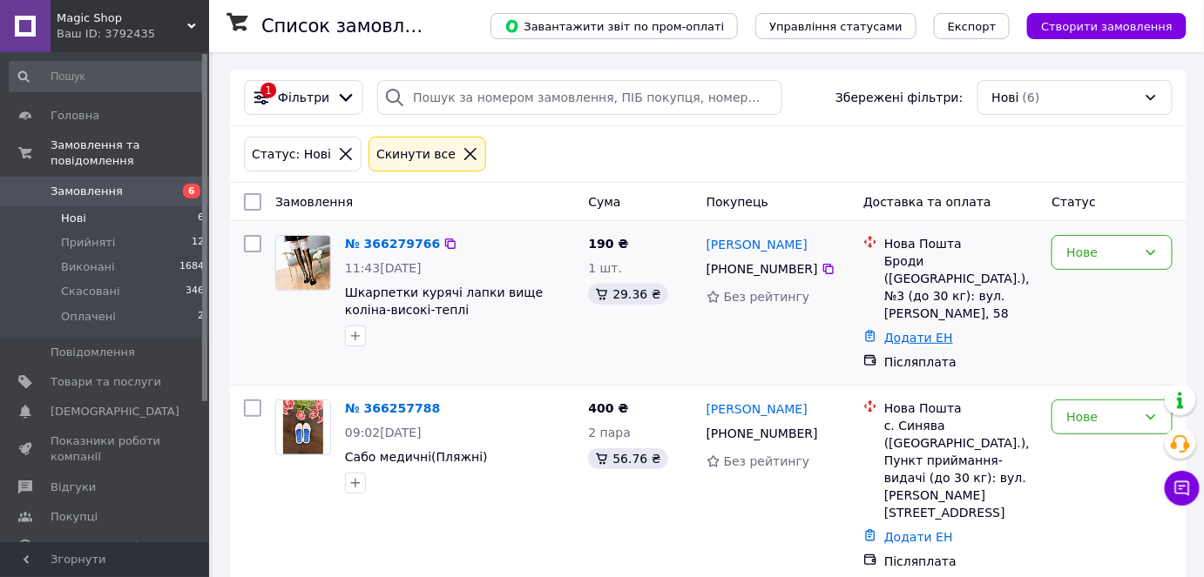
click at [915, 331] on link "Додати ЕН" at bounding box center [918, 338] width 69 height 14
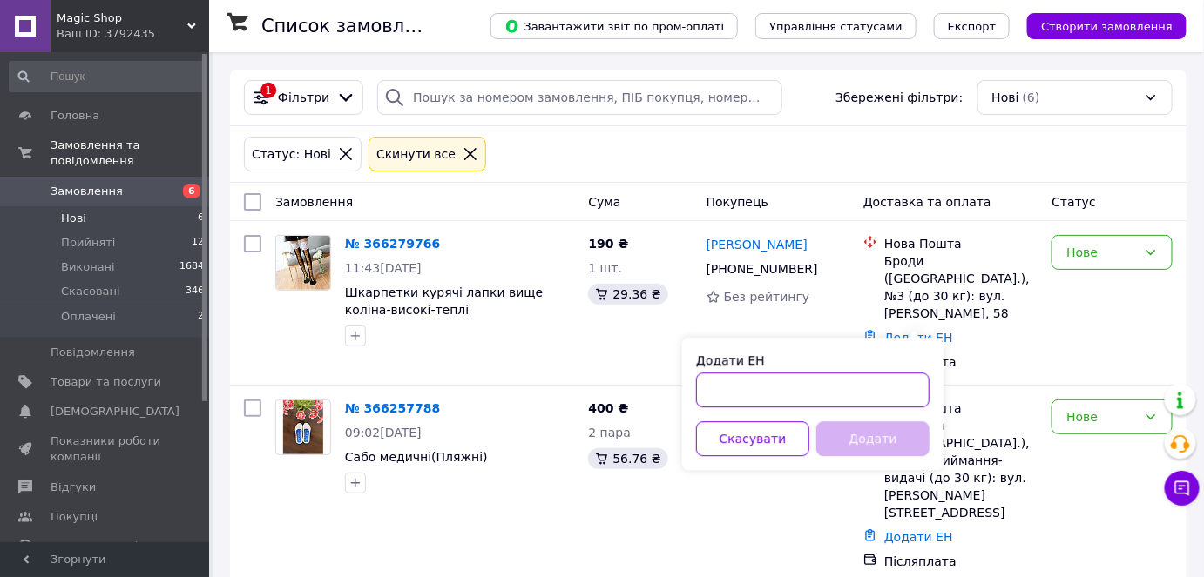
click at [872, 382] on input "Додати ЕН" at bounding box center [812, 390] width 233 height 35
paste input "20451269154318"
type input "20451269154318"
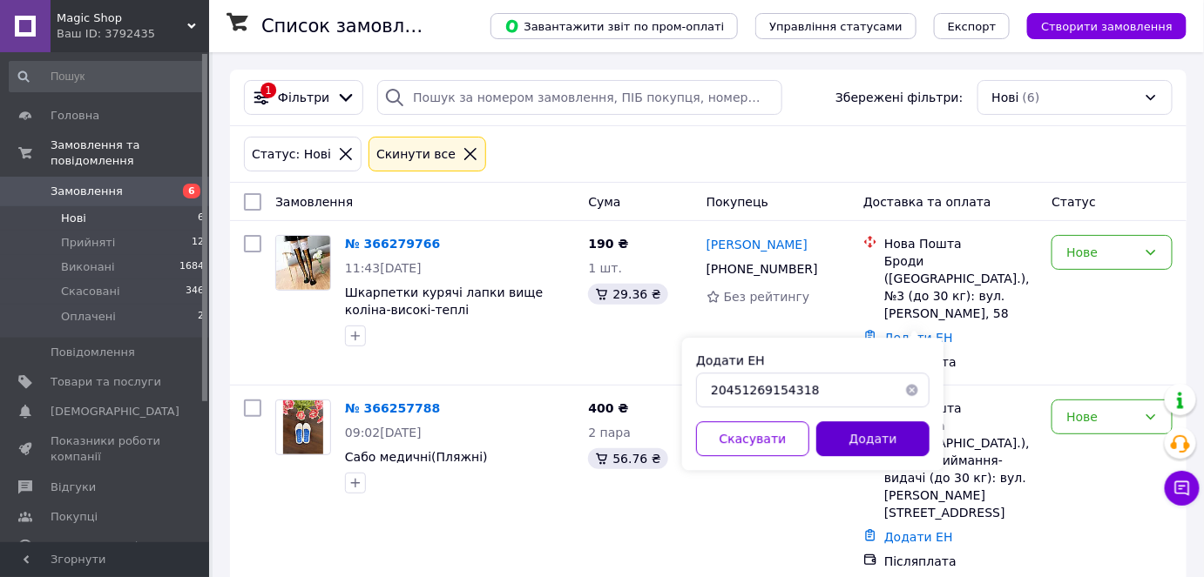
click at [891, 433] on button "Додати" at bounding box center [872, 439] width 113 height 35
click at [1089, 260] on div "Нове" at bounding box center [1101, 252] width 71 height 19
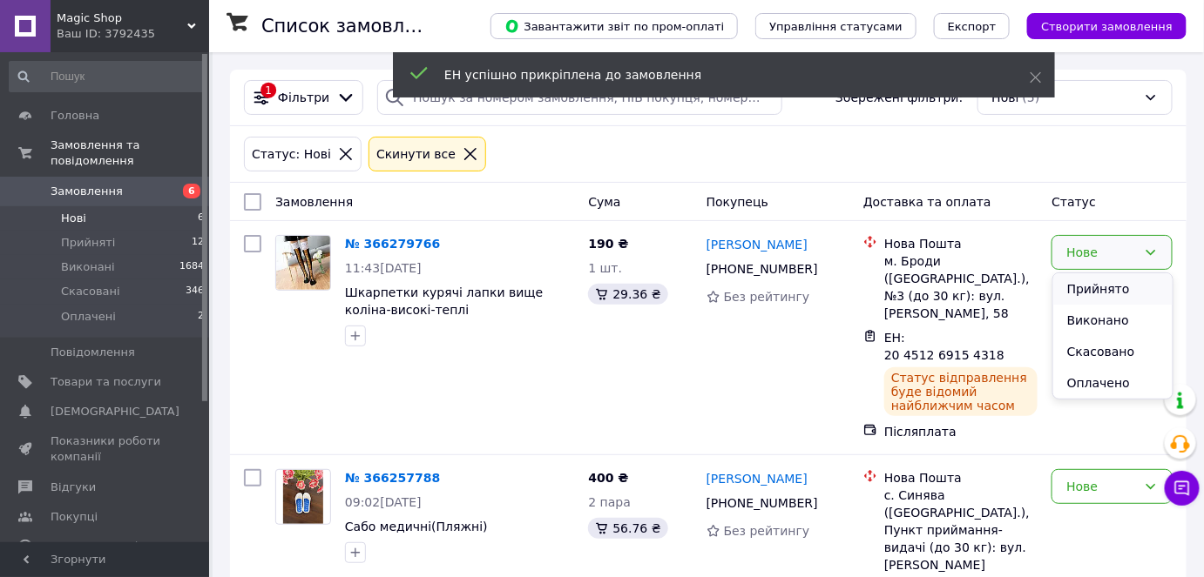
click at [1117, 288] on li "Прийнято" at bounding box center [1112, 288] width 119 height 31
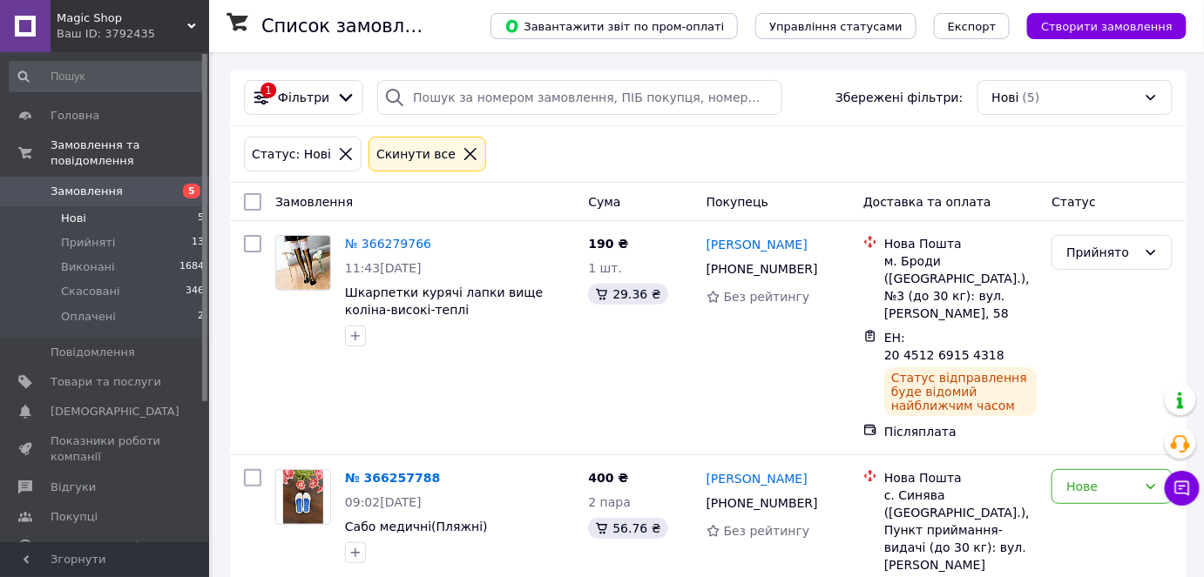
click at [118, 206] on li "Нові 5" at bounding box center [107, 218] width 214 height 24
click at [109, 231] on li "Прийняті 13" at bounding box center [107, 243] width 214 height 24
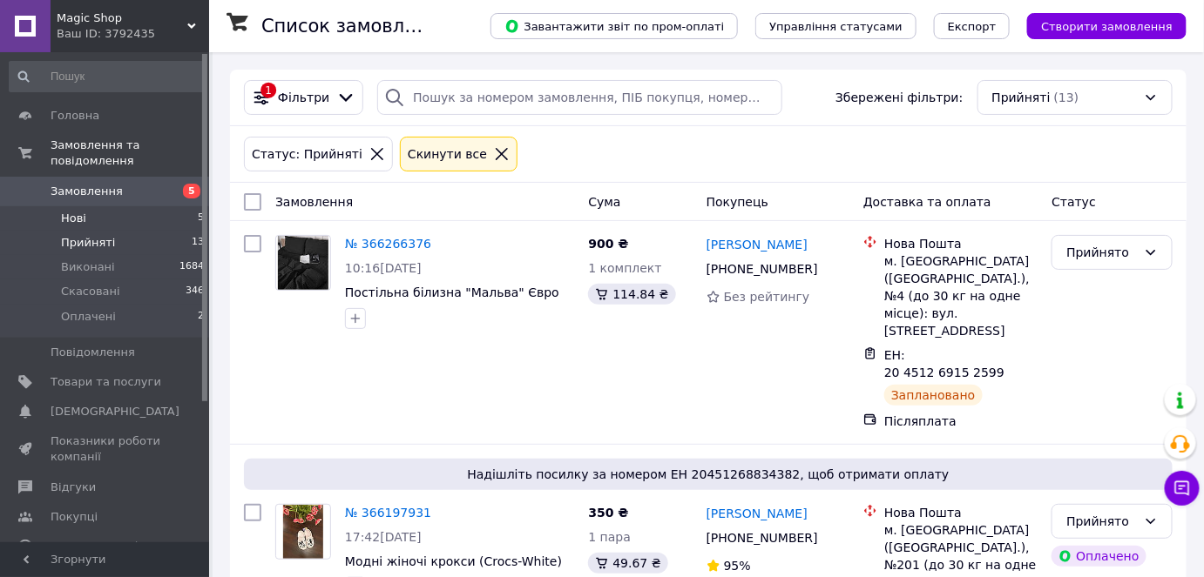
click at [112, 206] on li "Нові 5" at bounding box center [107, 218] width 214 height 24
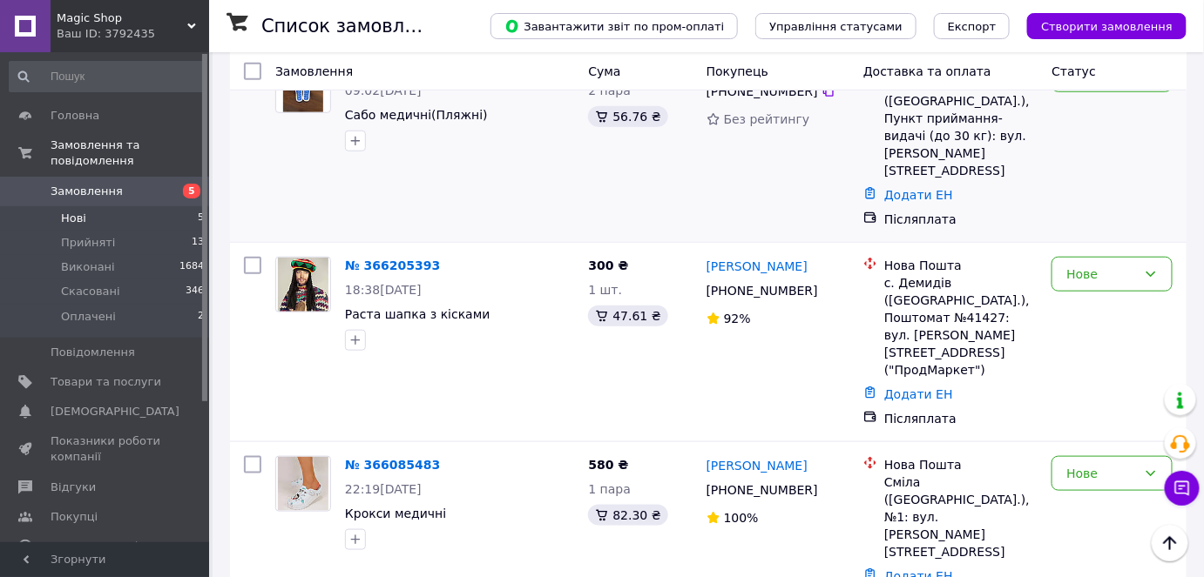
scroll to position [385, 0]
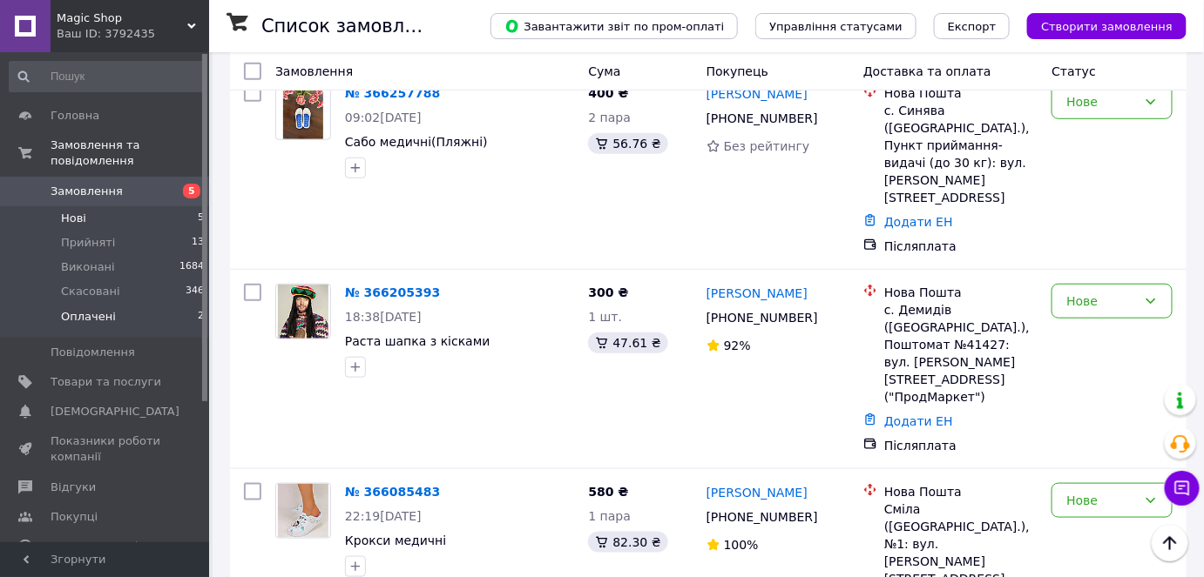
click at [141, 308] on li "Оплачені 2" at bounding box center [107, 321] width 214 height 33
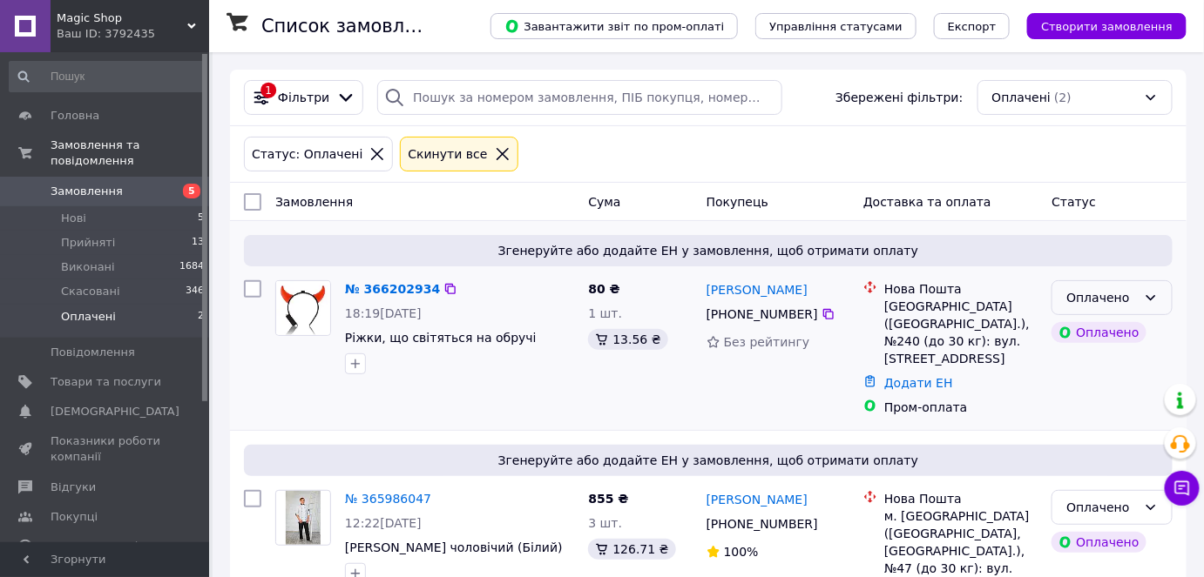
click at [1156, 297] on icon at bounding box center [1151, 298] width 14 height 14
click at [1133, 335] on li "Прийнято" at bounding box center [1112, 334] width 119 height 31
click at [361, 293] on link "№ 366202934" at bounding box center [388, 289] width 86 height 14
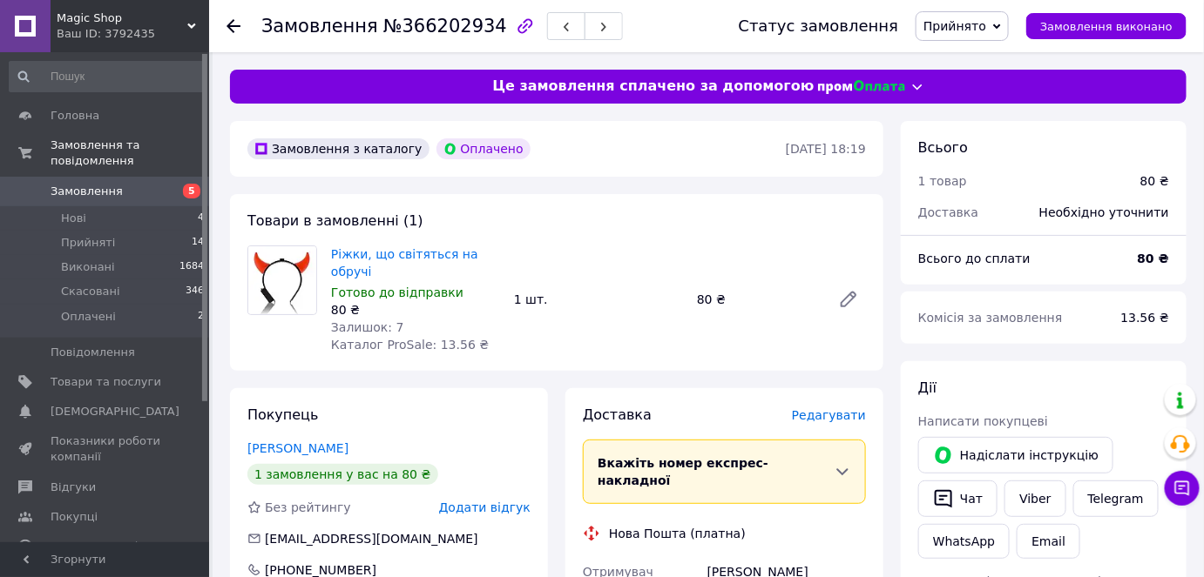
click at [829, 409] on span "Редагувати" at bounding box center [829, 416] width 74 height 14
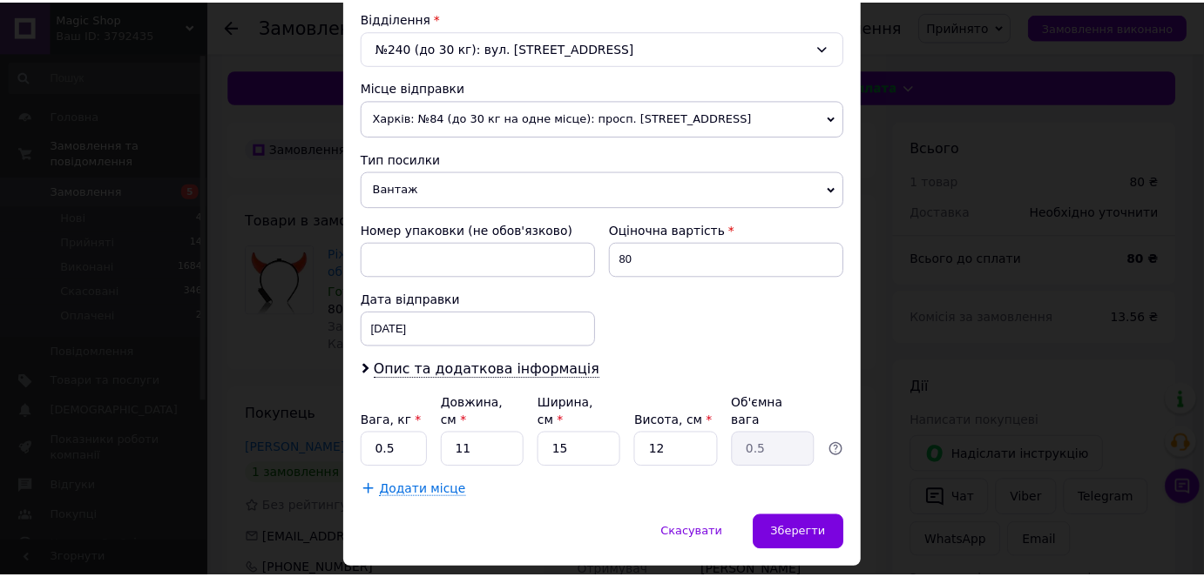
scroll to position [572, 0]
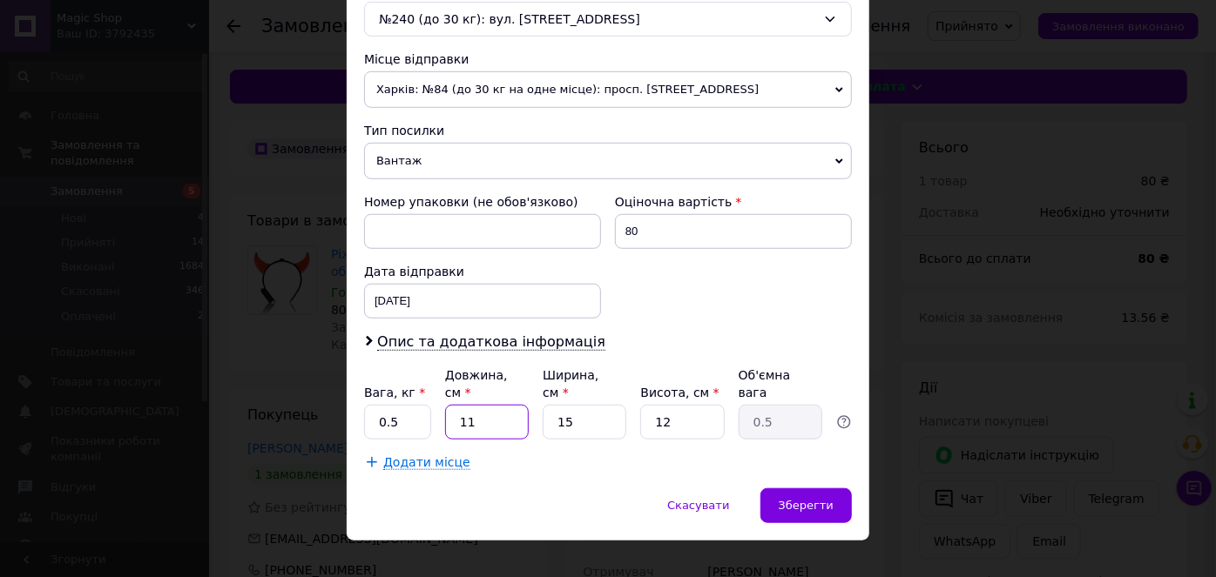
click at [502, 405] on input "11" at bounding box center [487, 422] width 84 height 35
type input "1"
type input "0.1"
type input "10"
type input "0.45"
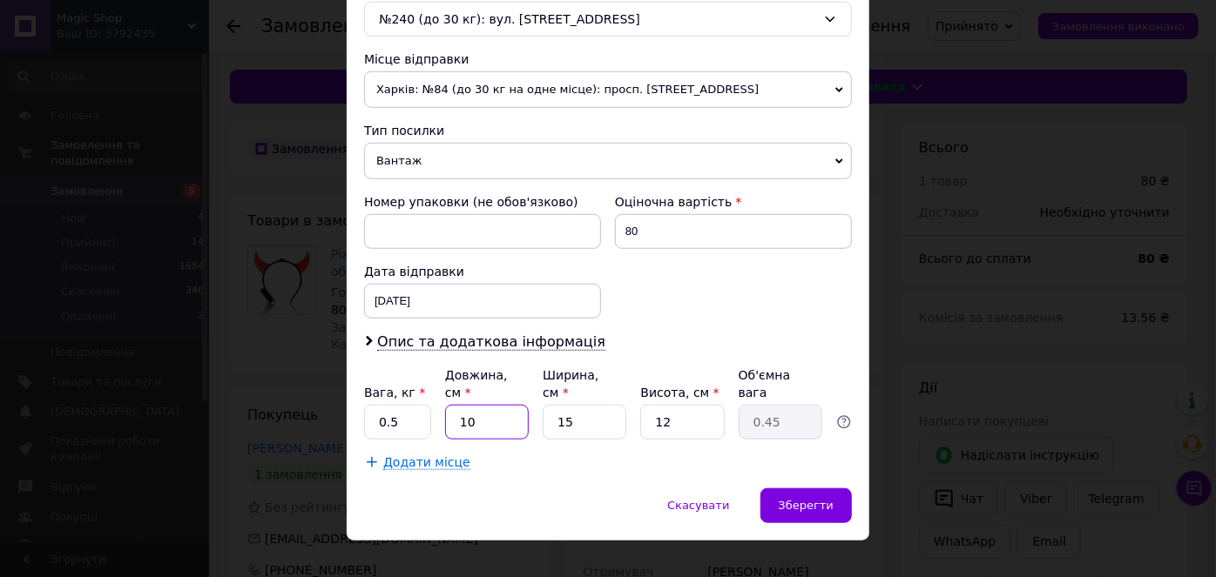
type input "10"
click at [580, 405] on input "15" at bounding box center [585, 422] width 84 height 35
type input "1"
type input "0.1"
type input "10"
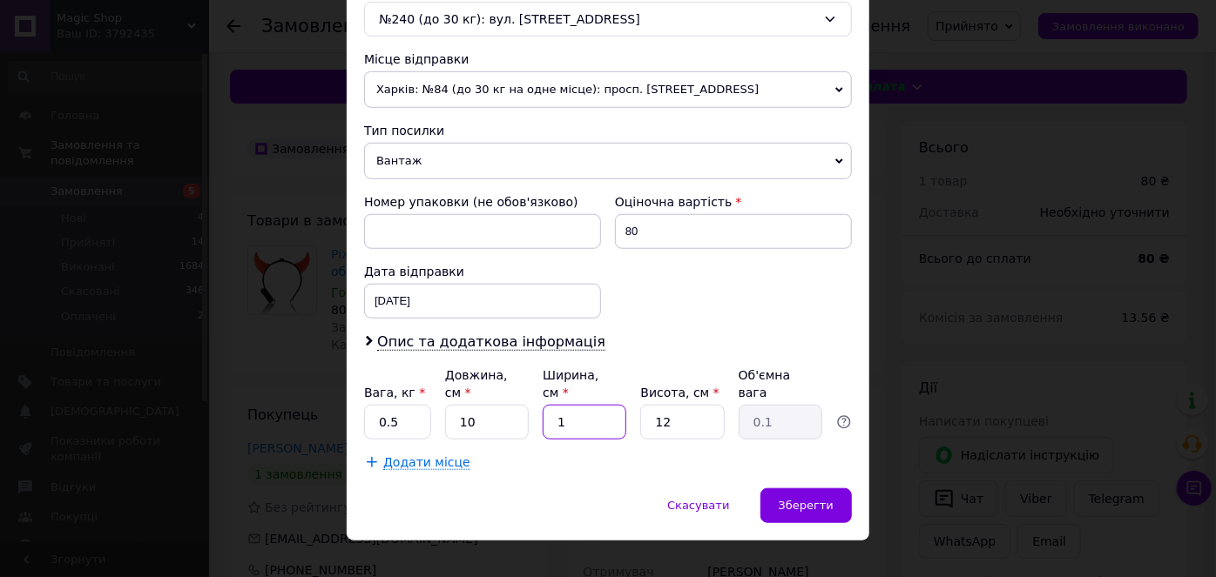
type input "0.3"
type input "10"
click at [684, 405] on input "12" at bounding box center [682, 422] width 84 height 35
type input "1"
type input "0.1"
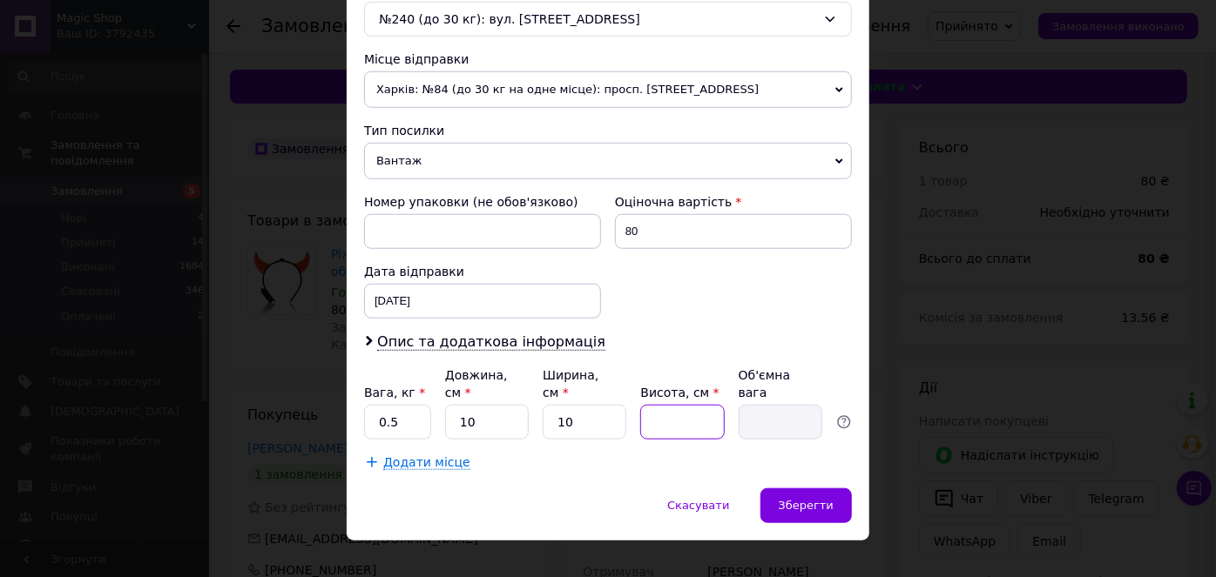
type input "2"
type input "0.1"
type input "2"
drag, startPoint x: 599, startPoint y: 466, endPoint x: 621, endPoint y: 467, distance: 21.8
click at [599, 489] on div "Скасувати   Зберегти" at bounding box center [608, 515] width 523 height 52
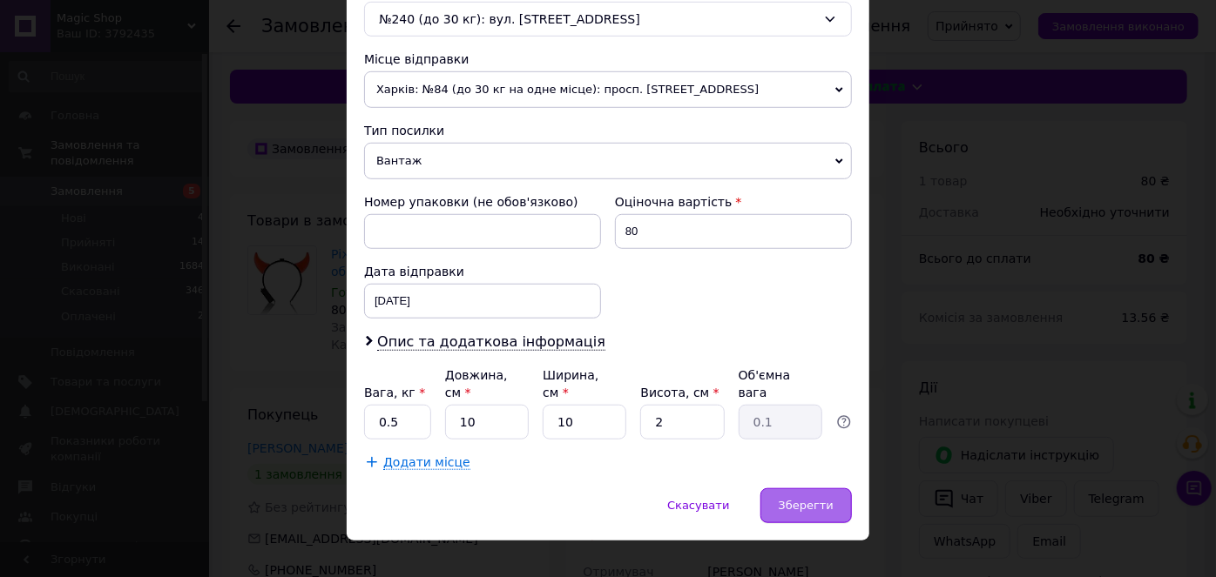
click at [833, 489] on div "Зберегти" at bounding box center [805, 506] width 91 height 35
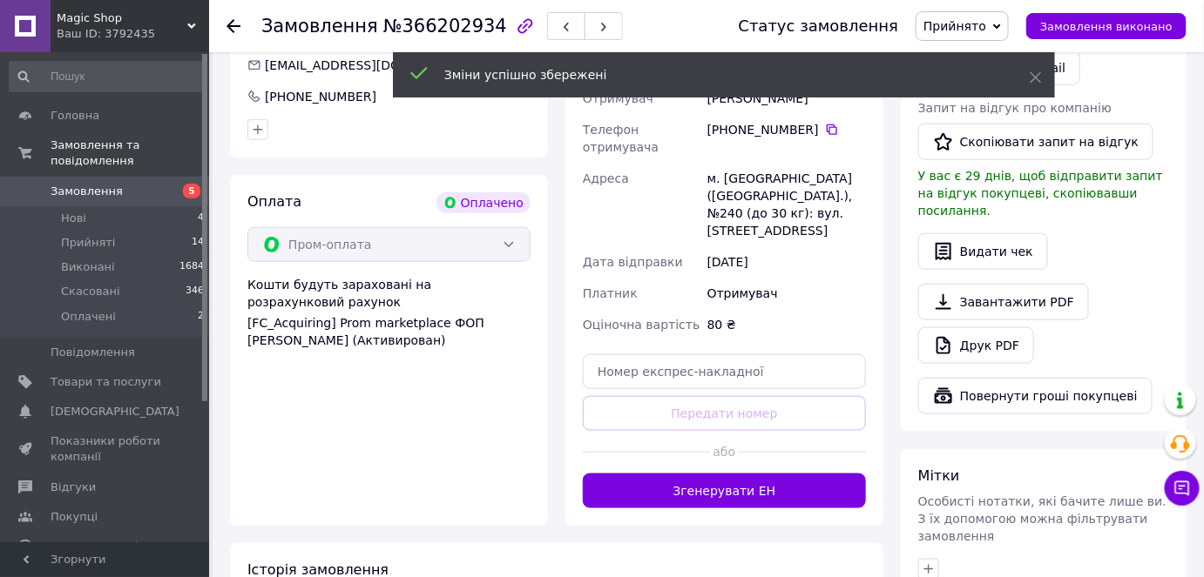
scroll to position [475, 0]
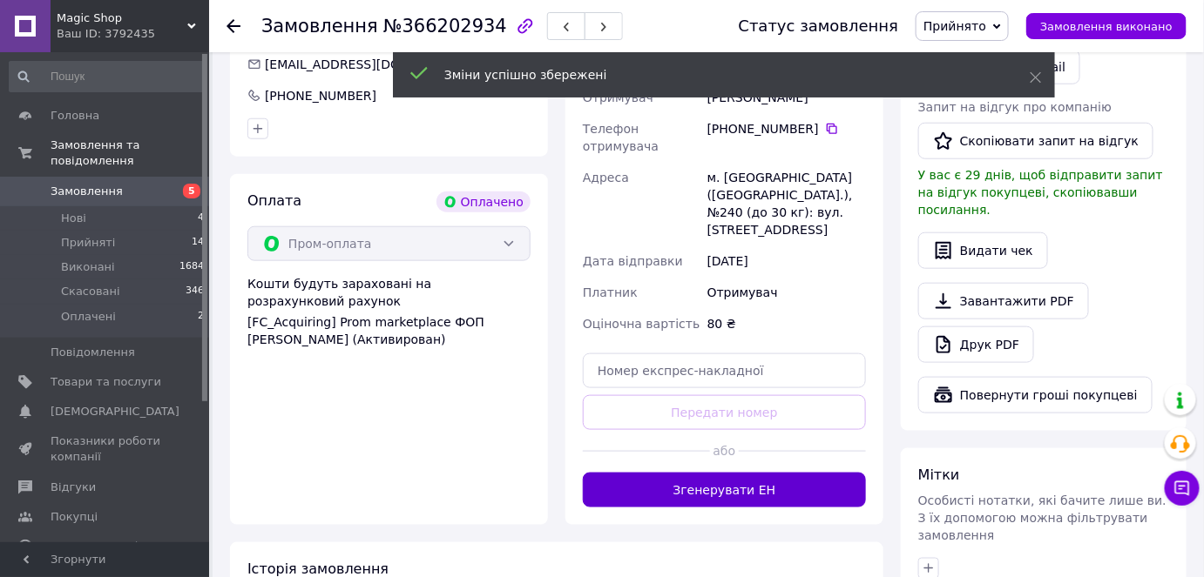
click at [739, 473] on button "Згенерувати ЕН" at bounding box center [724, 490] width 283 height 35
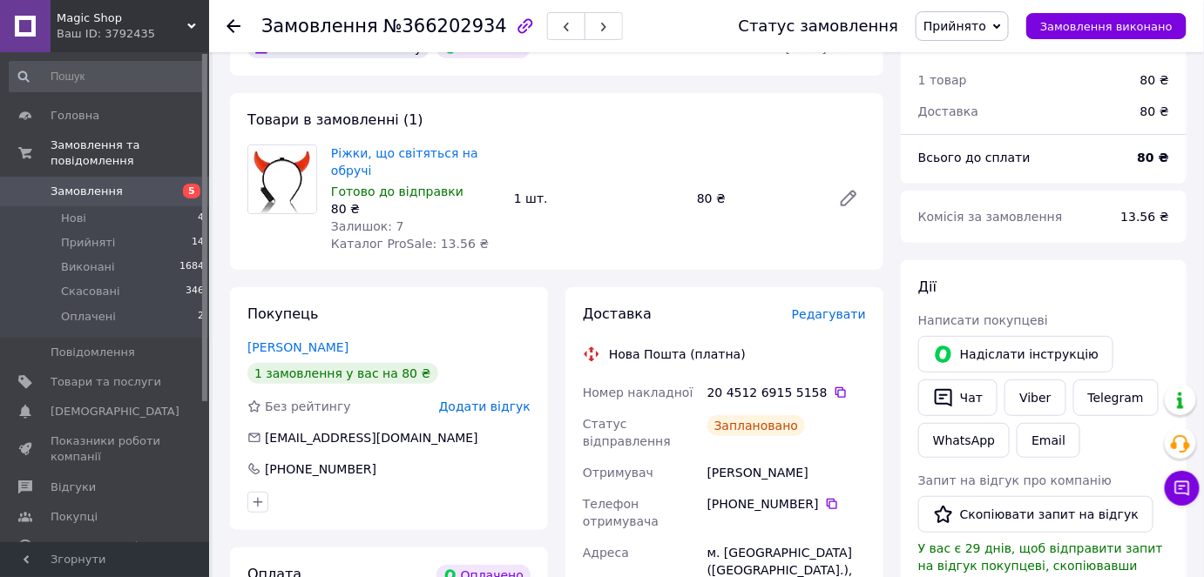
scroll to position [0, 0]
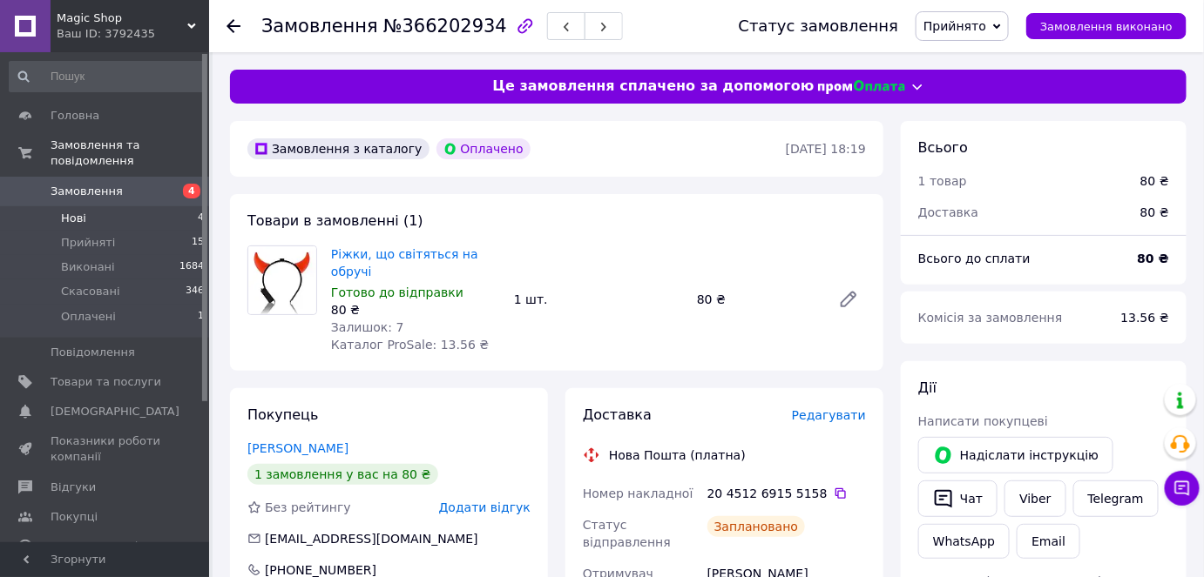
click at [121, 206] on li "Нові 4" at bounding box center [107, 218] width 214 height 24
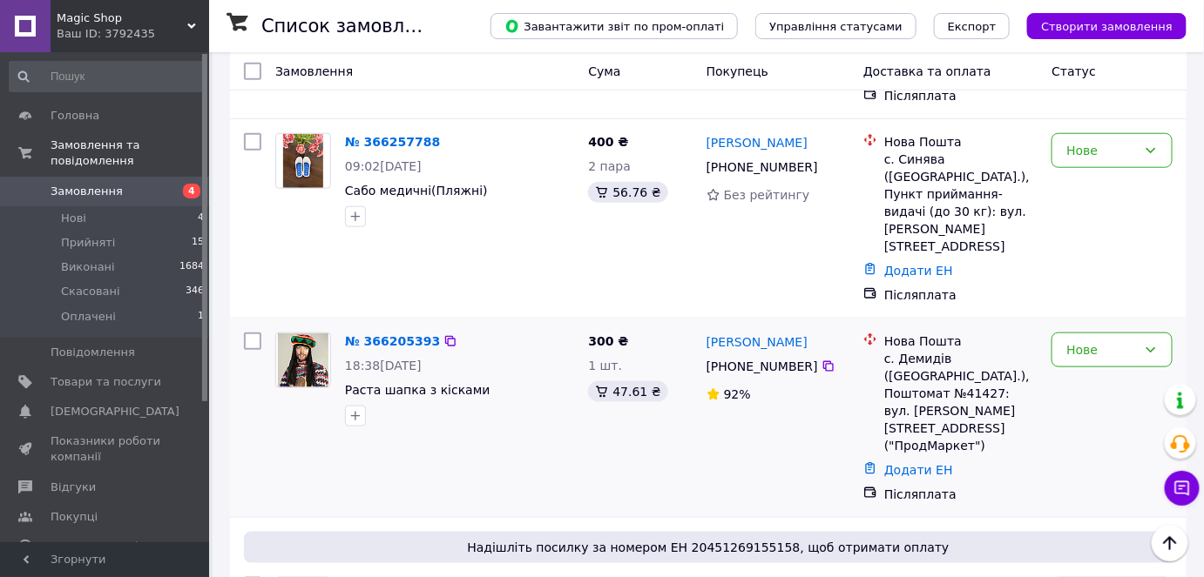
scroll to position [475, 0]
click at [138, 206] on li "Нові 4" at bounding box center [107, 218] width 214 height 24
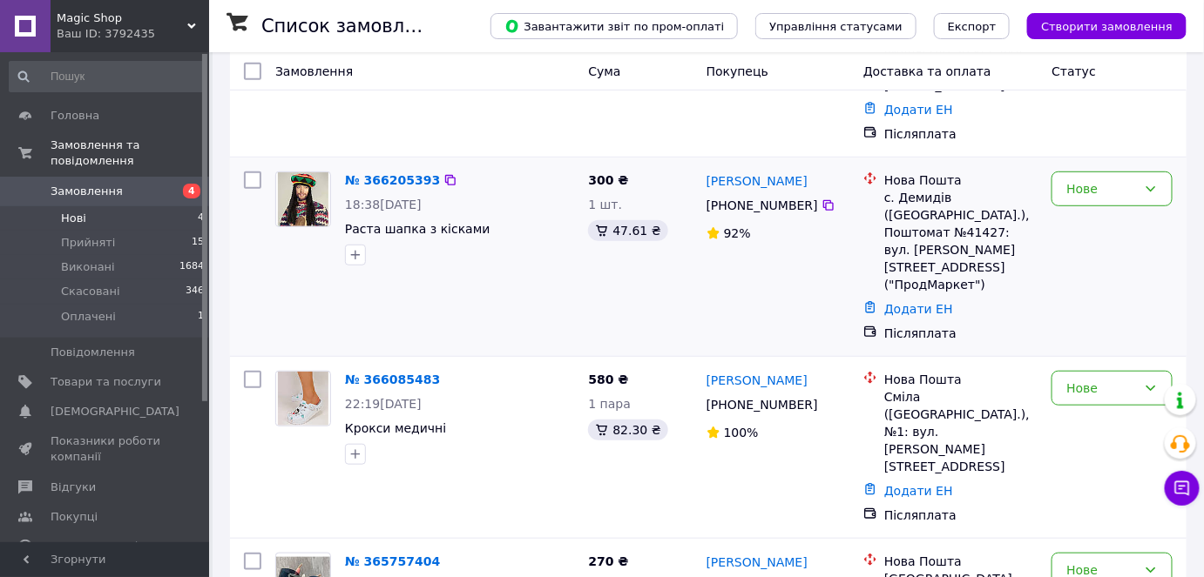
scroll to position [265, 0]
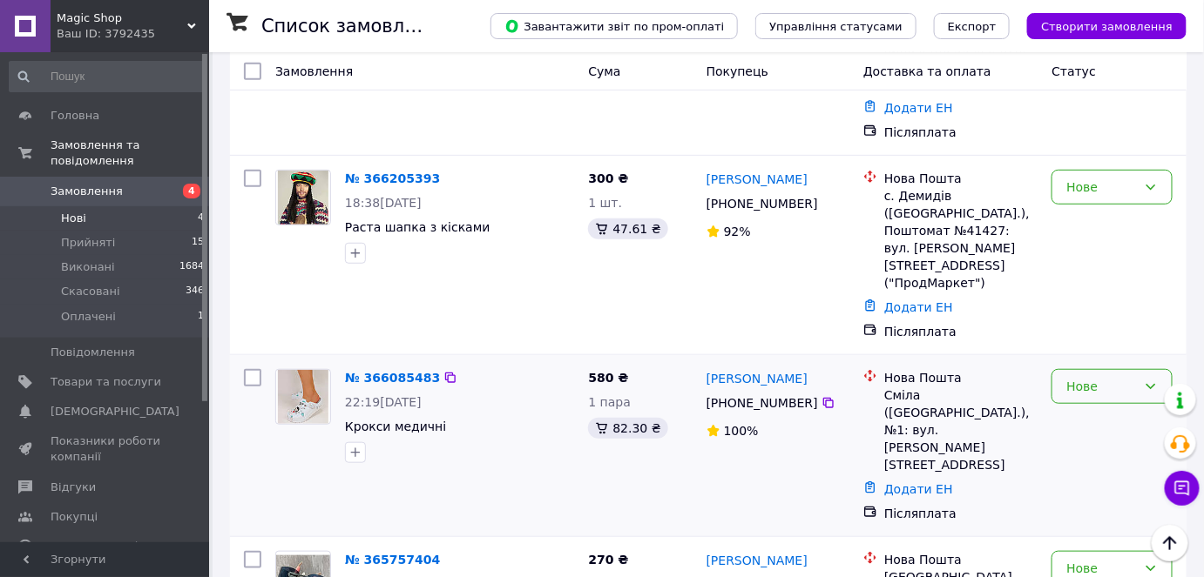
click at [1148, 380] on icon at bounding box center [1151, 387] width 14 height 14
click at [1139, 334] on li "Прийнято" at bounding box center [1112, 335] width 119 height 31
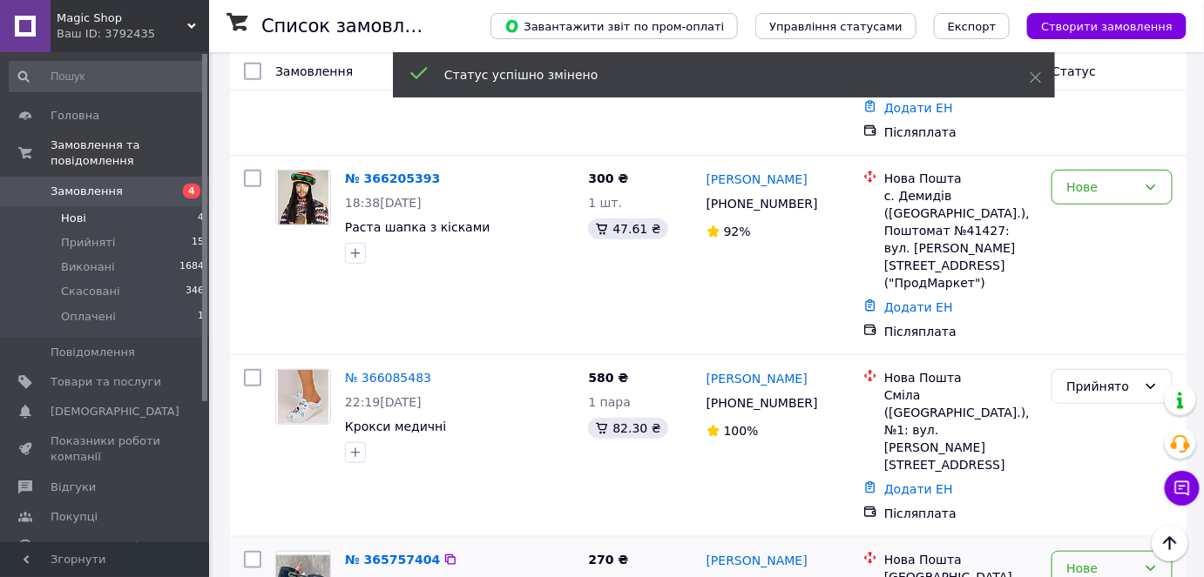
click at [1133, 559] on div "Нове" at bounding box center [1101, 568] width 71 height 19
click at [1132, 316] on li "Прийнято" at bounding box center [1112, 314] width 119 height 31
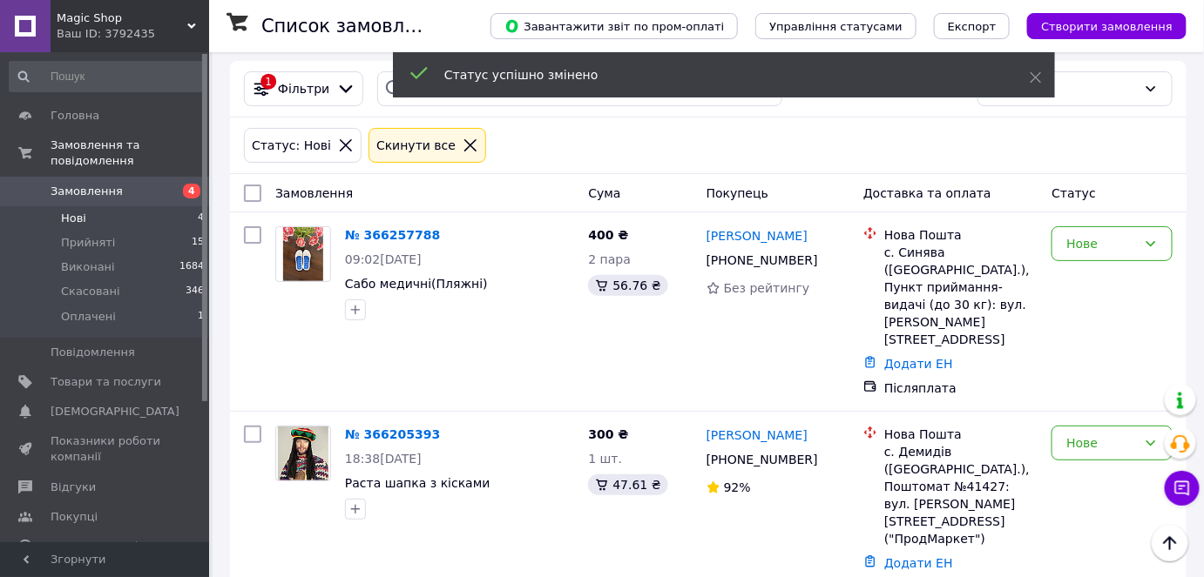
scroll to position [0, 0]
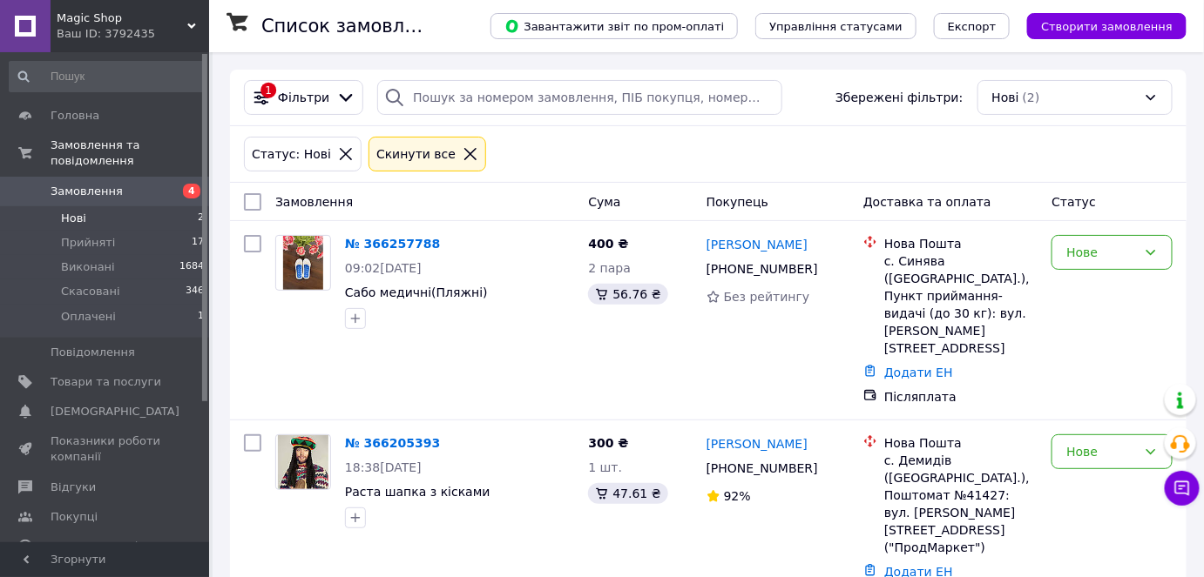
click at [104, 206] on li "Нові 2" at bounding box center [107, 218] width 214 height 24
click at [109, 206] on li "Нові 2" at bounding box center [107, 218] width 214 height 24
click at [115, 231] on li "Прийняті 17" at bounding box center [107, 243] width 214 height 24
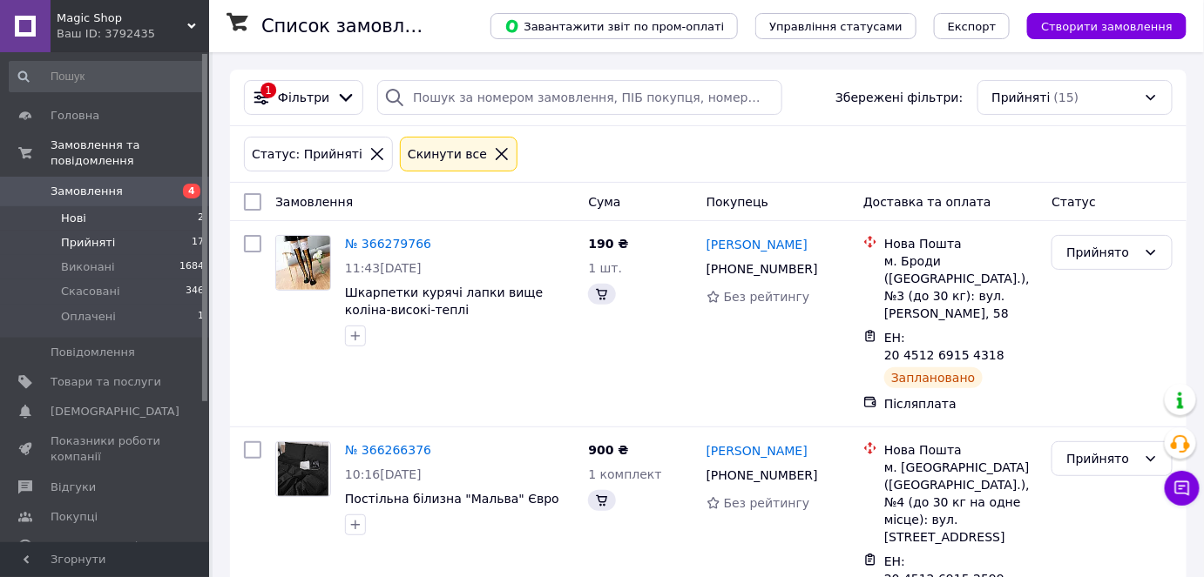
click at [114, 207] on li "Нові 2" at bounding box center [107, 218] width 214 height 24
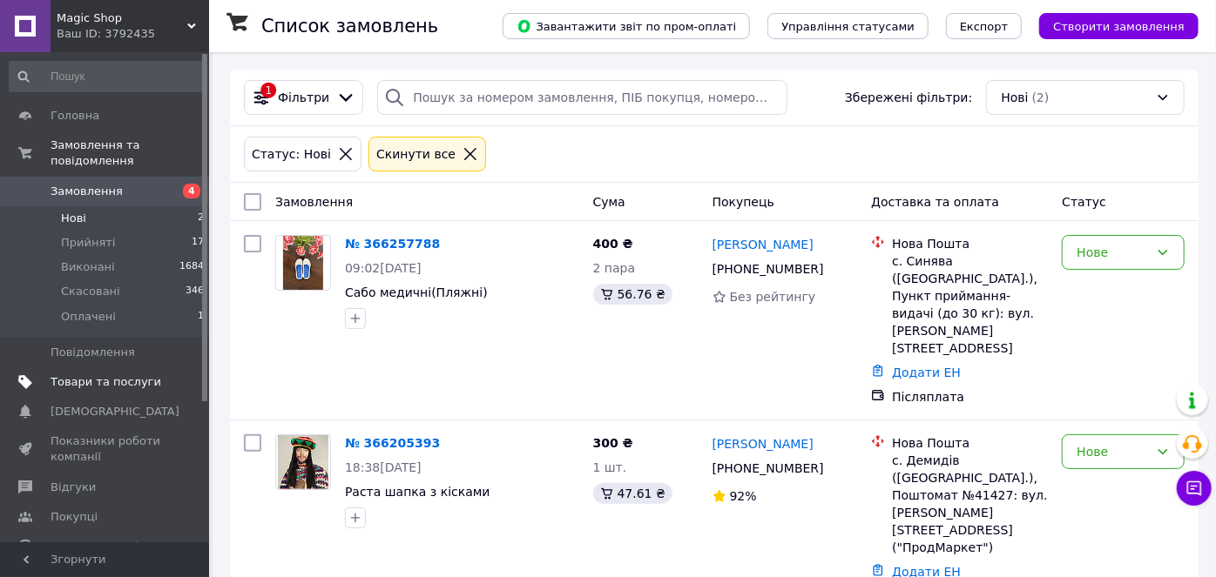
click at [117, 375] on span "Товари та послуги" at bounding box center [106, 383] width 111 height 16
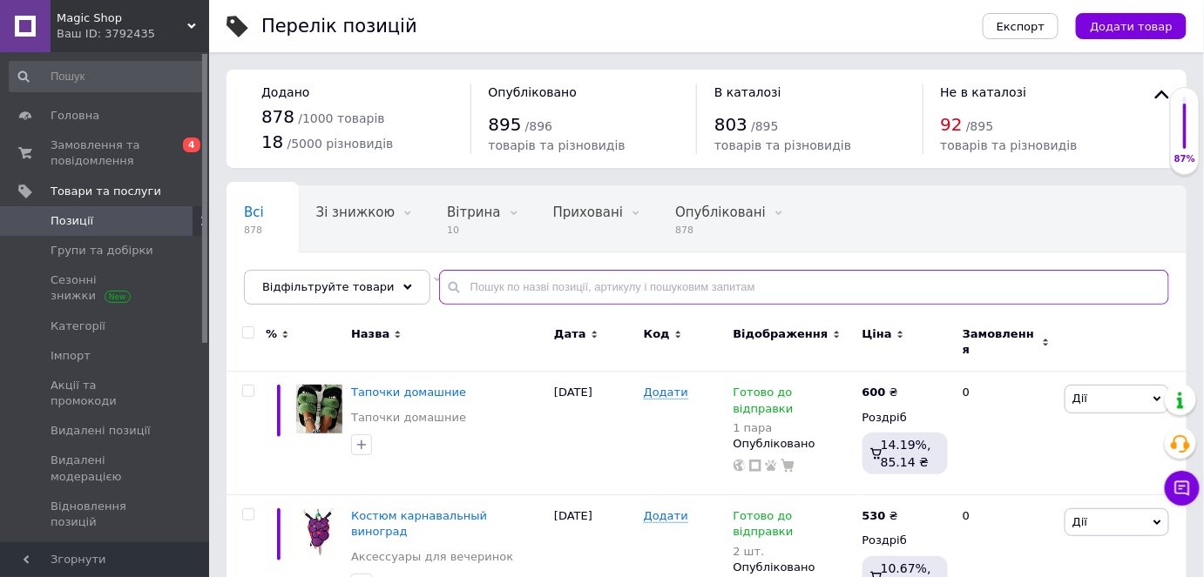
click at [498, 288] on input "text" at bounding box center [804, 287] width 730 height 35
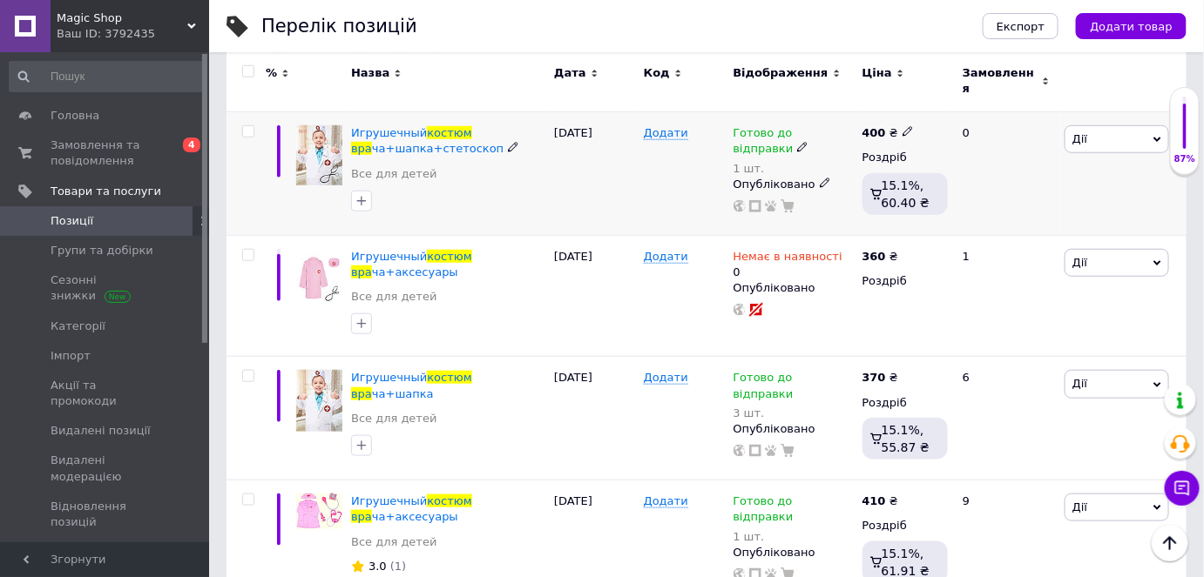
scroll to position [434, 0]
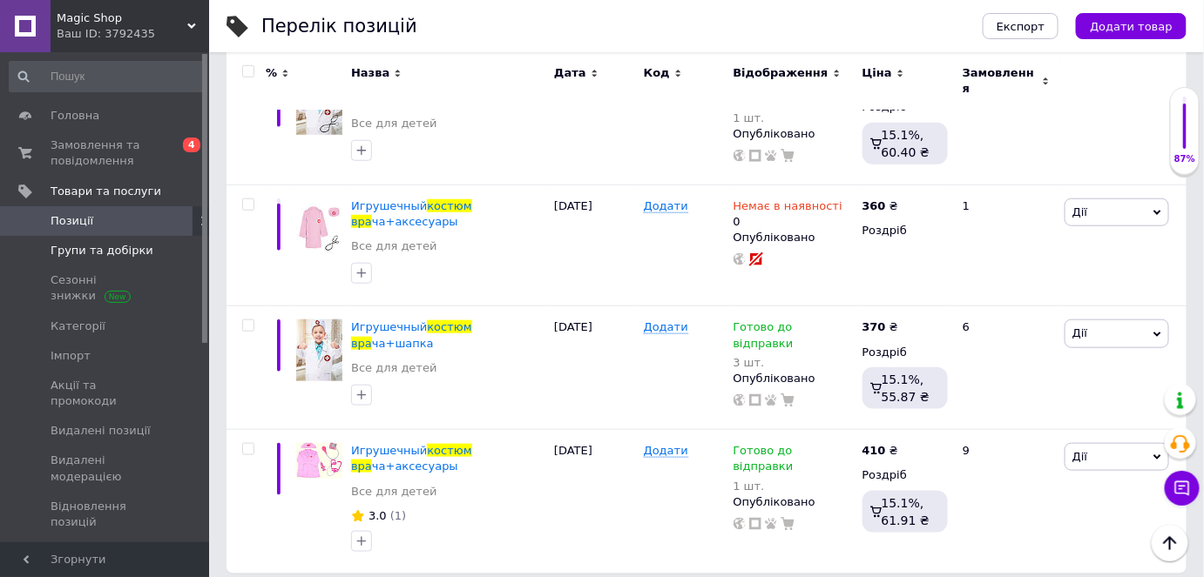
type input "Костюм вра"
click at [127, 249] on span "Групи та добірки" at bounding box center [102, 251] width 103 height 16
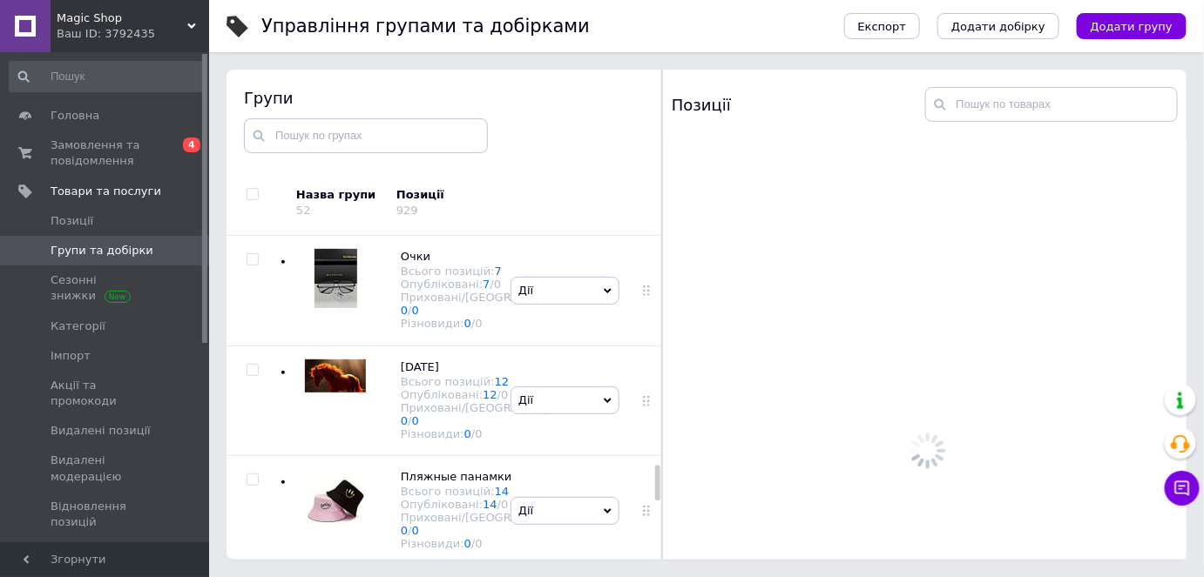
scroll to position [2122, 0]
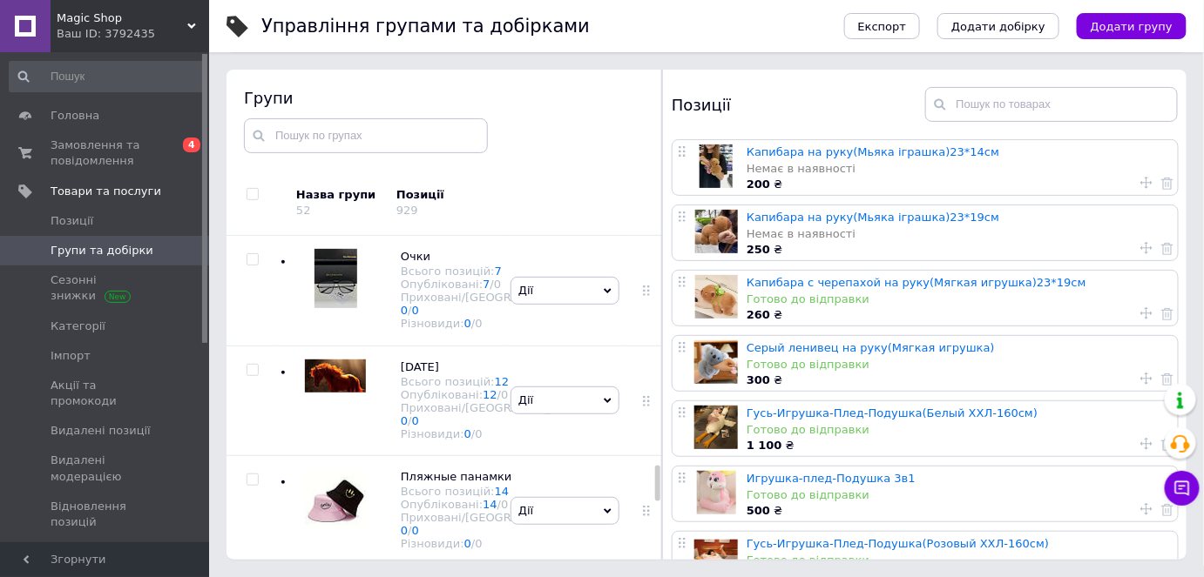
click at [571, 125] on div "Дії Приховати групу Редагувати групу Додати підгрупу Додати товар Видалити групу" at bounding box center [565, 71] width 118 height 110
click at [588, 84] on span "Дії" at bounding box center [564, 71] width 109 height 28
click at [578, 84] on span "Дії" at bounding box center [564, 71] width 109 height 28
click at [576, 237] on li "Додати товар" at bounding box center [564, 225] width 107 height 24
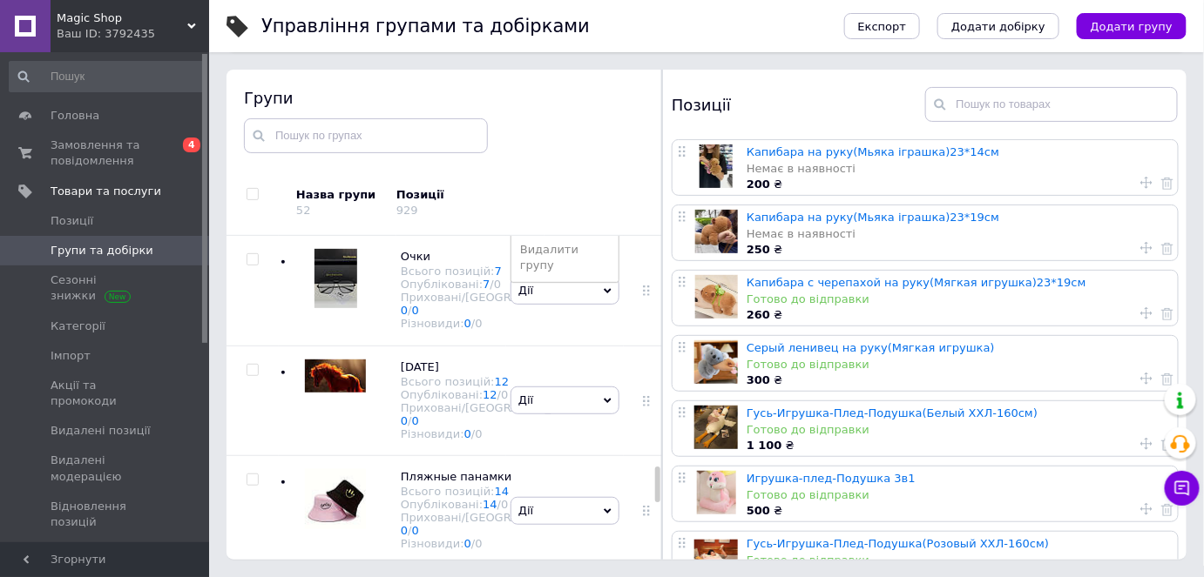
click at [576, 235] on div "Дії Приховати групу Редагувати групу Додати підгрупу Додати товар Видалити групу" at bounding box center [565, 180] width 118 height 110
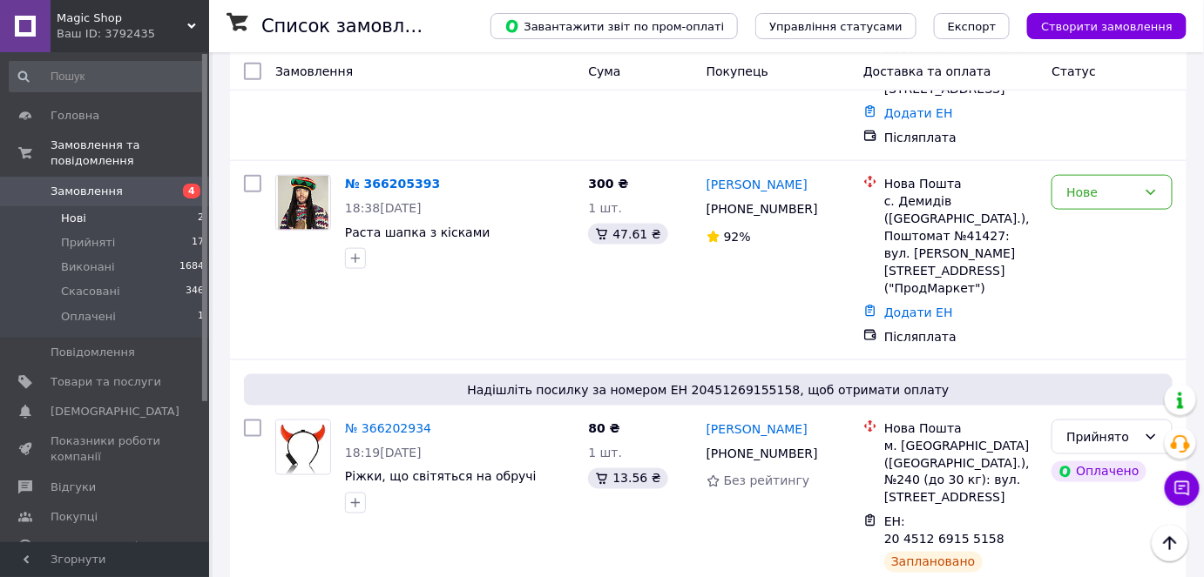
click at [119, 206] on li "Нові 2" at bounding box center [107, 218] width 214 height 24
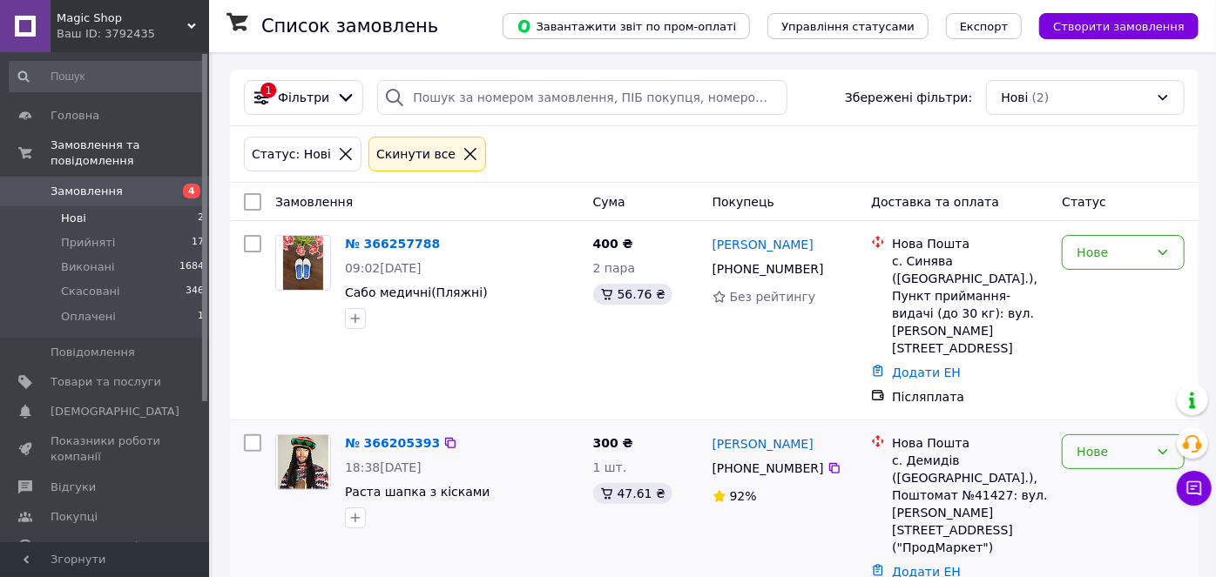
click at [1131, 442] on div "Нове" at bounding box center [1113, 451] width 72 height 19
click at [1127, 440] on li "Прийнято" at bounding box center [1124, 435] width 121 height 31
click at [1127, 440] on div "Нове" at bounding box center [1123, 520] width 137 height 185
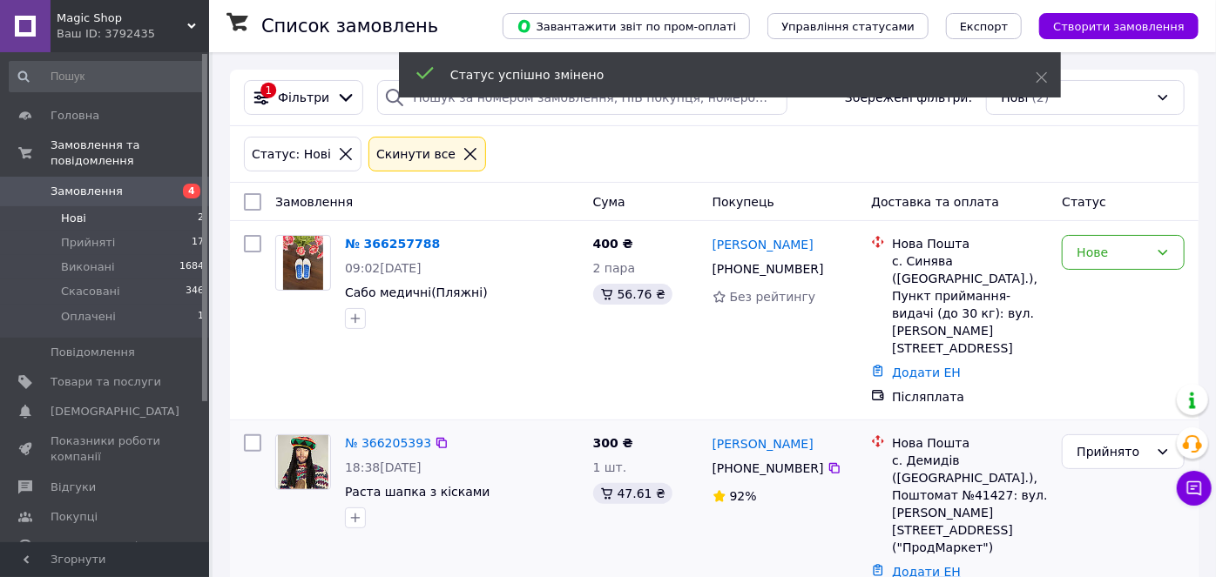
click at [922, 565] on link "Додати ЕН" at bounding box center [926, 572] width 69 height 14
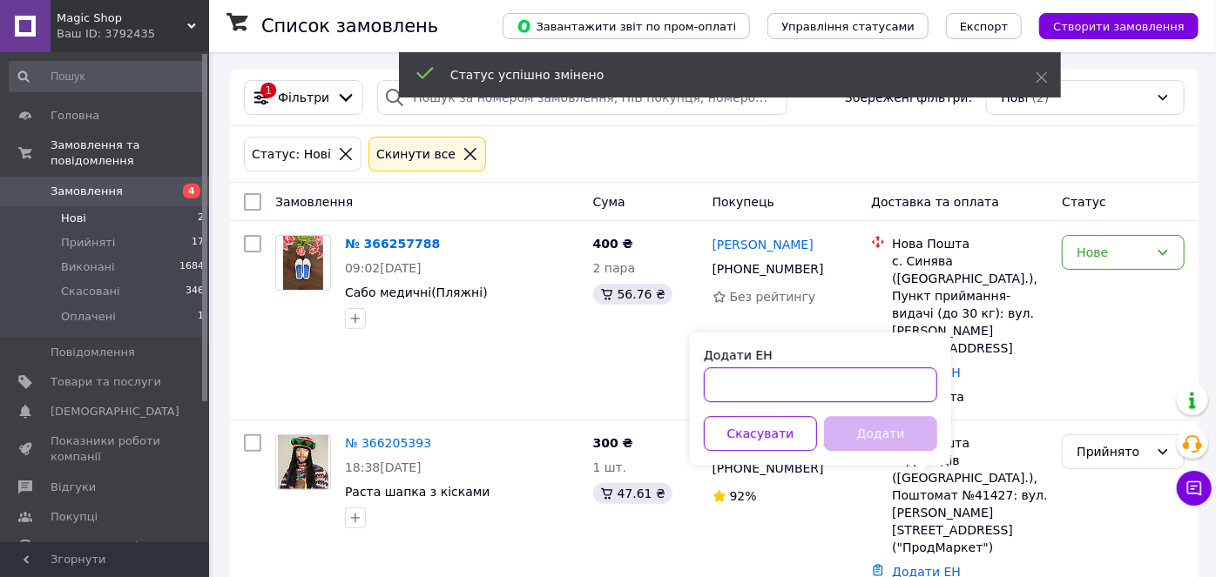
click at [850, 383] on input "Додати ЕН" at bounding box center [820, 385] width 233 height 35
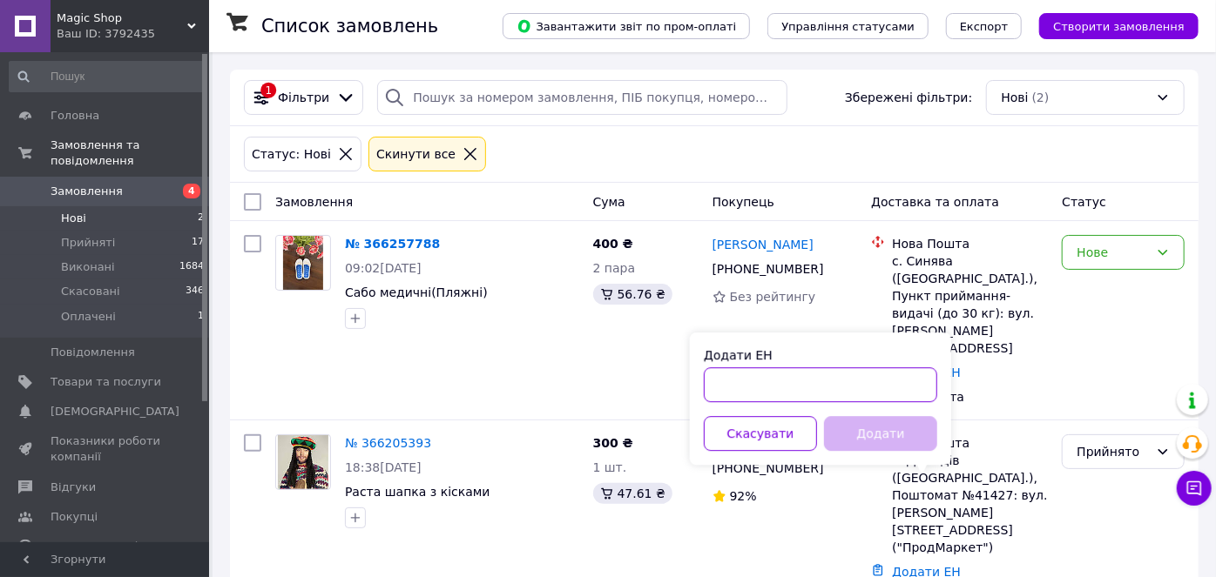
paste input "20451269168240"
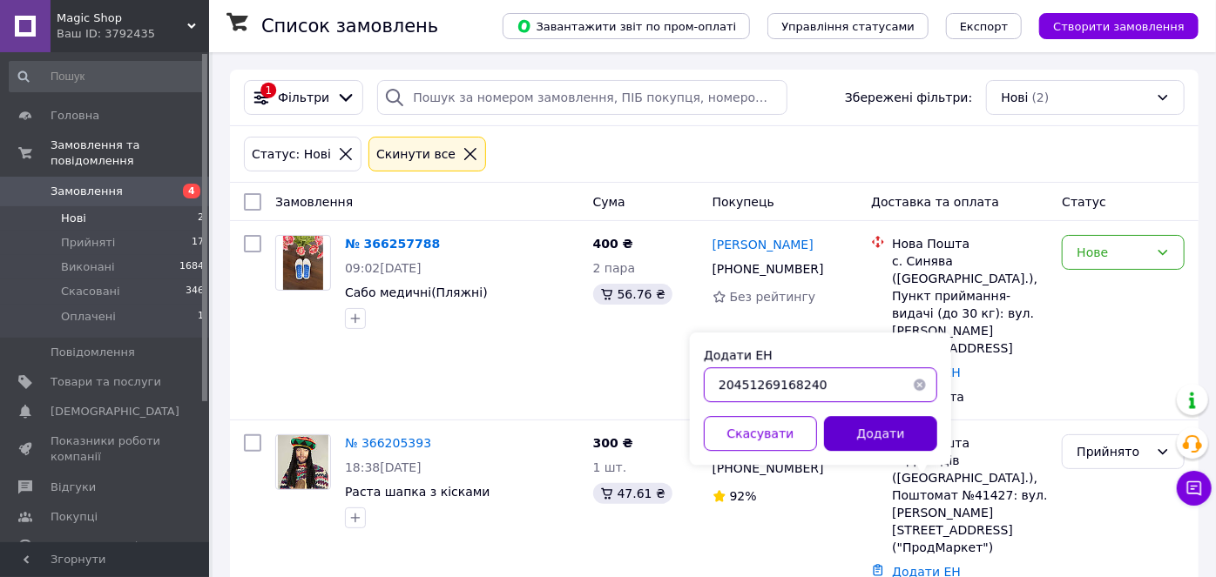
type input "20451269168240"
click at [861, 433] on button "Додати" at bounding box center [880, 433] width 113 height 35
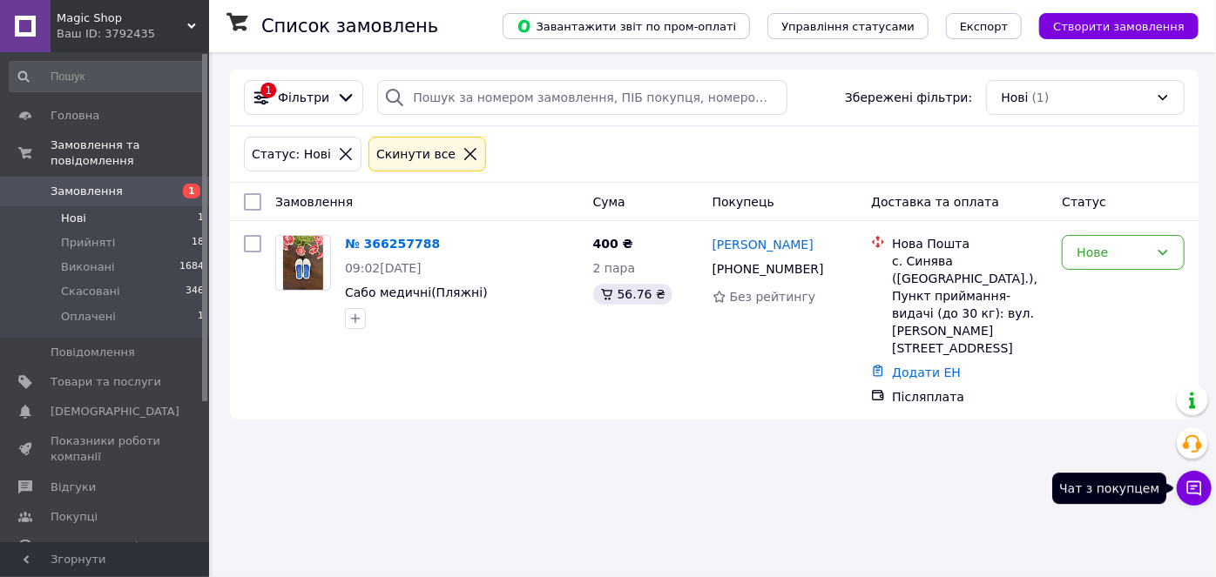
click at [1193, 489] on icon at bounding box center [1194, 489] width 15 height 15
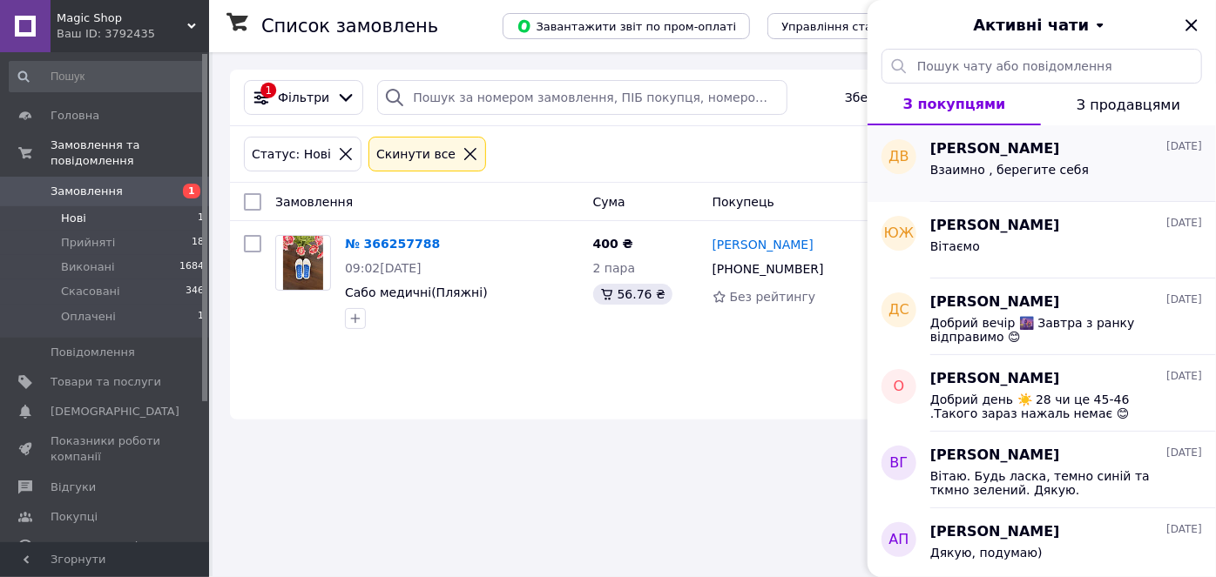
click at [1039, 167] on span "Взаимно , берегите себя" at bounding box center [1009, 170] width 159 height 14
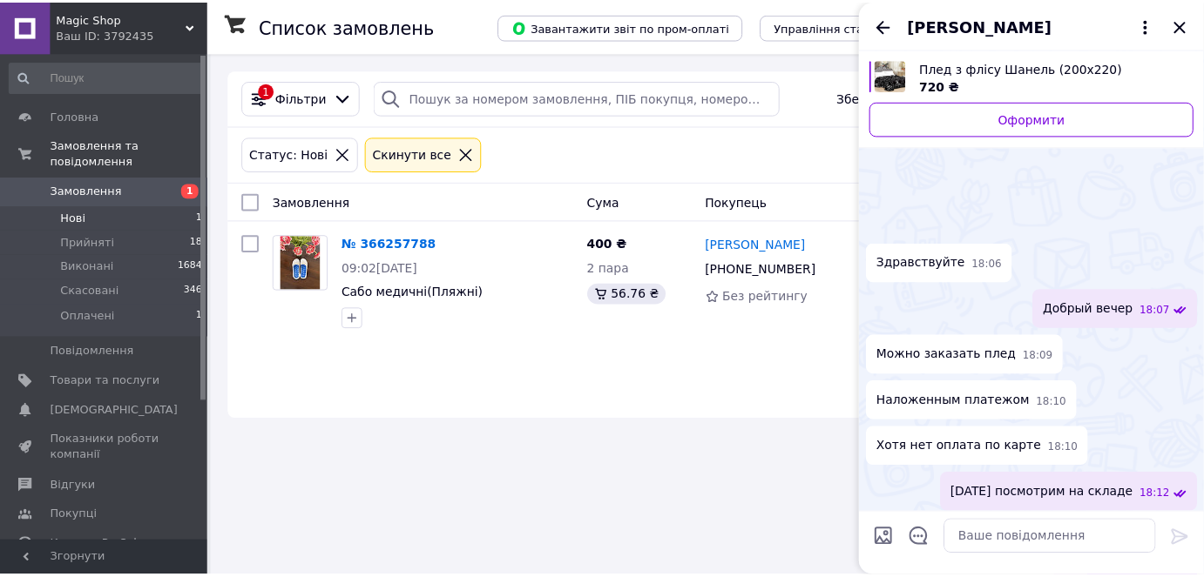
scroll to position [192, 0]
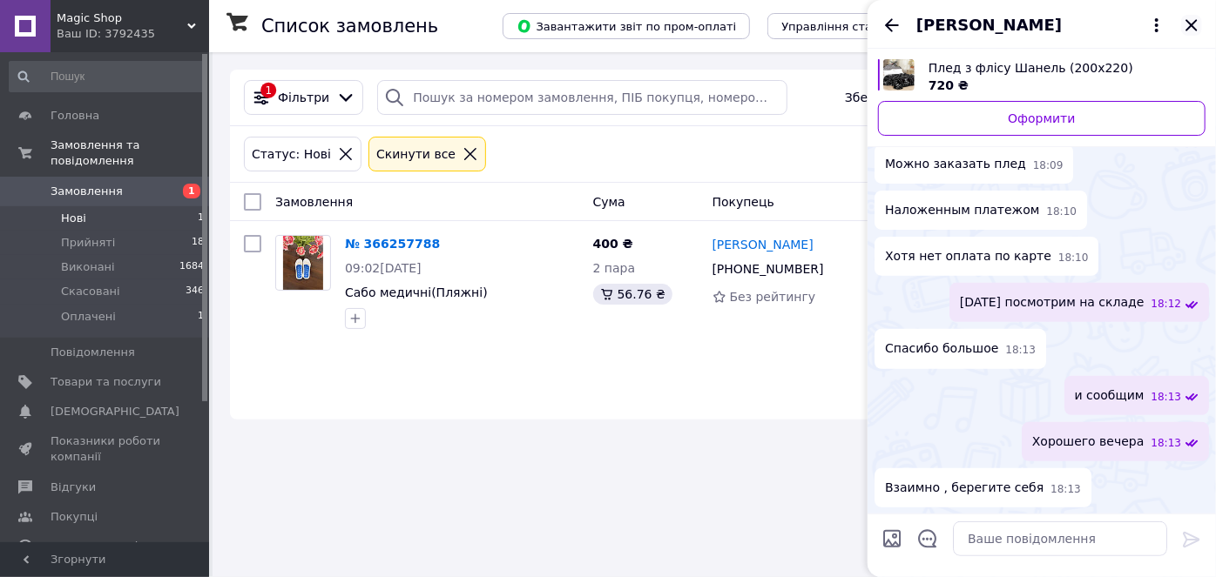
click at [1196, 22] on icon "Закрити" at bounding box center [1191, 25] width 21 height 21
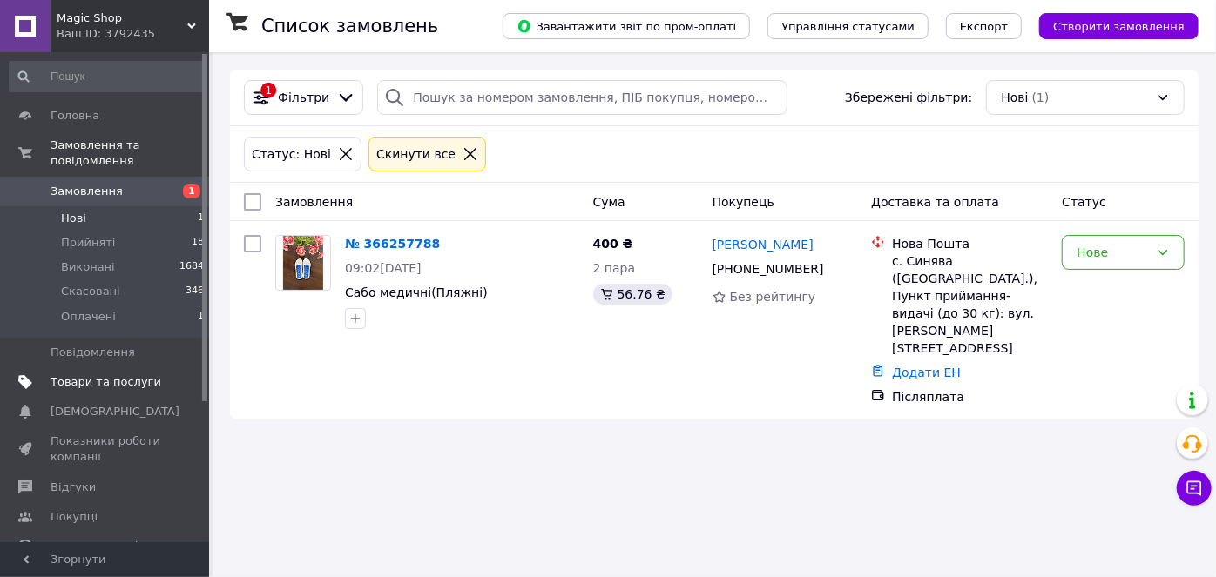
click at [120, 375] on span "Товари та послуги" at bounding box center [106, 383] width 111 height 16
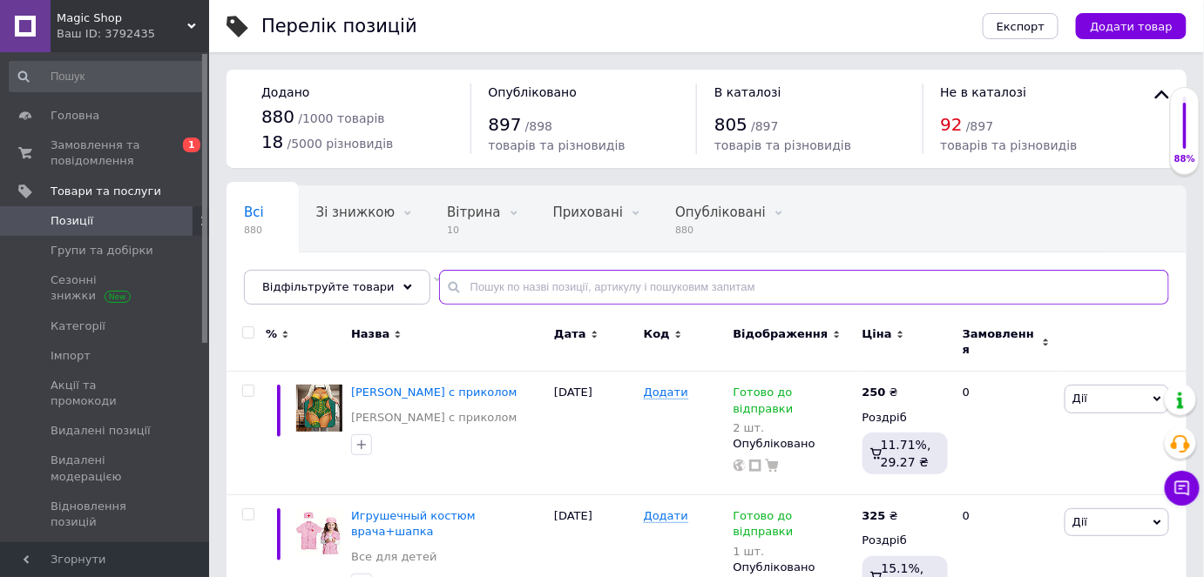
click at [608, 289] on input "text" at bounding box center [804, 287] width 730 height 35
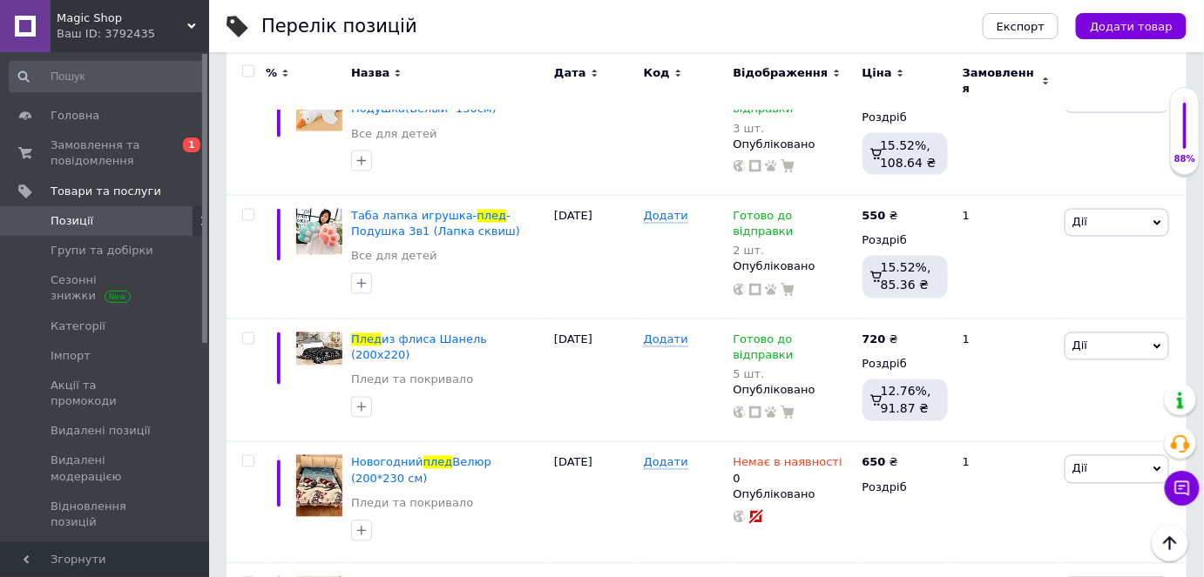
scroll to position [949, 0]
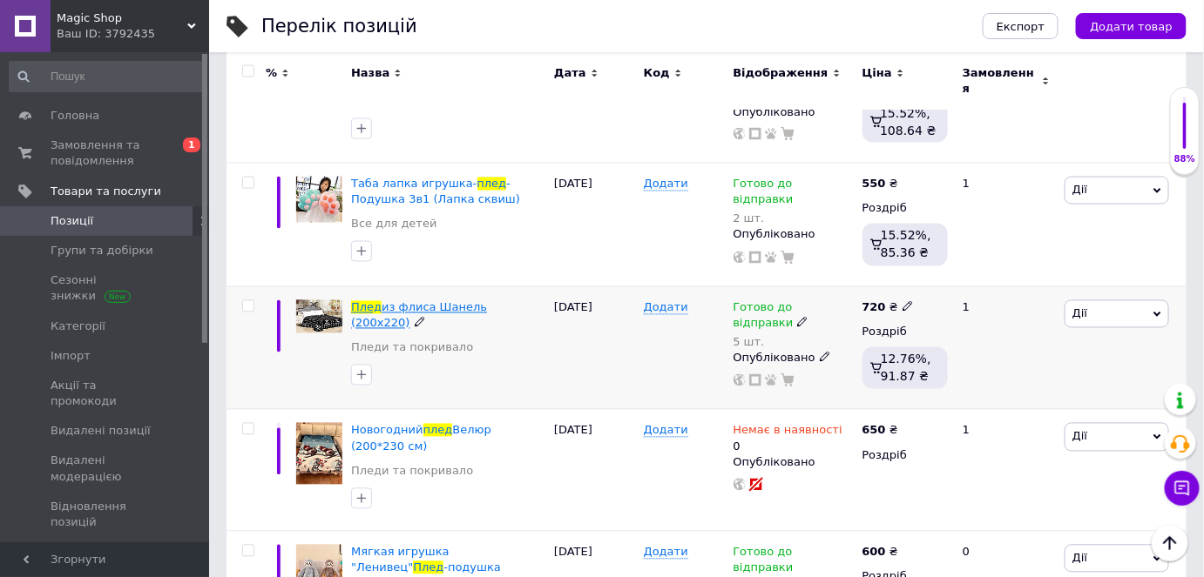
type input "Плед"
click at [448, 301] on span "из флиса Шанель (200х220)" at bounding box center [419, 315] width 136 height 29
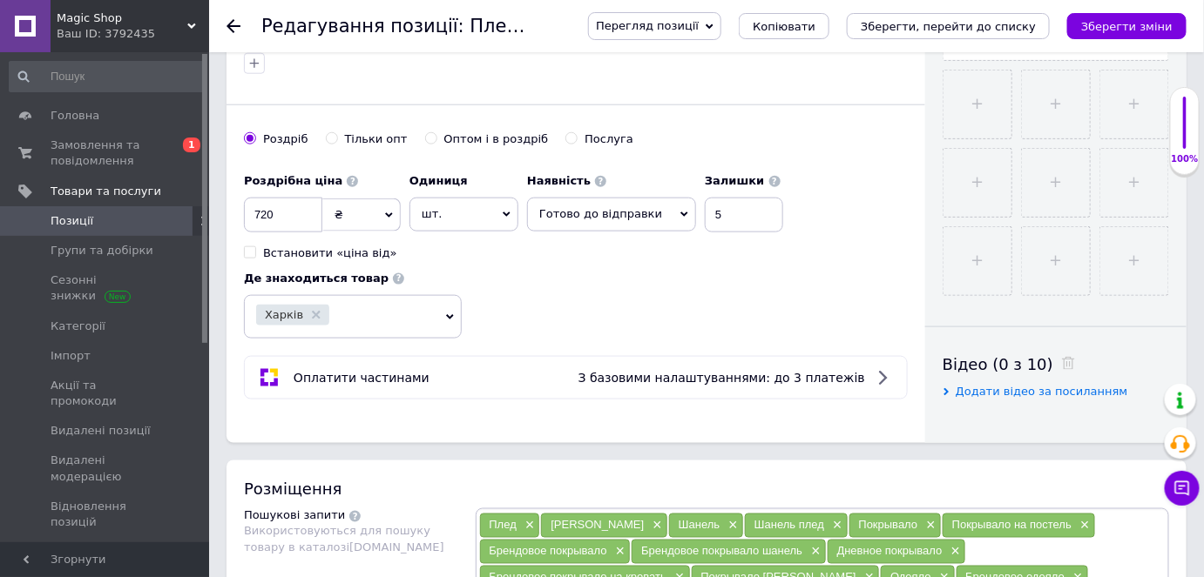
scroll to position [633, 0]
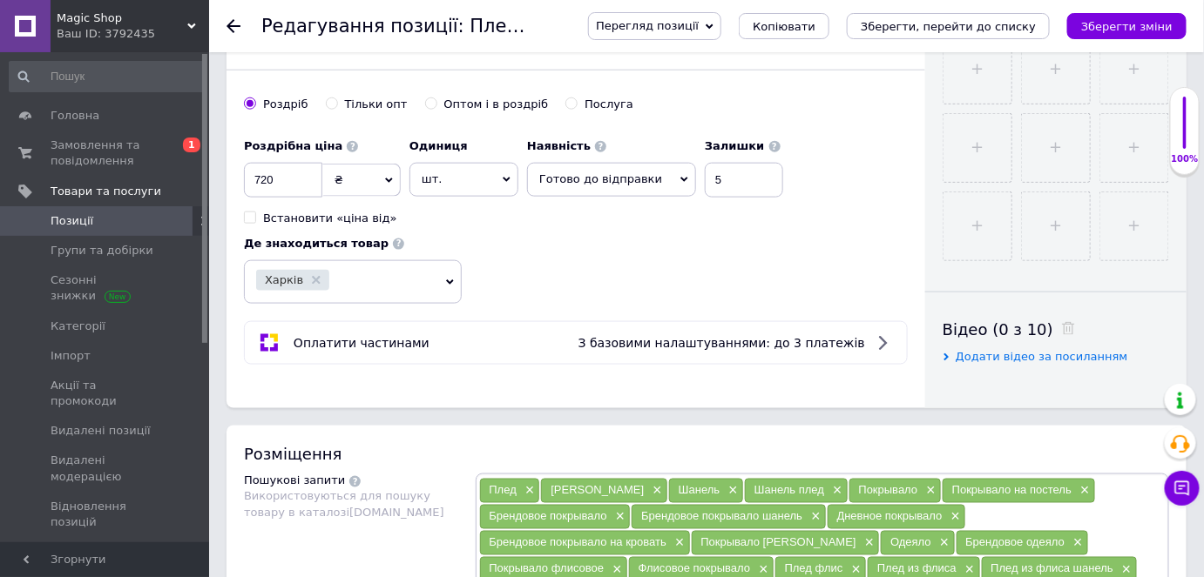
click at [680, 177] on icon at bounding box center [684, 180] width 8 height 8
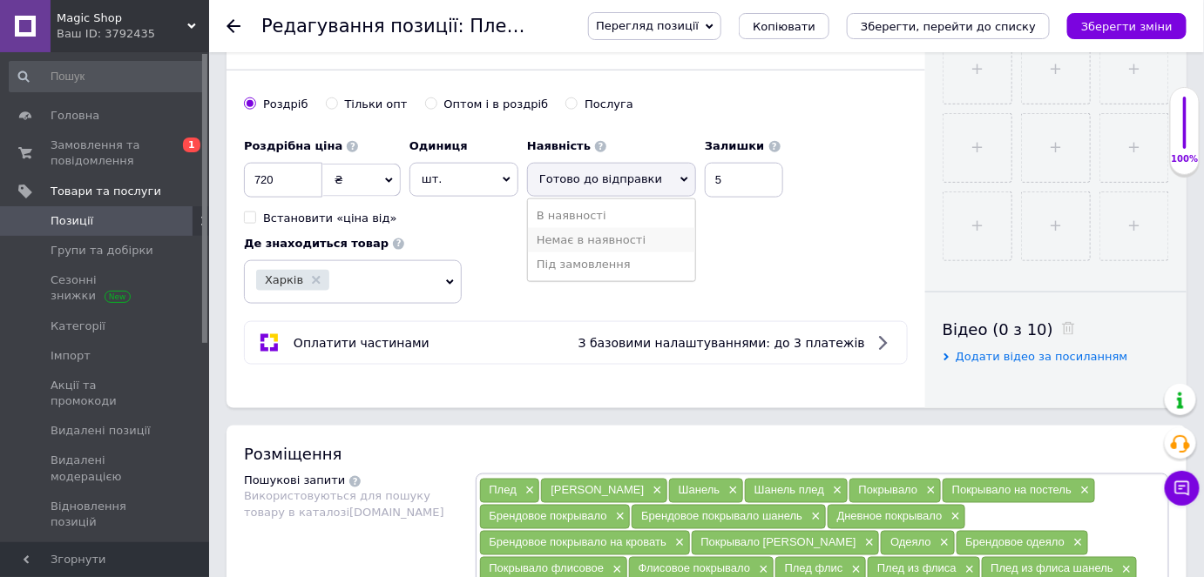
click at [638, 237] on li "Немає в наявності" at bounding box center [611, 240] width 167 height 24
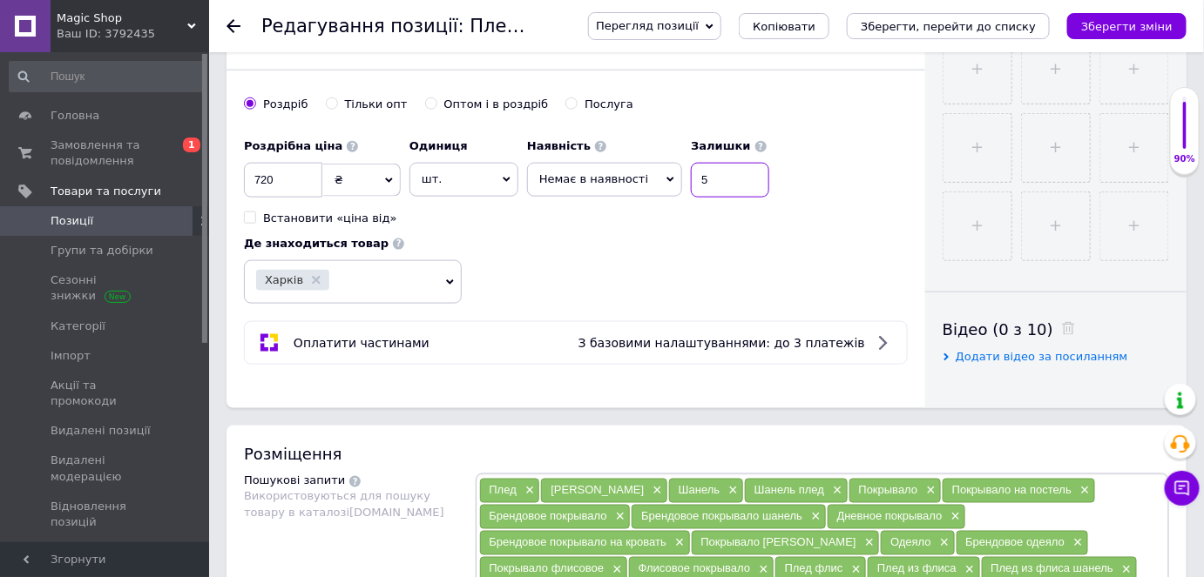
click at [715, 177] on input "5" at bounding box center [730, 180] width 78 height 35
click at [1120, 28] on icon "Зберегти зміни" at bounding box center [1126, 26] width 91 height 13
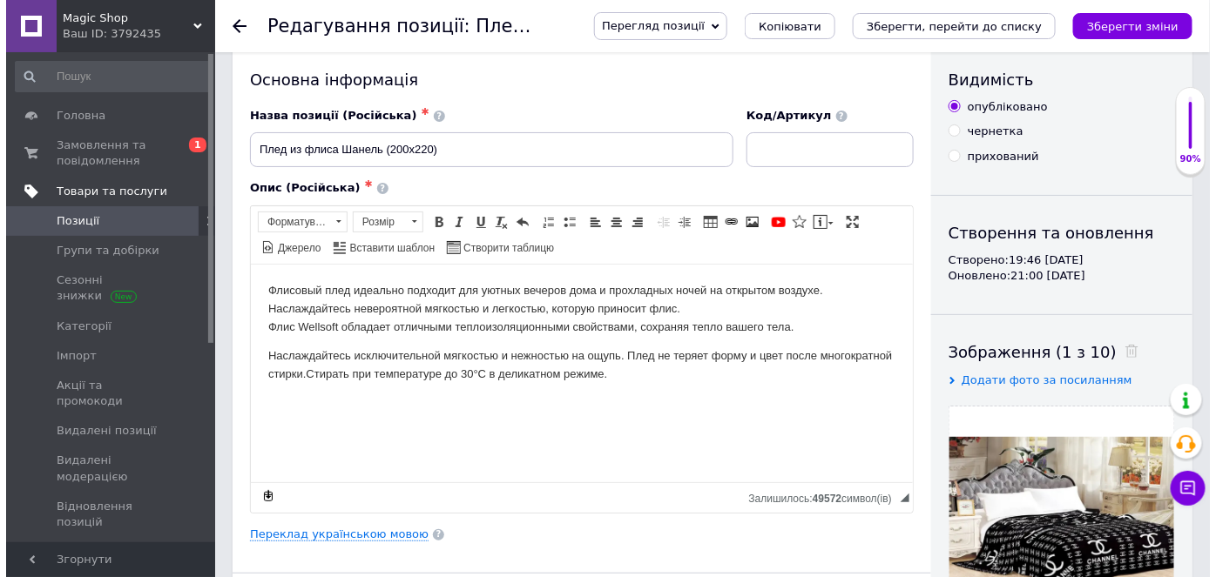
scroll to position [0, 0]
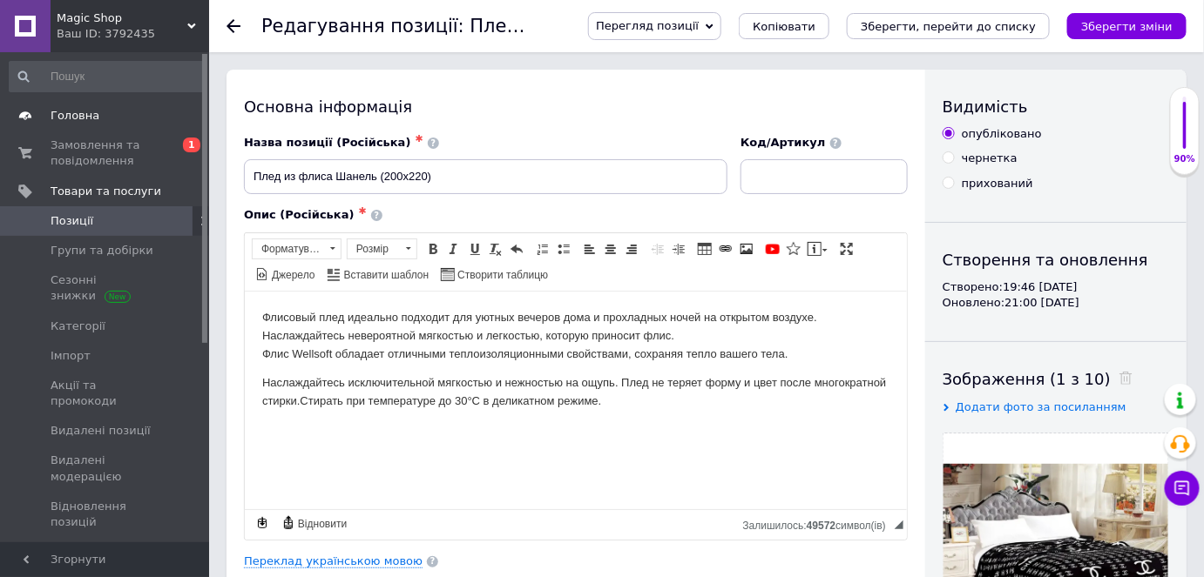
click at [100, 128] on link "Головна" at bounding box center [107, 116] width 214 height 30
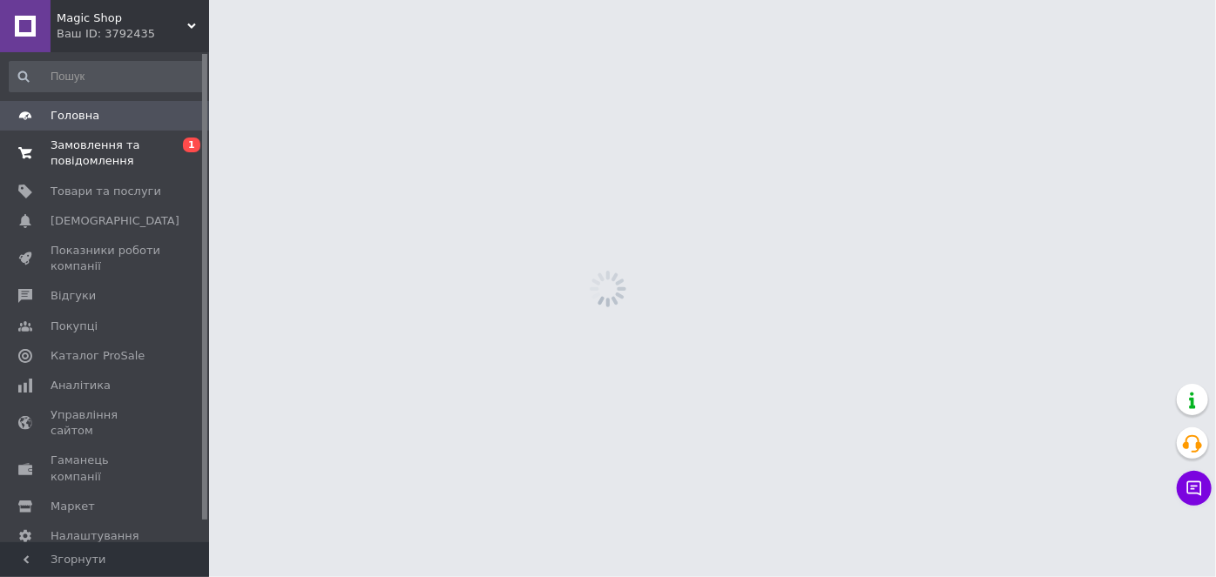
click at [102, 146] on span "Замовлення та повідомлення" at bounding box center [106, 153] width 111 height 31
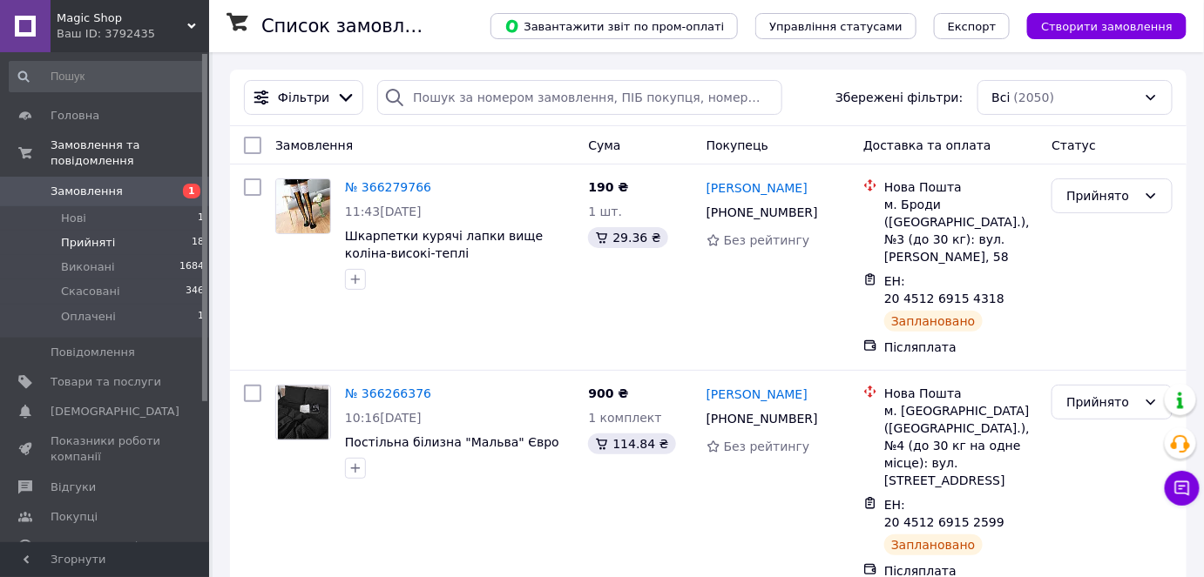
click at [112, 231] on li "Прийняті 18" at bounding box center [107, 243] width 214 height 24
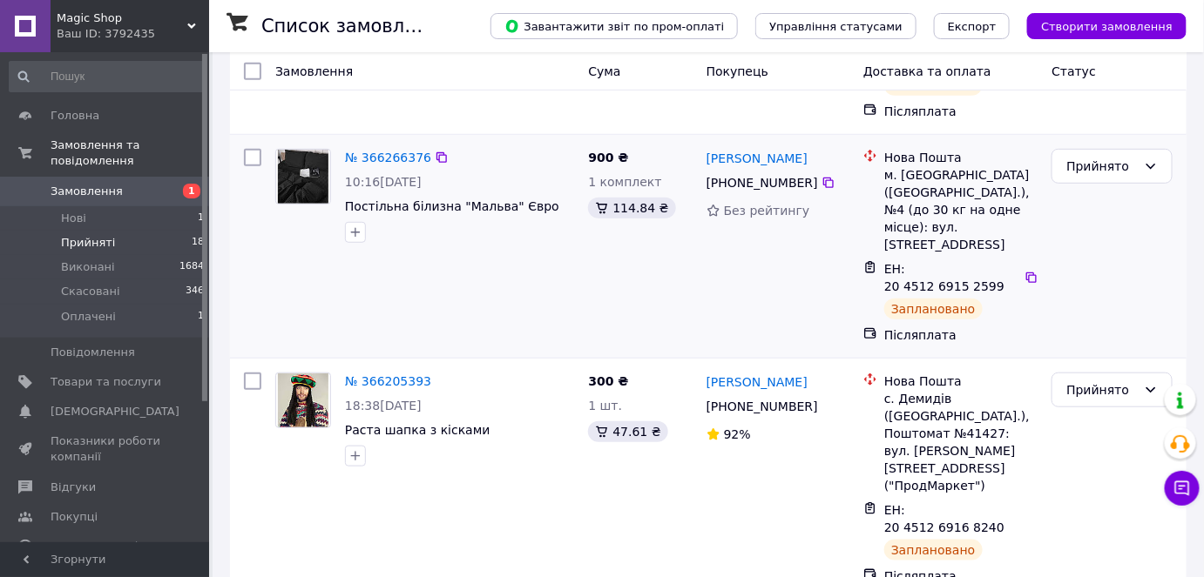
scroll to position [316, 0]
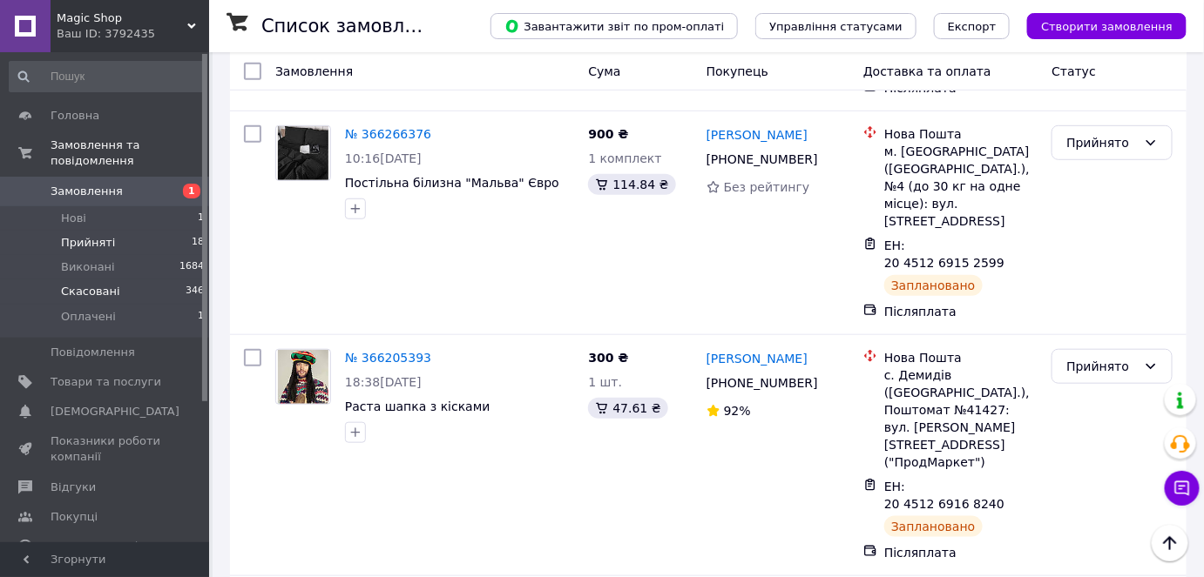
click at [105, 284] on span "Скасовані" at bounding box center [90, 292] width 59 height 16
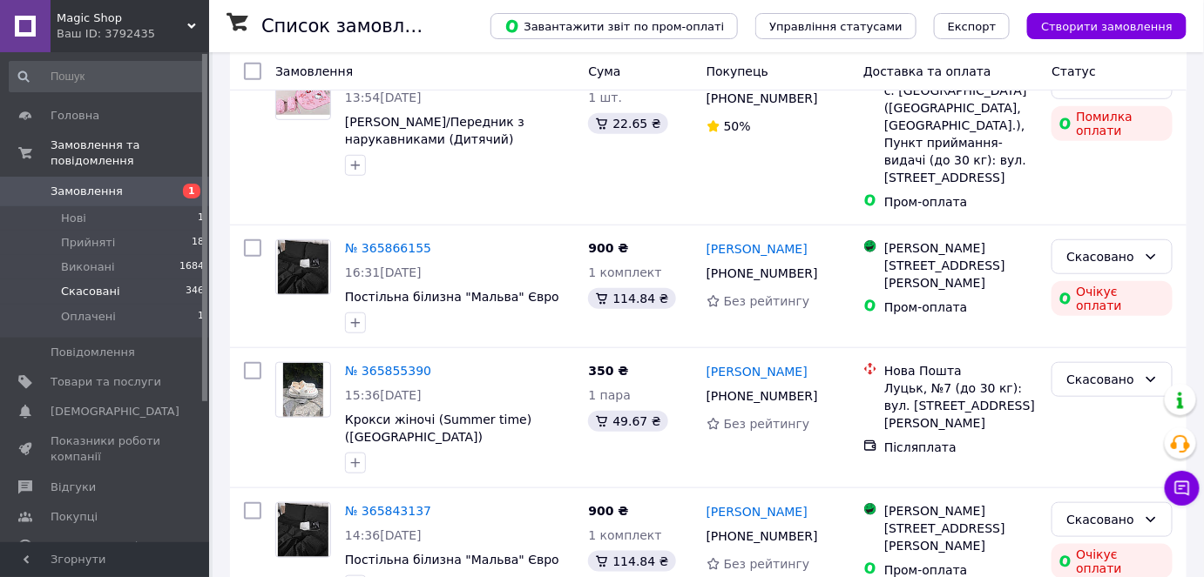
scroll to position [316, 0]
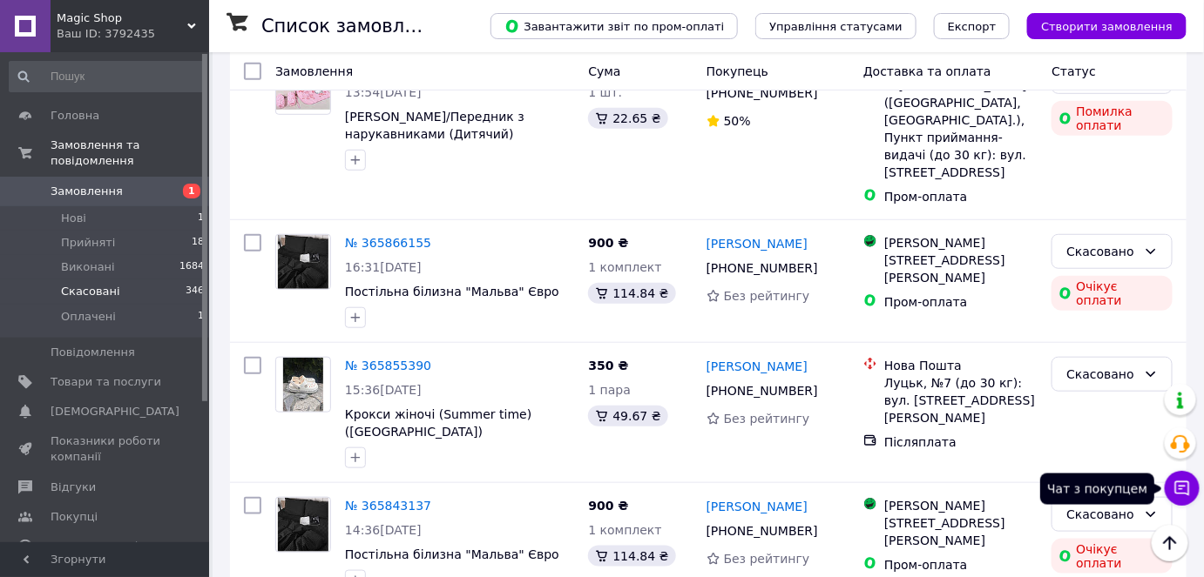
click at [1189, 496] on icon at bounding box center [1181, 488] width 17 height 17
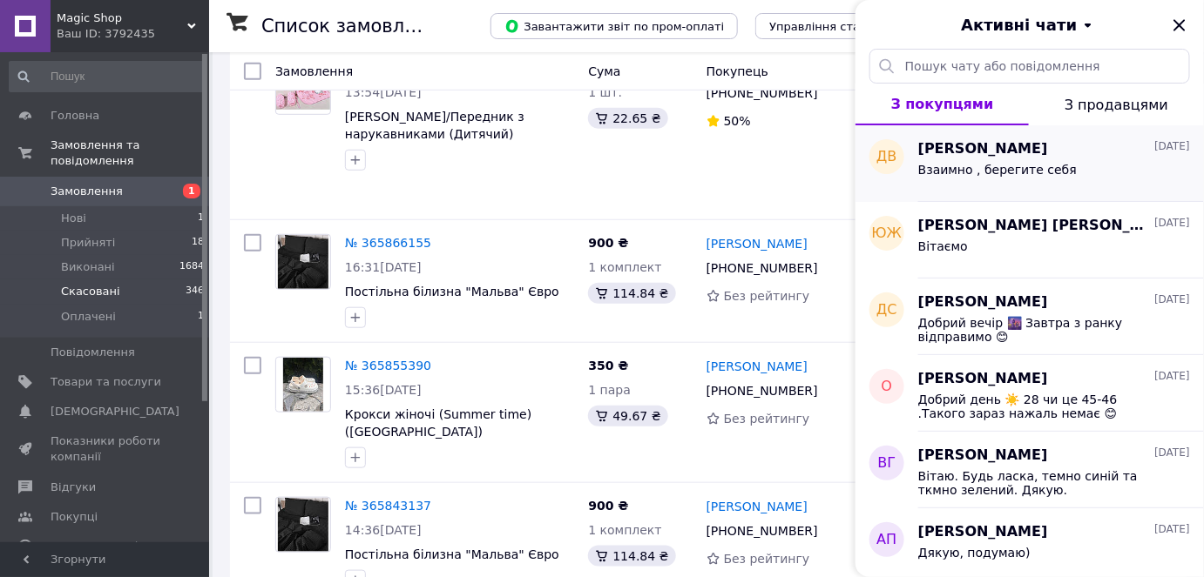
click at [1048, 156] on span "Дмитро Володимирович" at bounding box center [983, 149] width 130 height 20
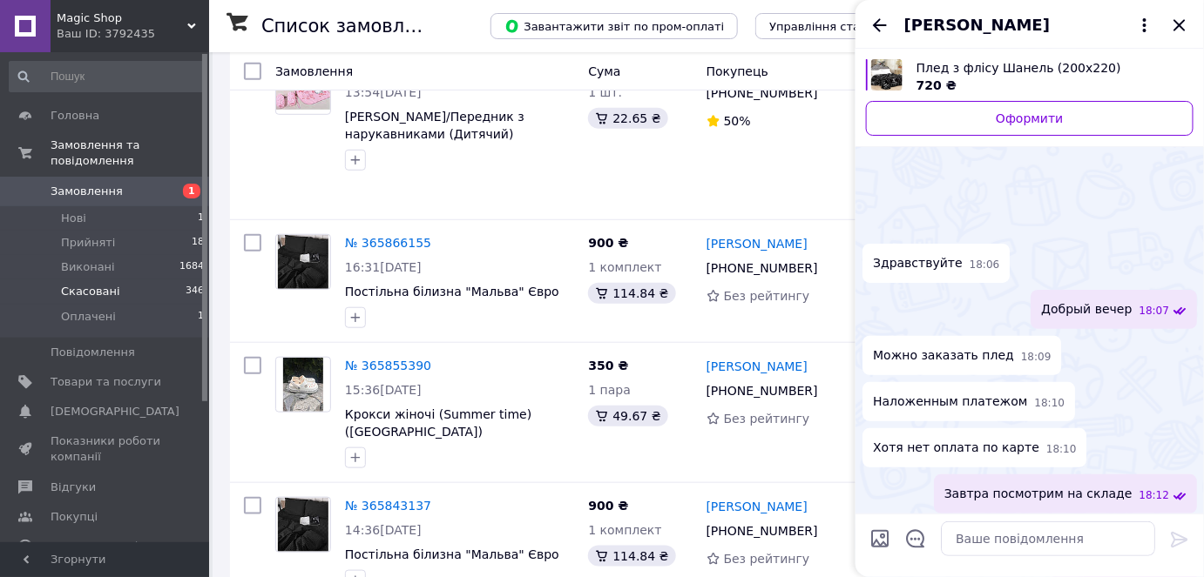
scroll to position [192, 0]
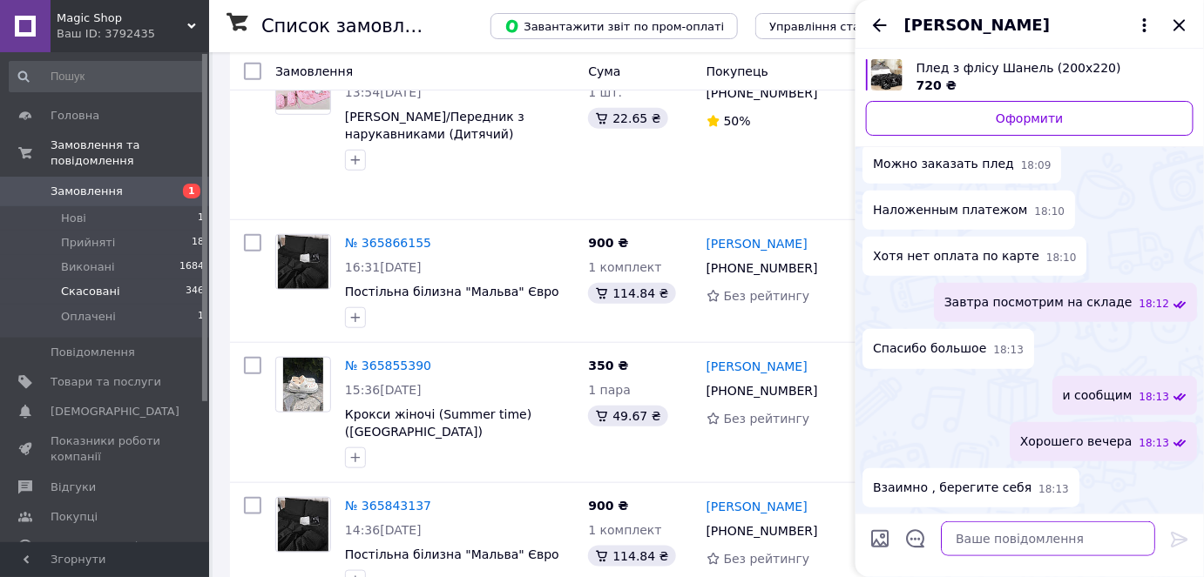
click at [1007, 541] on textarea at bounding box center [1048, 539] width 214 height 35
type textarea "Вітаємо"
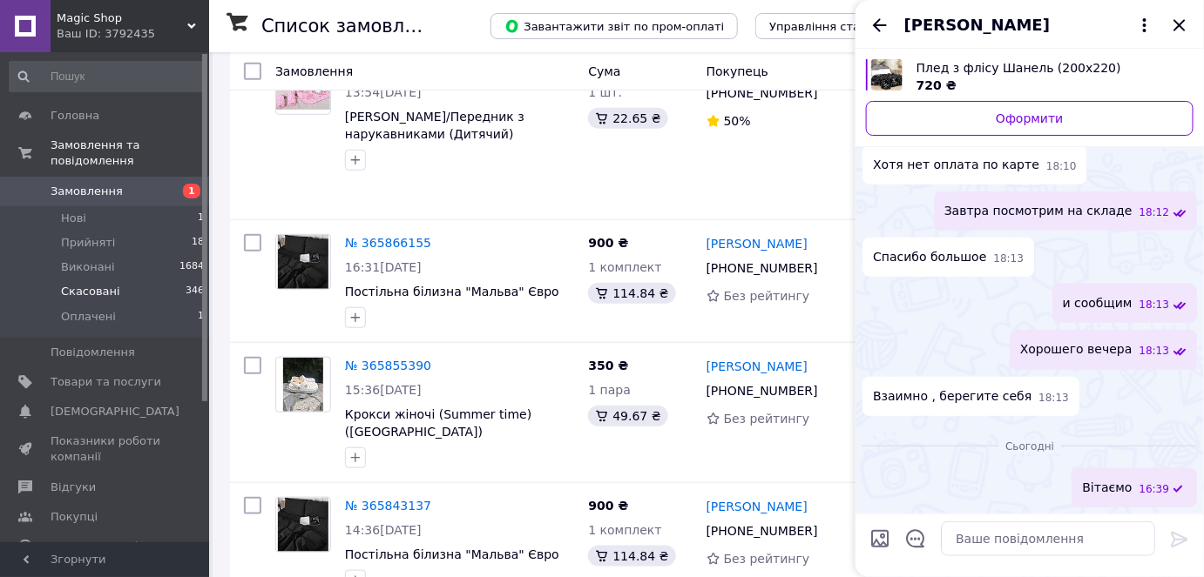
click at [883, 537] on input "Завантажити файли" at bounding box center [879, 539] width 21 height 21
type input "C:\fakepath\изображение_viber_2025-10-12_16-33-14-617.jpg"
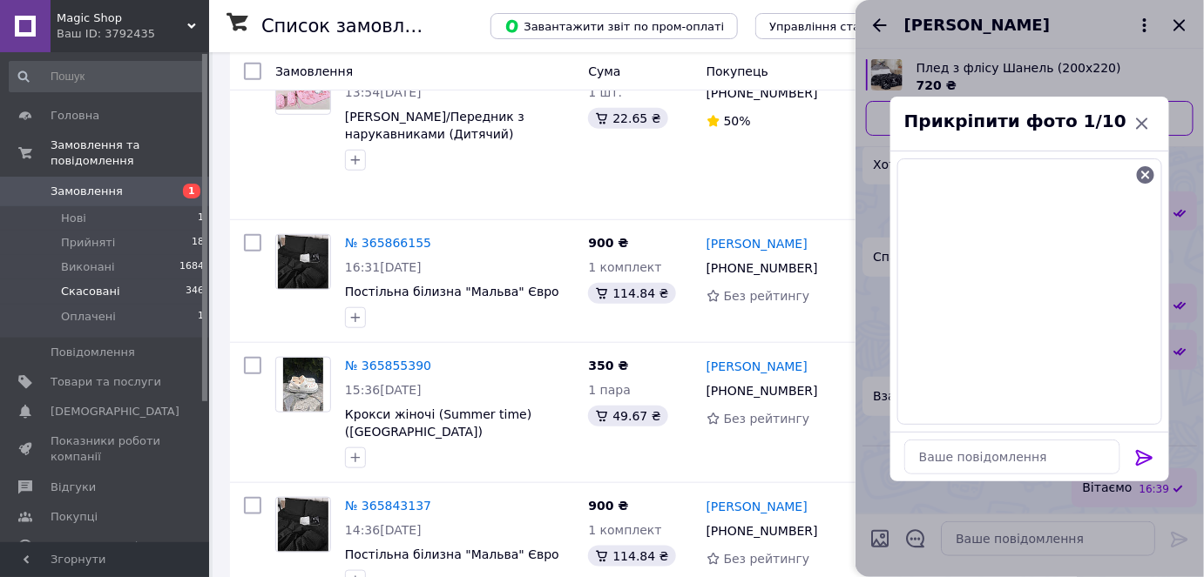
click at [1144, 454] on icon at bounding box center [1144, 458] width 21 height 21
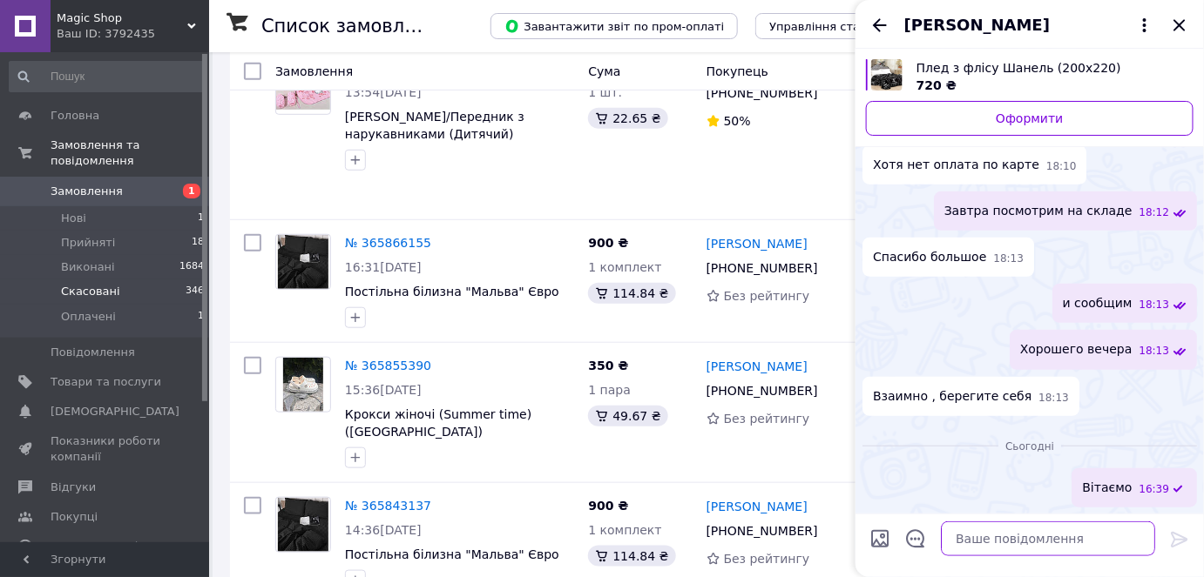
click at [1013, 538] on textarea at bounding box center [1048, 539] width 214 height 35
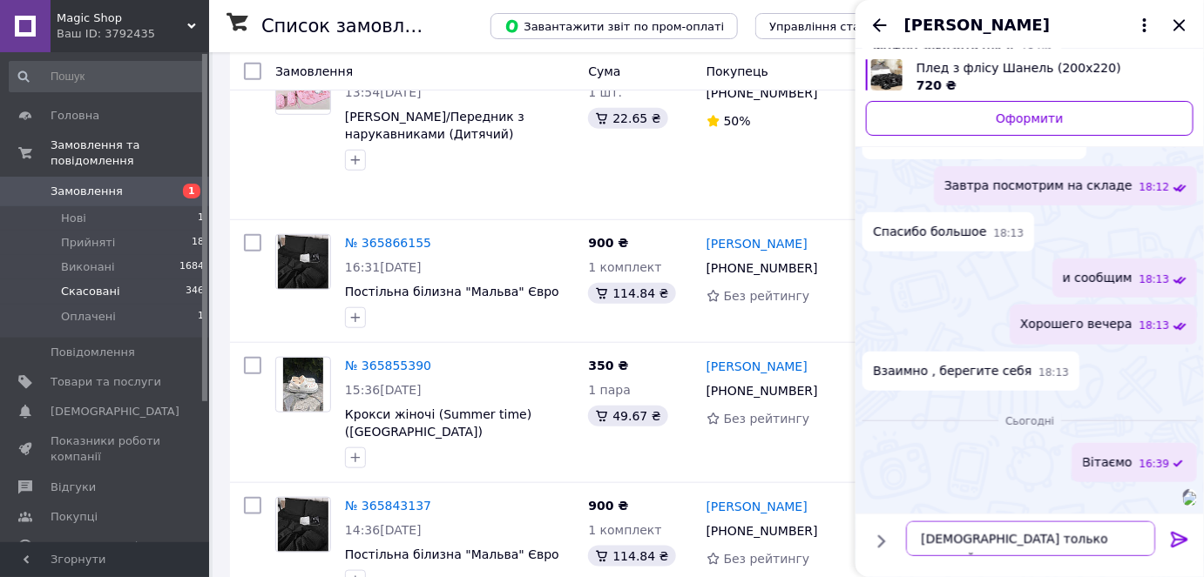
type textarea "Шанель только светлый есть"
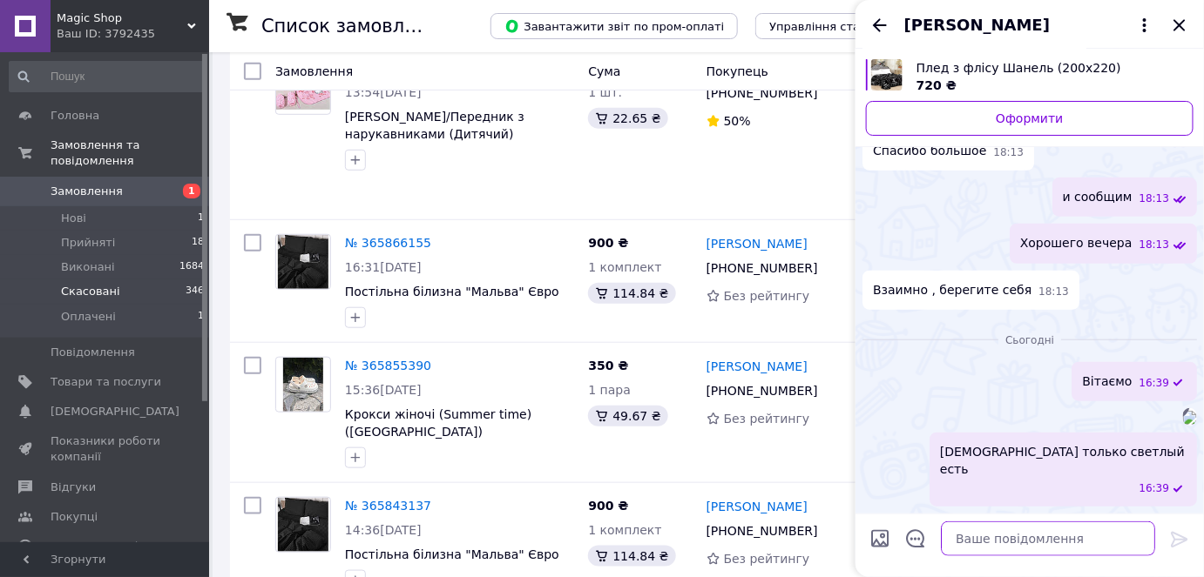
scroll to position [441, 0]
click at [1183, 416] on img at bounding box center [1190, 418] width 14 height 14
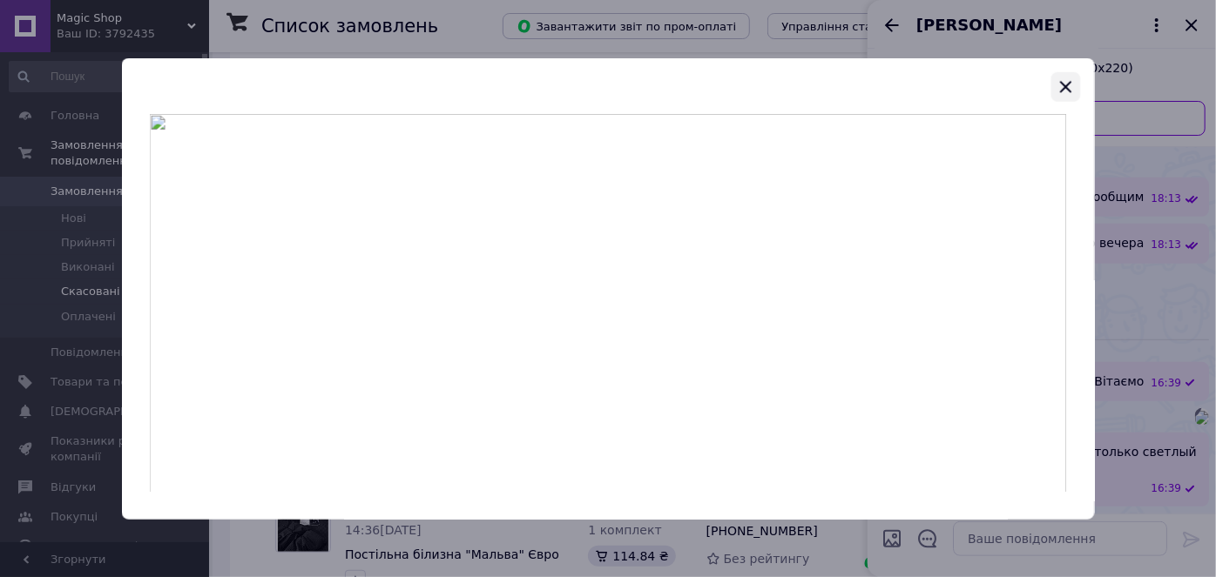
click at [1065, 83] on icon "button" at bounding box center [1065, 86] width 21 height 21
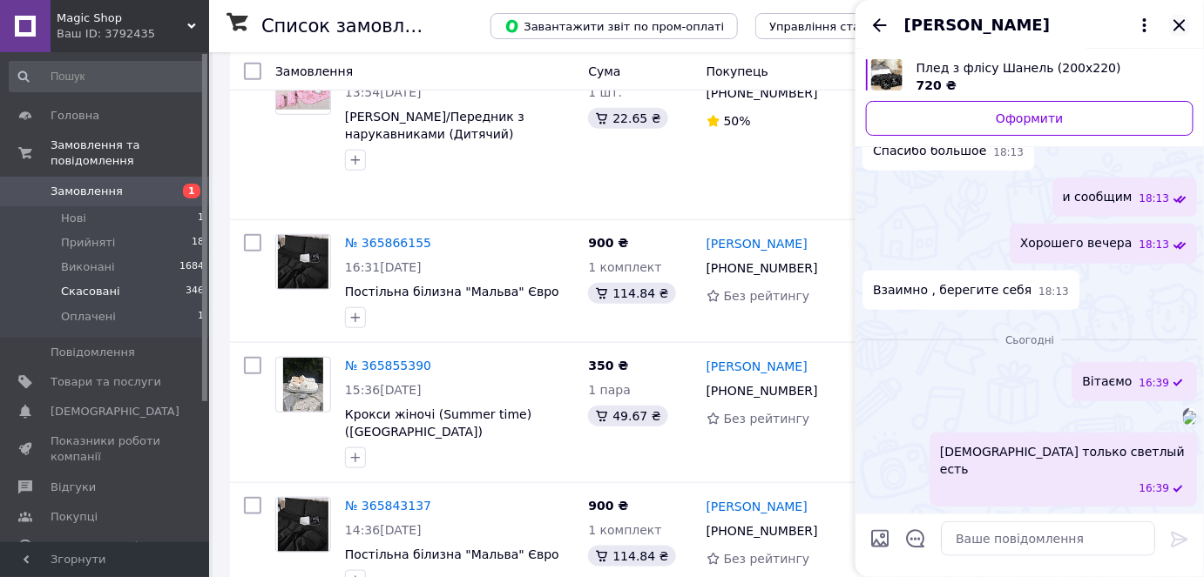
click at [1176, 27] on icon "Закрити" at bounding box center [1178, 24] width 11 height 11
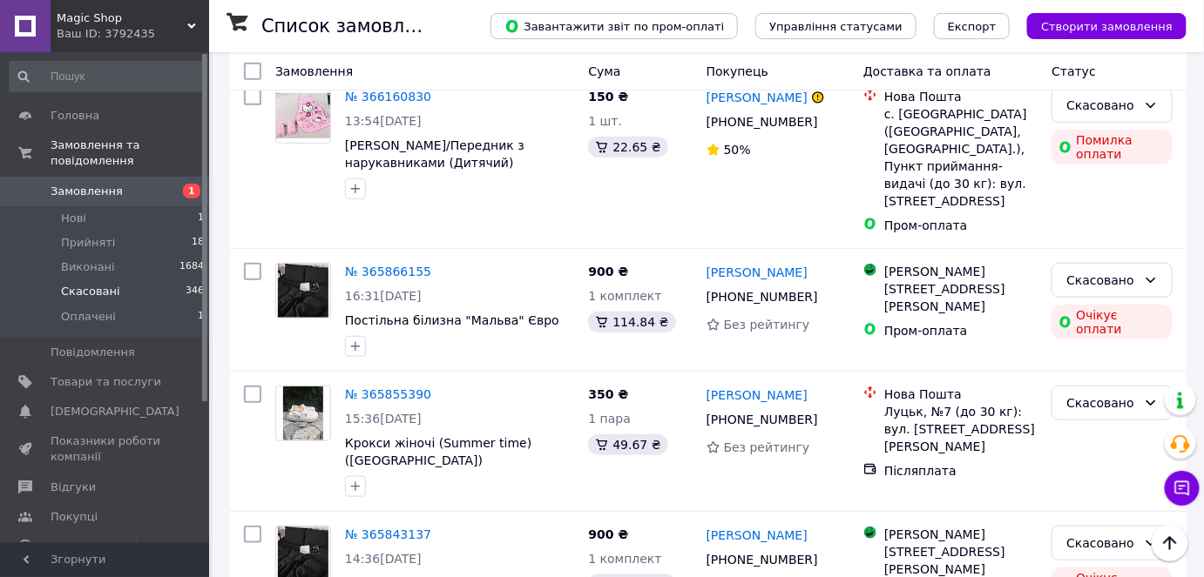
scroll to position [158, 0]
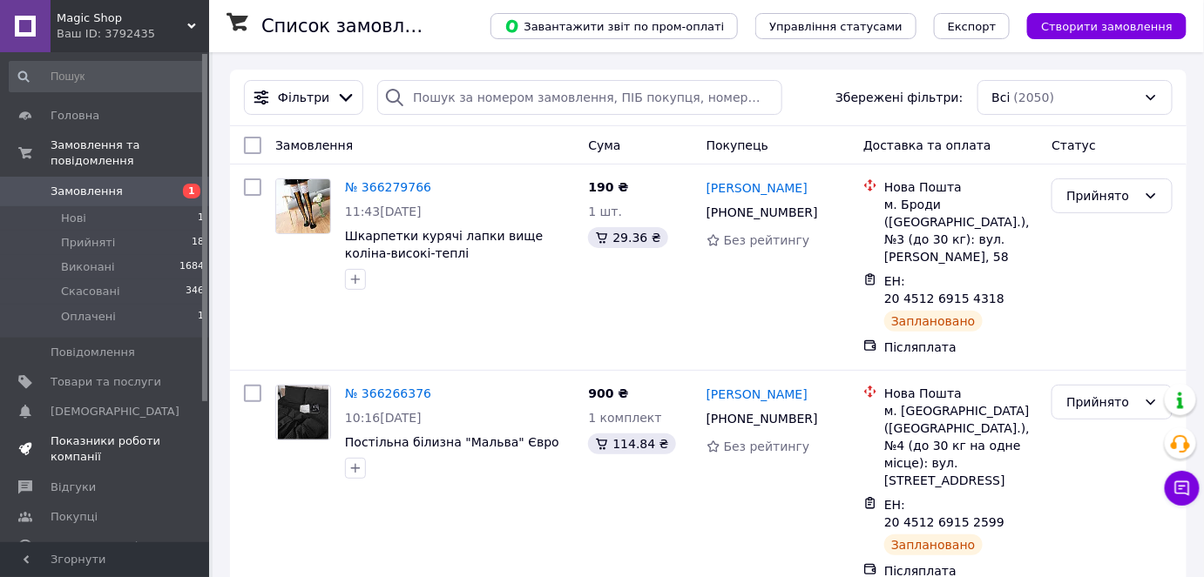
click at [124, 434] on span "Показники роботи компанії" at bounding box center [106, 449] width 111 height 31
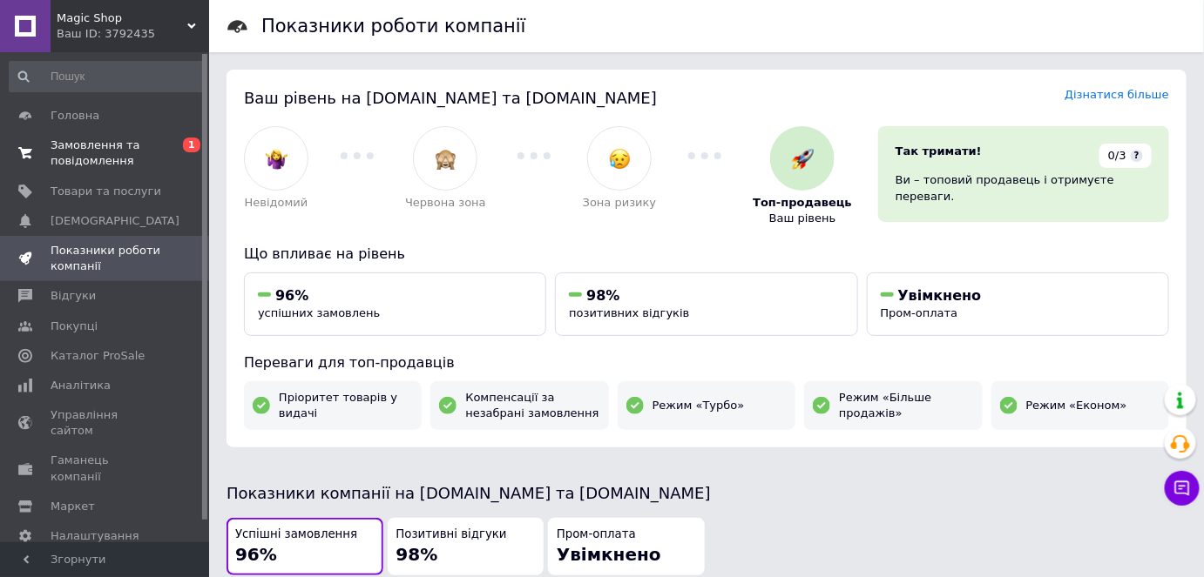
click at [103, 155] on span "Замовлення та повідомлення" at bounding box center [106, 153] width 111 height 31
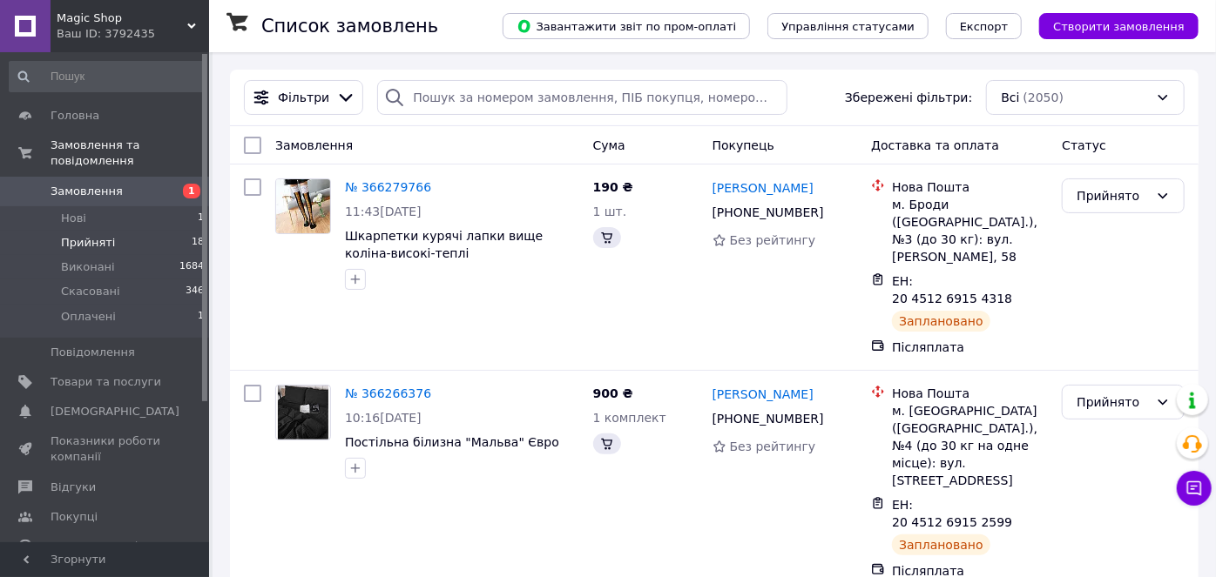
click at [107, 235] on span "Прийняті" at bounding box center [88, 243] width 54 height 16
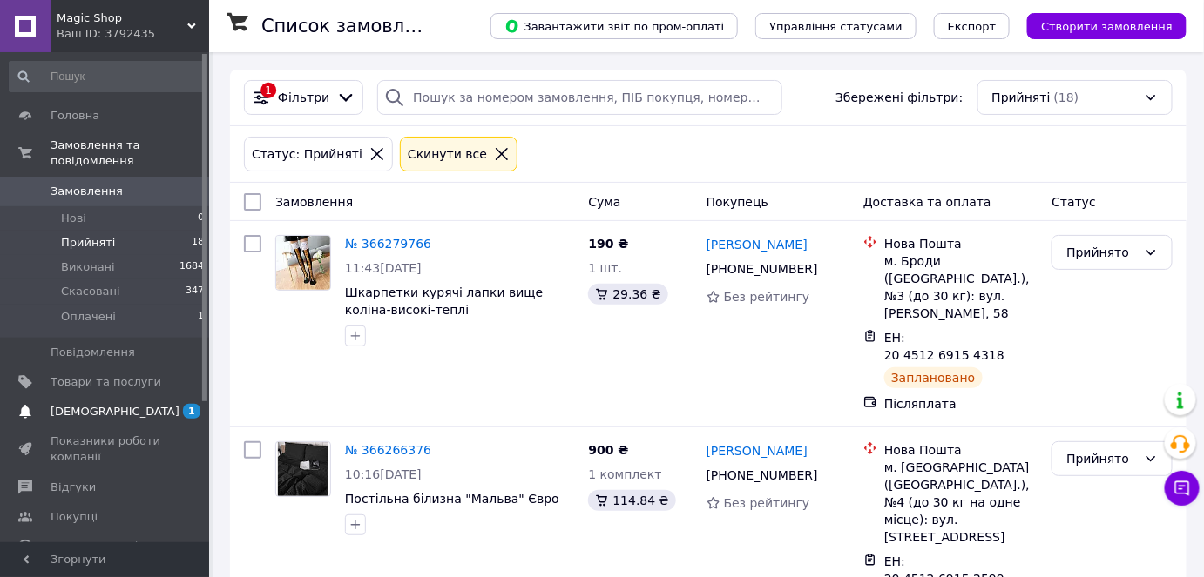
click at [139, 404] on span "[DEMOGRAPHIC_DATA]" at bounding box center [106, 412] width 111 height 16
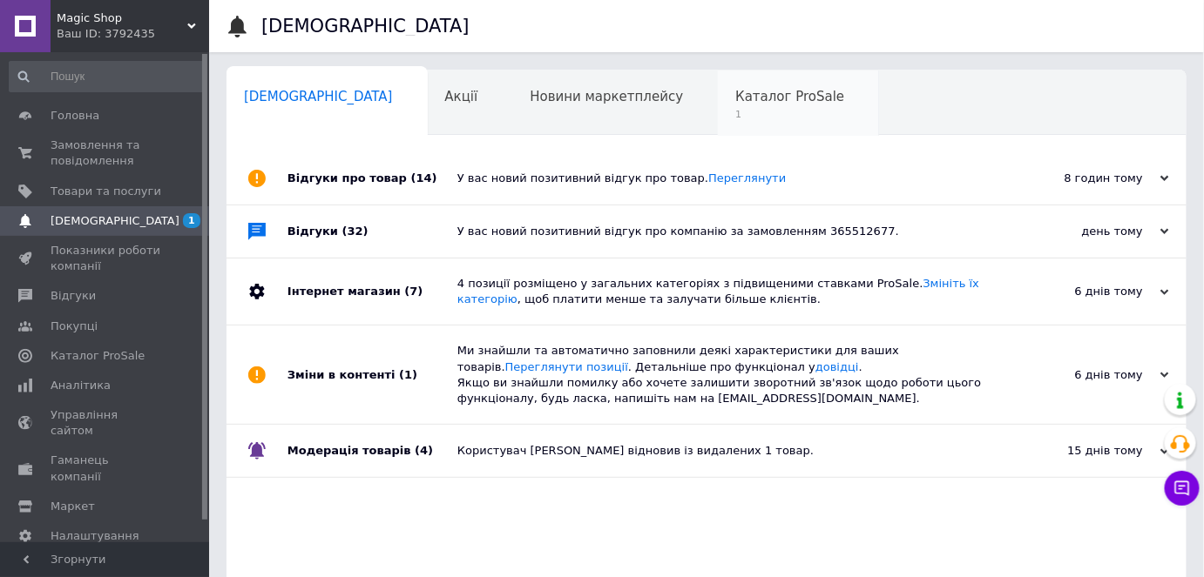
click at [735, 89] on span "Каталог ProSale" at bounding box center [789, 97] width 109 height 16
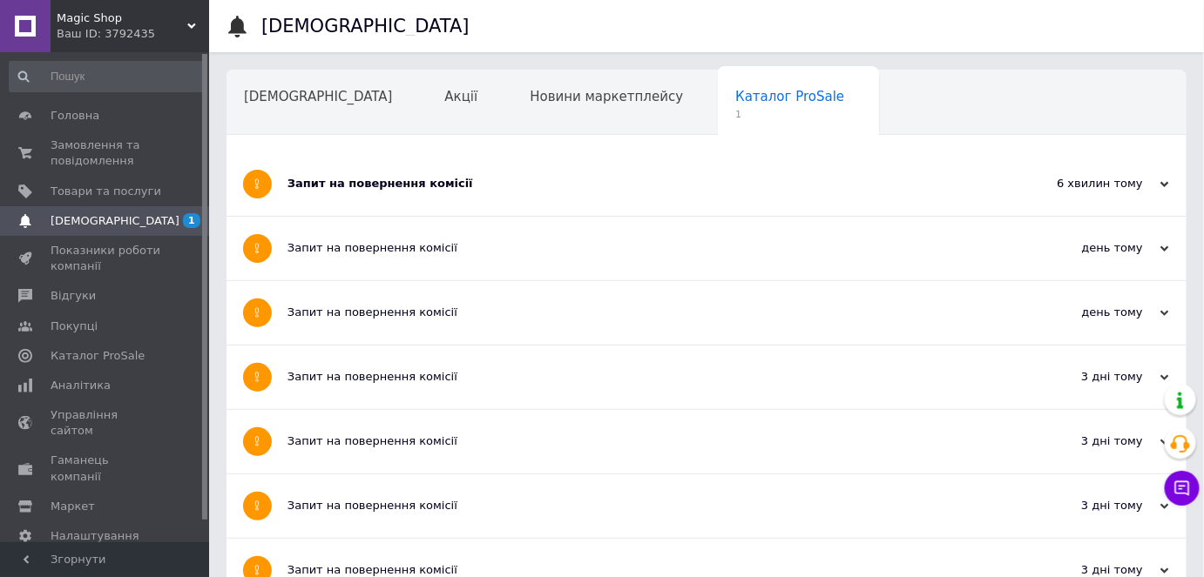
click at [542, 194] on div "Запит на повернення комісії" at bounding box center [640, 184] width 707 height 64
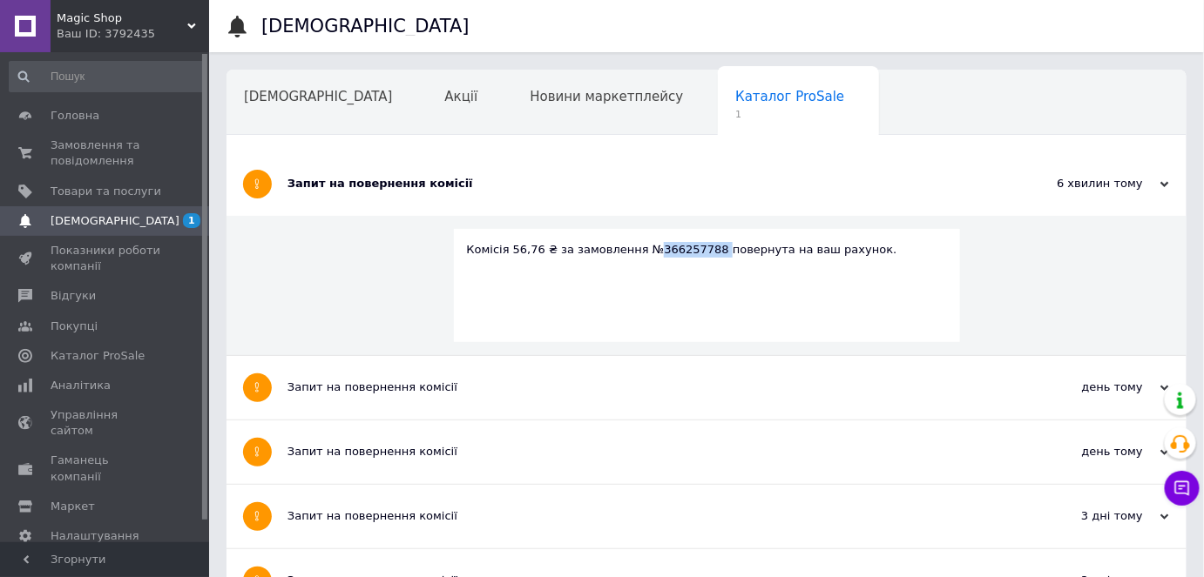
drag, startPoint x: 639, startPoint y: 249, endPoint x: 695, endPoint y: 254, distance: 56.0
click at [695, 254] on div "Комісія 56,76 ₴ за замовлення №366257788 повернута на ваш рахунок." at bounding box center [707, 250] width 480 height 16
copy div "366257788"
click at [110, 148] on span "Замовлення та повідомлення" at bounding box center [106, 153] width 111 height 31
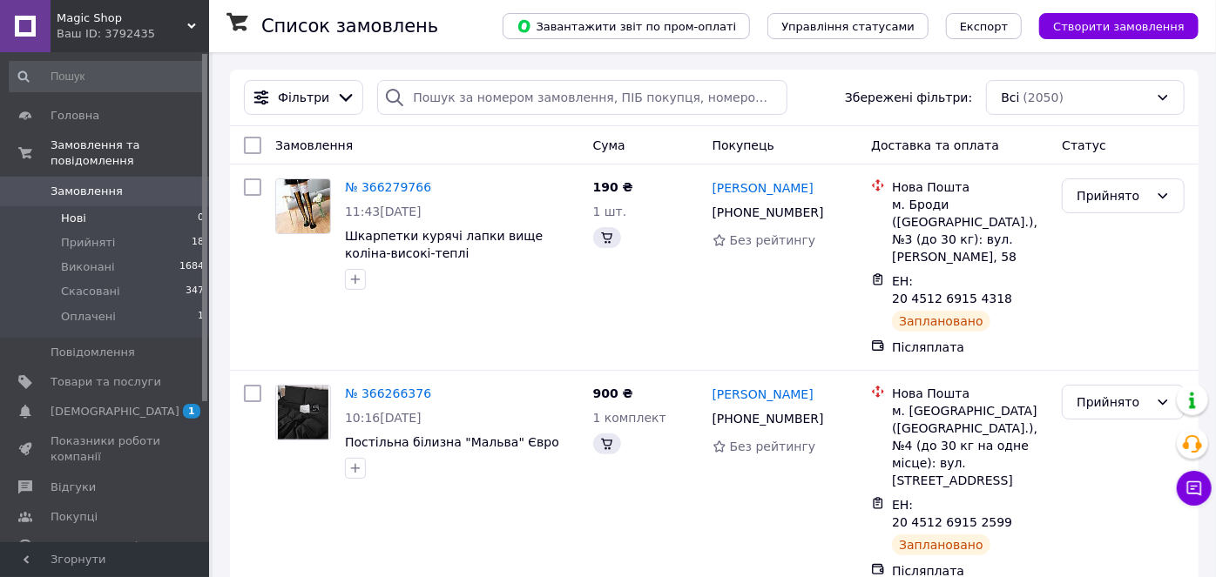
click at [105, 177] on link "Замовлення 0" at bounding box center [107, 192] width 214 height 30
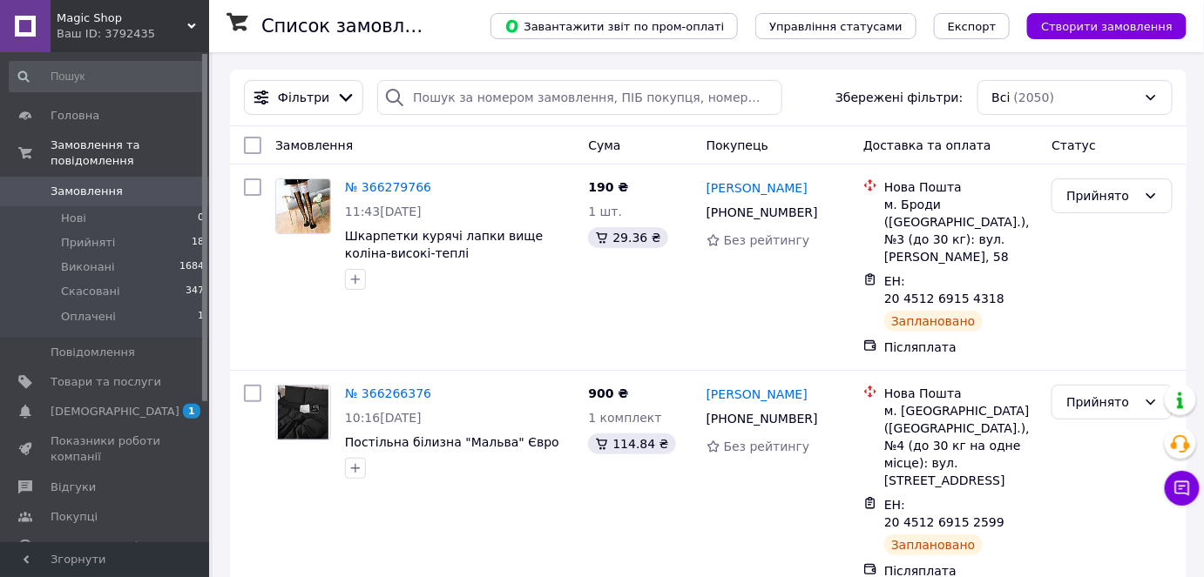
click at [111, 184] on span "Замовлення" at bounding box center [87, 192] width 72 height 16
click at [467, 100] on input "search" at bounding box center [579, 97] width 405 height 35
paste input "366257788"
type input "366257788"
